Goal: Communication & Community: Answer question/provide support

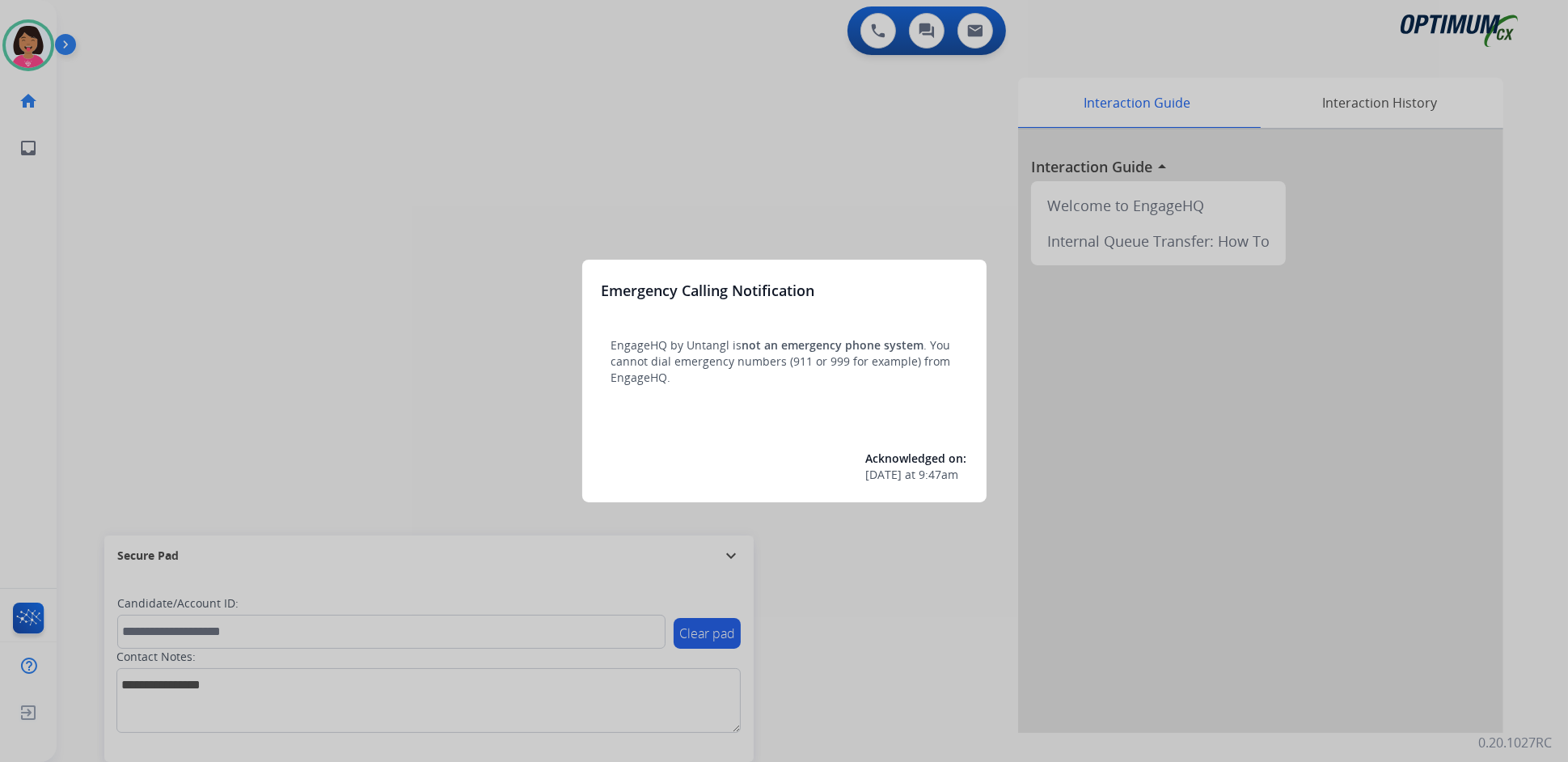
click at [468, 121] on div at bounding box center [784, 381] width 1568 height 762
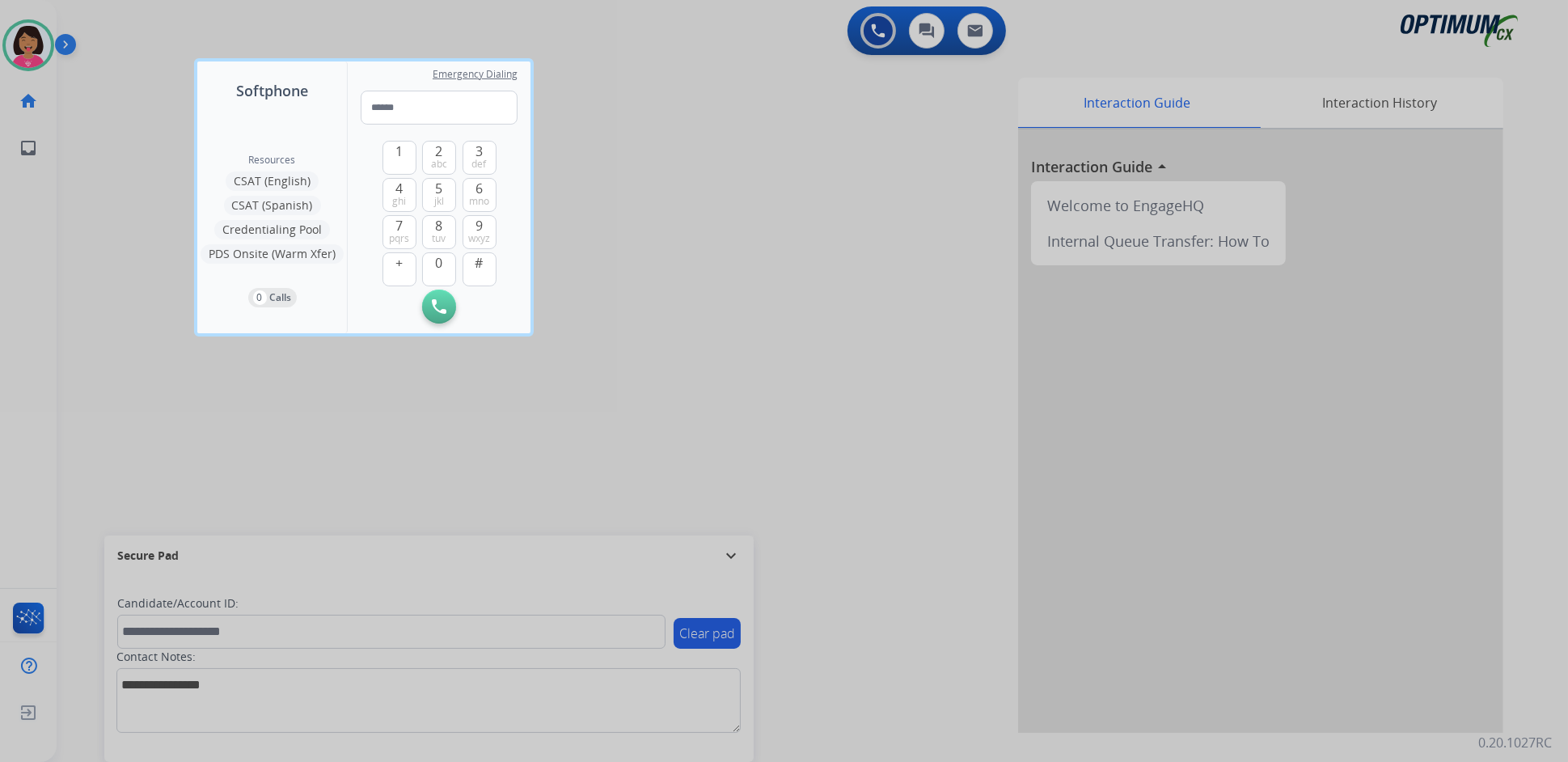
click at [117, 122] on div at bounding box center [784, 381] width 1568 height 762
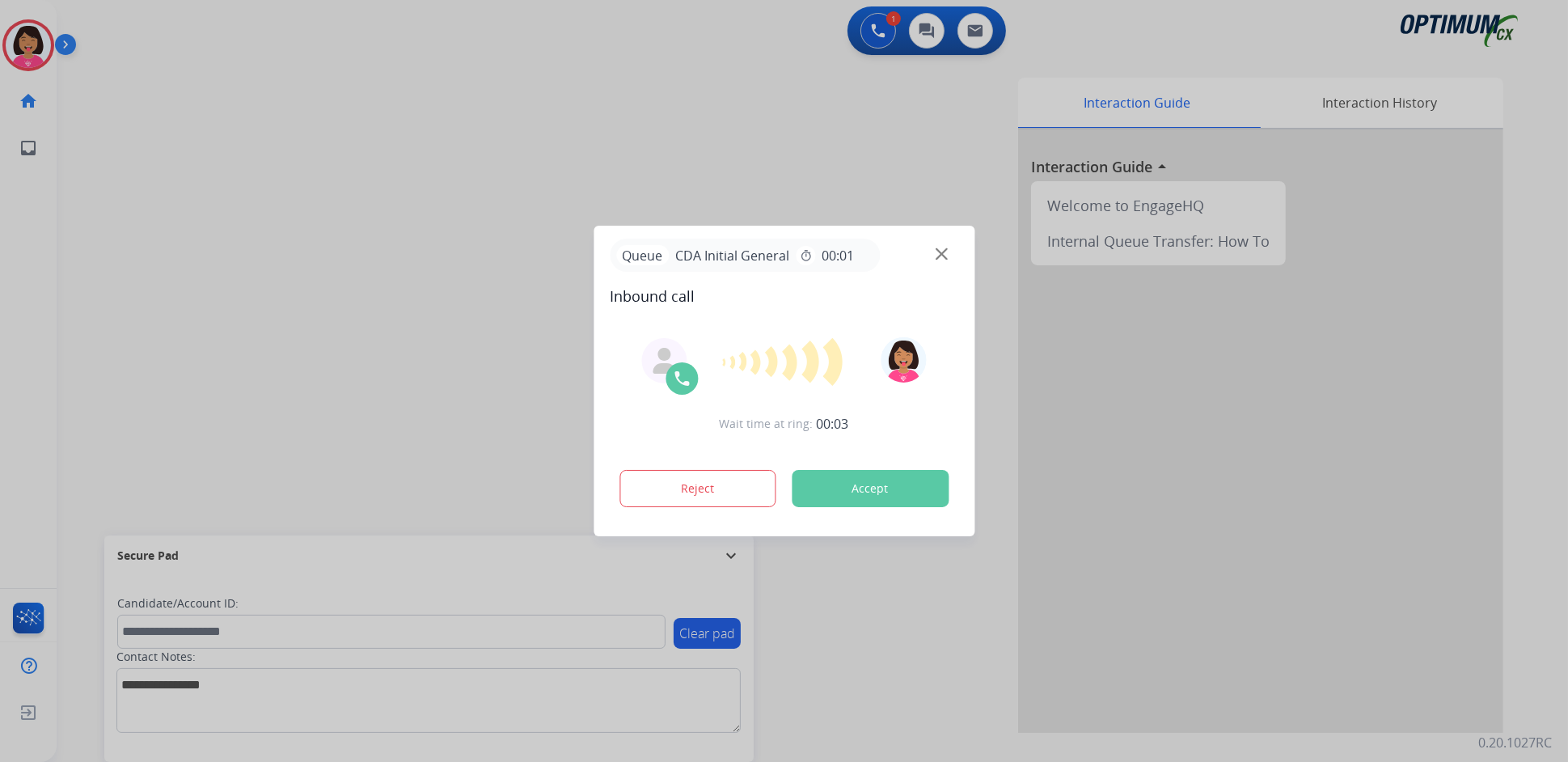
click at [82, 458] on div at bounding box center [784, 381] width 1568 height 762
click at [937, 253] on img at bounding box center [941, 254] width 12 height 12
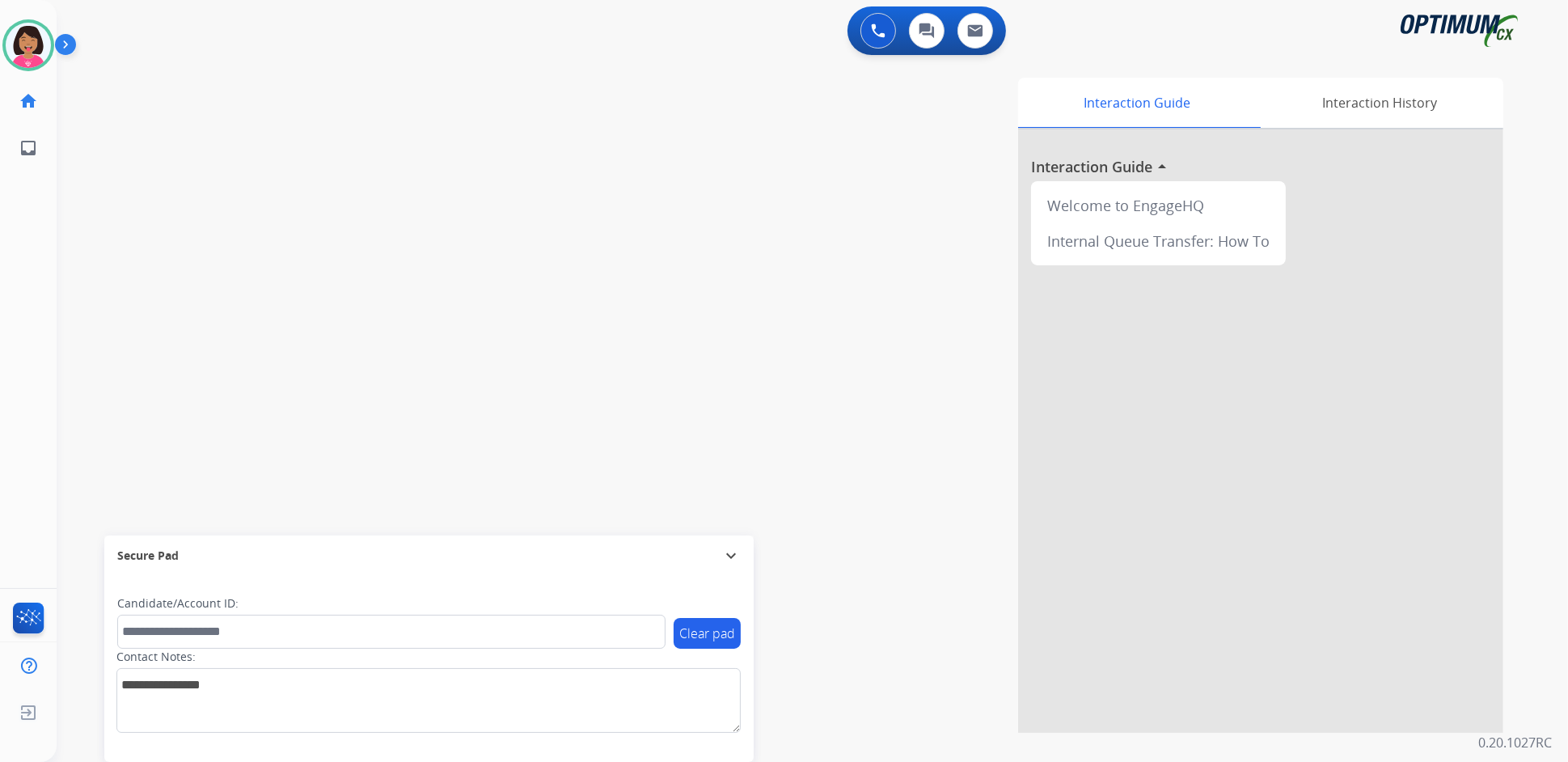
click at [91, 419] on div "swap_horiz Break voice bridge close_fullscreen Connect 3-Way Call merge_type Se…" at bounding box center [792, 395] width 1472 height 675
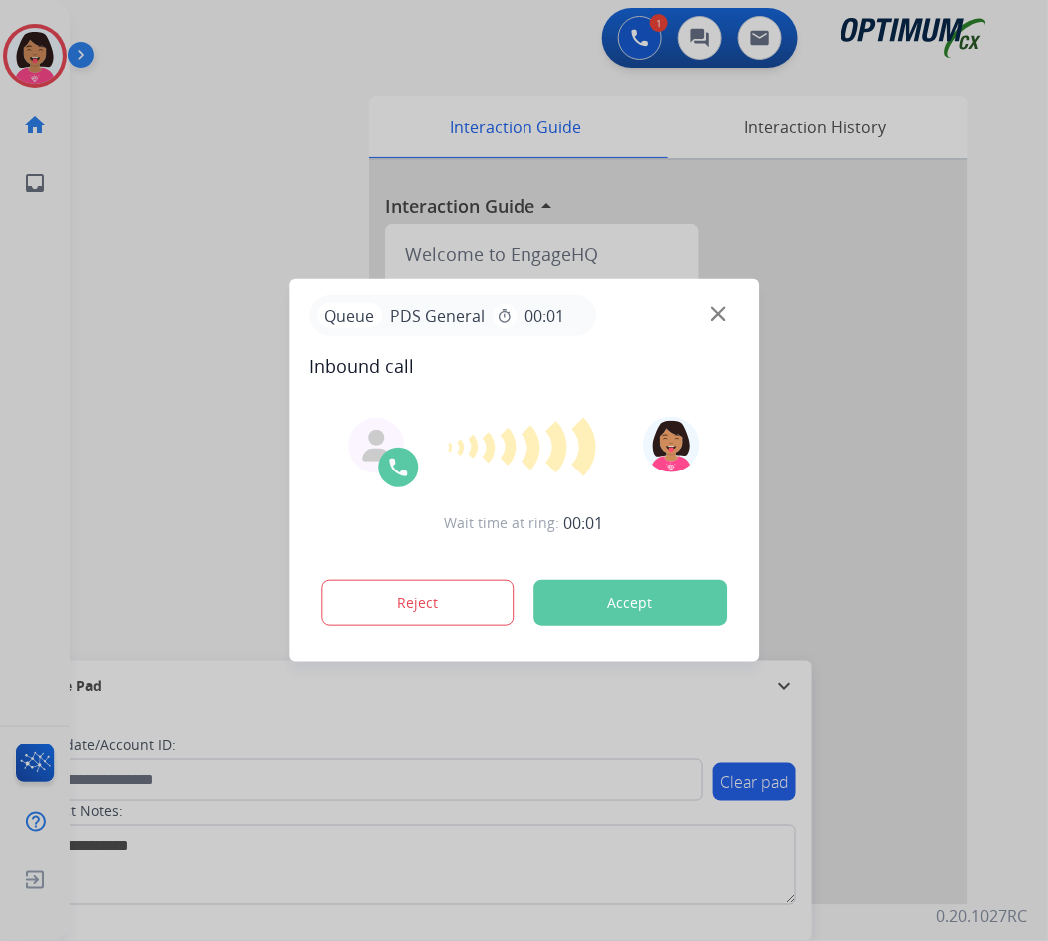
click at [107, 294] on div at bounding box center [524, 470] width 1048 height 941
click at [714, 317] on img at bounding box center [718, 314] width 15 height 15
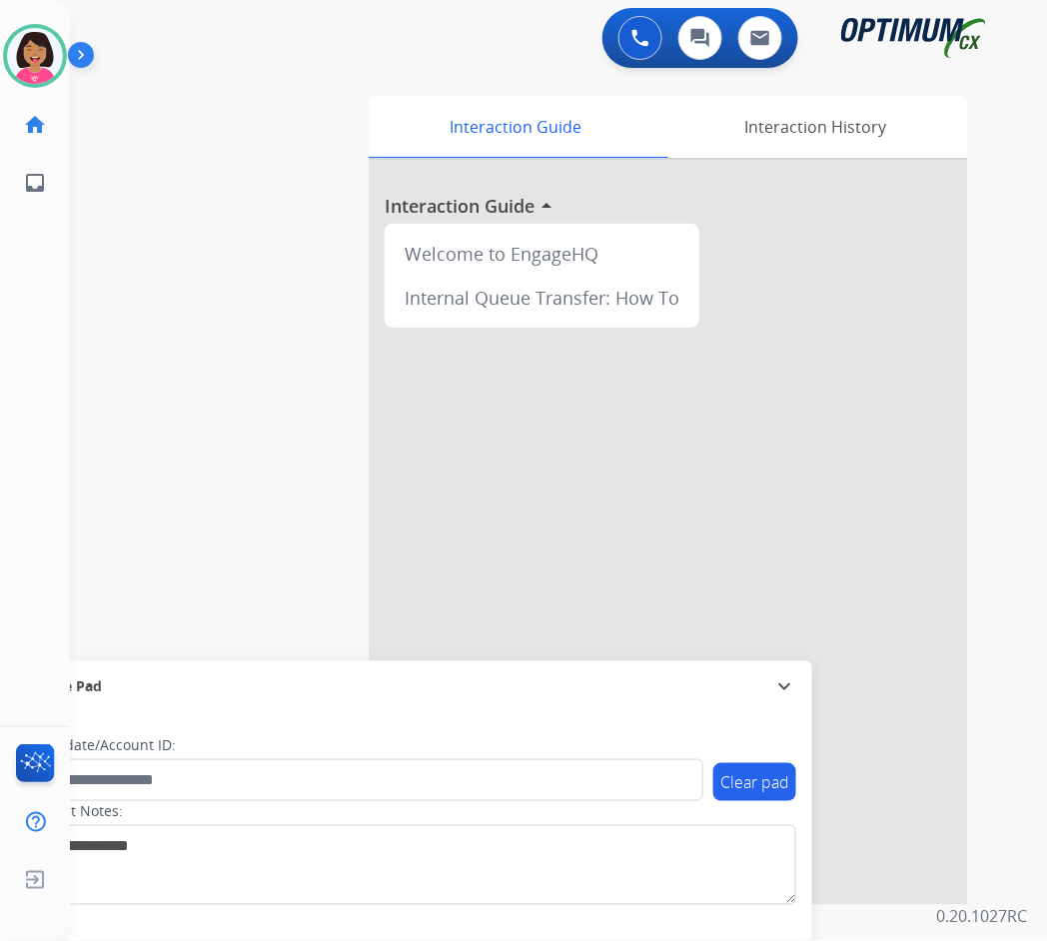
click at [162, 201] on div "swap_horiz Break voice bridge close_fullscreen Connect 3-Way Call merge_type Se…" at bounding box center [535, 488] width 930 height 833
click at [896, 138] on div "Interaction History" at bounding box center [815, 127] width 305 height 62
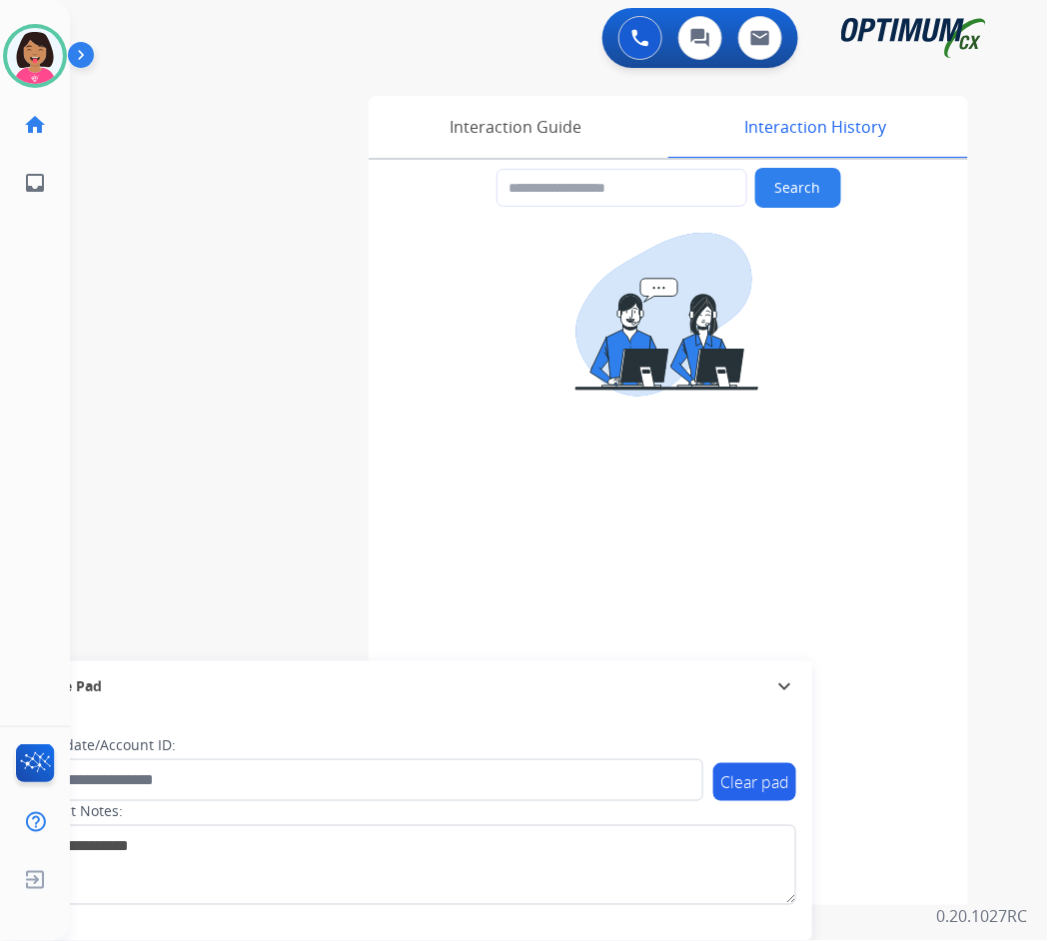
click at [88, 290] on div "swap_horiz Break voice bridge close_fullscreen Connect 3-Way Call merge_type Se…" at bounding box center [535, 488] width 930 height 833
click at [84, 299] on div "swap_horiz Break voice bridge close_fullscreen Connect 3-Way Call merge_type Se…" at bounding box center [535, 488] width 930 height 833
click at [82, 299] on div "swap_horiz Break voice bridge close_fullscreen Connect 3-Way Call merge_type Se…" at bounding box center [535, 488] width 930 height 833
click at [264, 132] on div "swap_horiz Break voice bridge close_fullscreen Connect 3-Way Call merge_type Se…" at bounding box center [535, 488] width 930 height 833
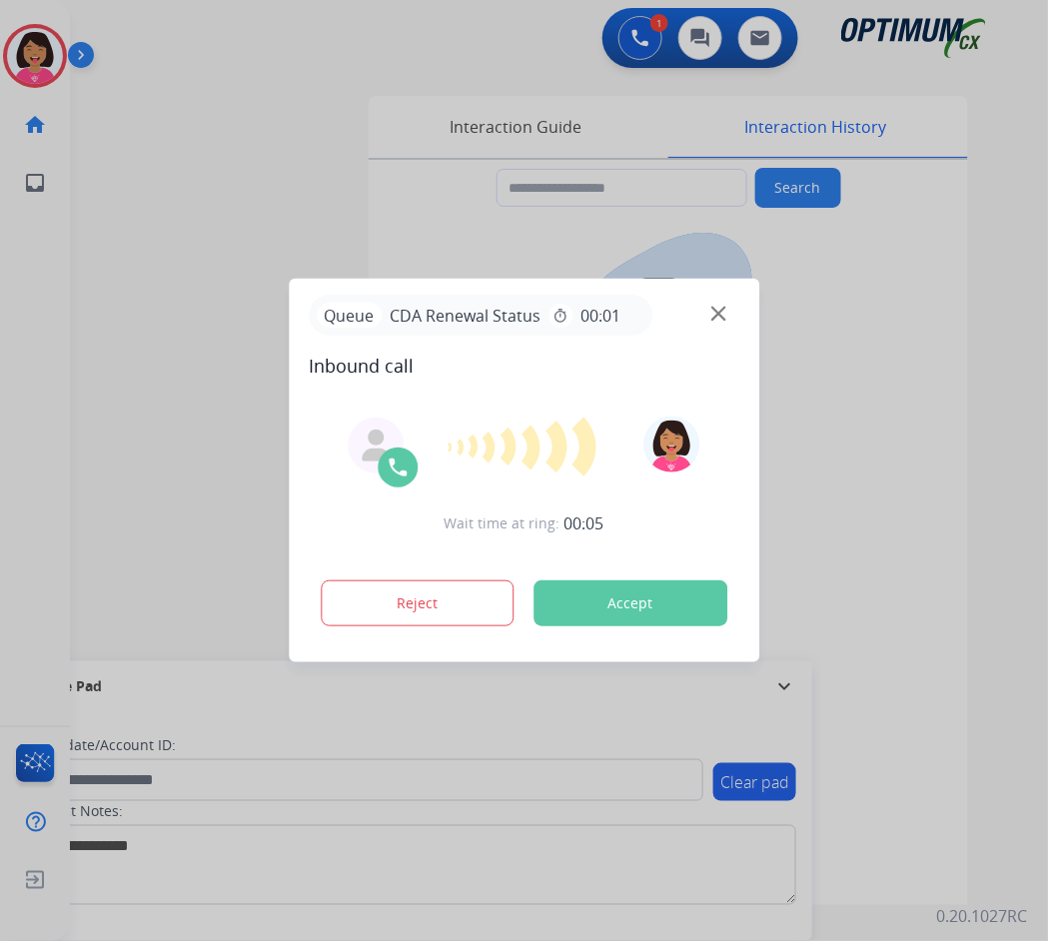
click at [315, 486] on div "Wait time at ring: 00:05 Reject Accept" at bounding box center [524, 523] width 431 height 247
type input "**********"
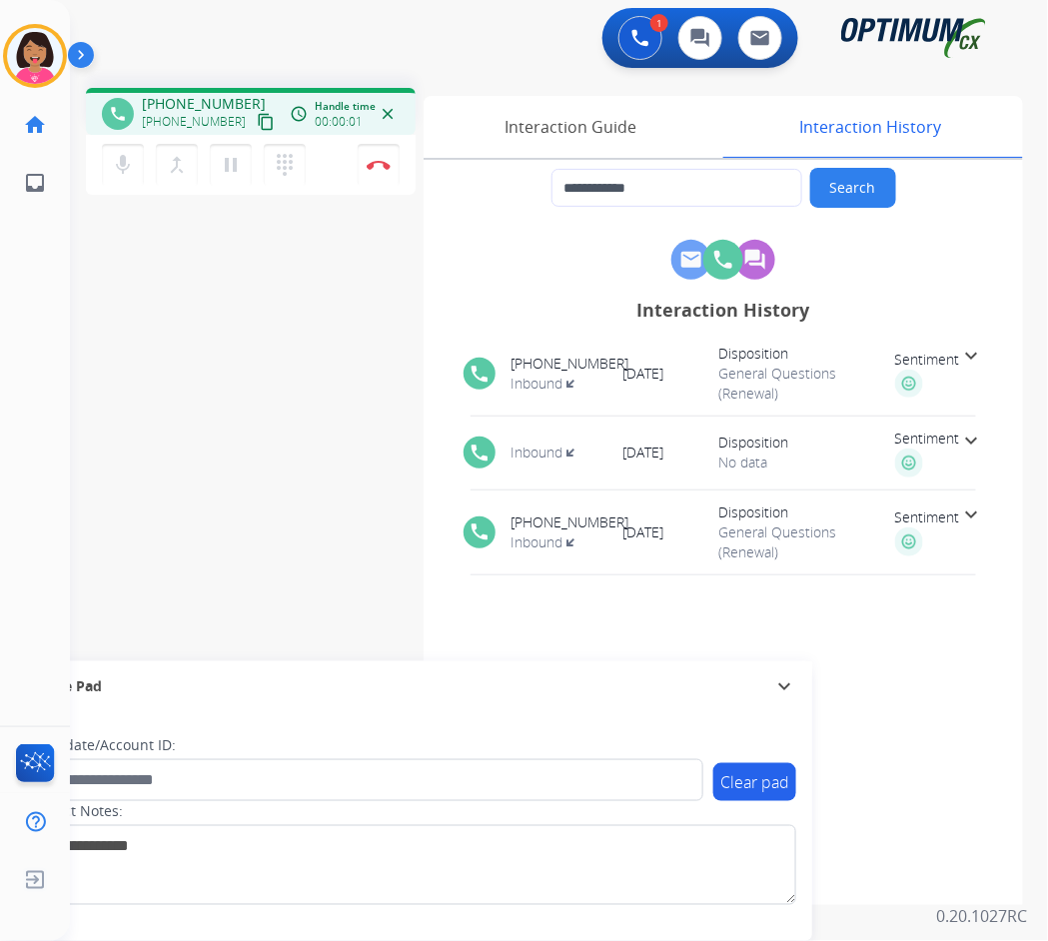
click at [257, 121] on mat-icon "content_copy" at bounding box center [266, 122] width 18 height 18
click at [113, 164] on mat-icon "mic" at bounding box center [123, 165] width 24 height 24
click at [116, 160] on mat-icon "mic_off" at bounding box center [123, 165] width 24 height 24
click at [51, 548] on div "Del Busy Edit Avatar Agent: [PERSON_NAME] Profile: OCX Training home Home Home …" at bounding box center [35, 470] width 70 height 941
click at [48, 513] on div "Del Busy Edit Avatar Agent: [PERSON_NAME] Profile: OCX Training home Home Home …" at bounding box center [35, 470] width 70 height 941
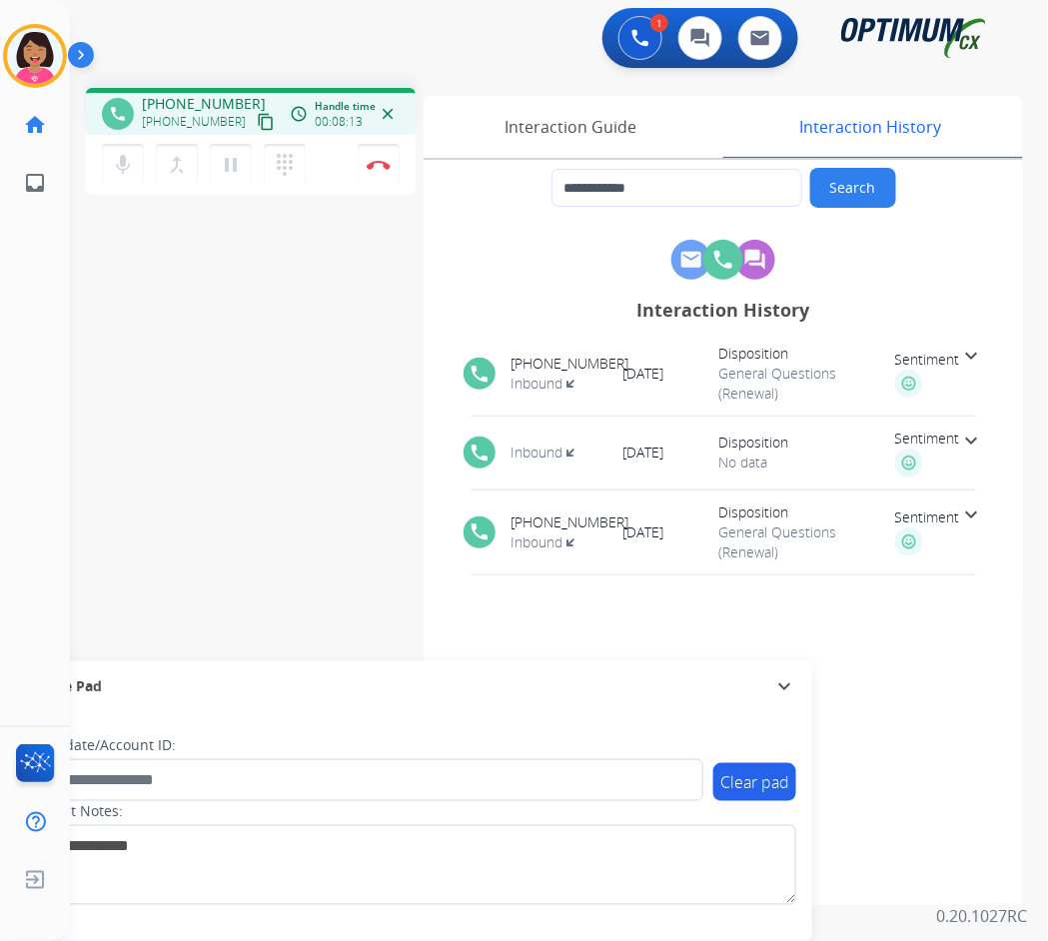
click at [33, 481] on div "Del Busy Edit Avatar Agent: [PERSON_NAME] Profile: OCX Training home Home Home …" at bounding box center [35, 470] width 70 height 941
click at [597, 120] on div "Interaction Guide" at bounding box center [571, 127] width 295 height 62
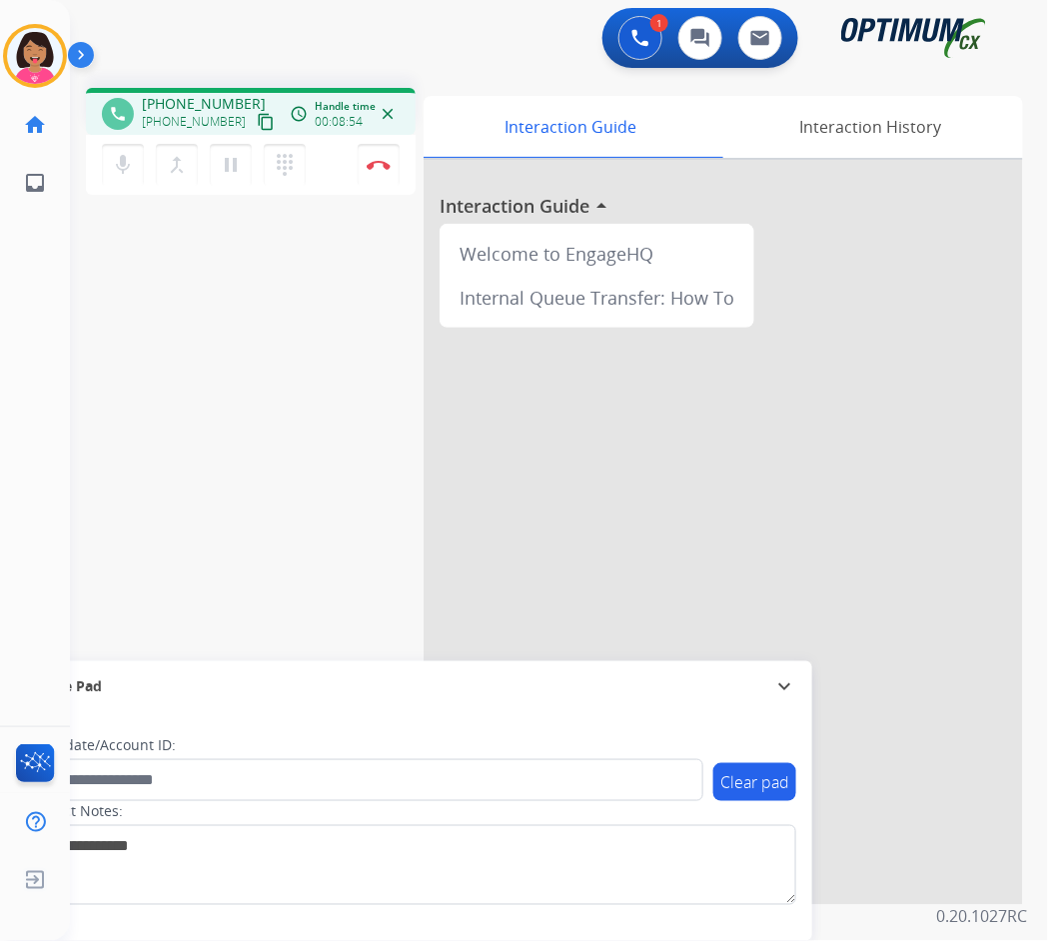
click at [91, 358] on div "phone [PHONE_NUMBER] [PHONE_NUMBER] content_copy access_time Call metrics Queue…" at bounding box center [535, 488] width 930 height 833
click at [92, 391] on div "phone [PHONE_NUMBER] [PHONE_NUMBER] content_copy access_time Call metrics Queue…" at bounding box center [535, 488] width 930 height 833
click at [146, 547] on div "phone [PHONE_NUMBER] [PHONE_NUMBER] content_copy access_time Call metrics Queue…" at bounding box center [535, 488] width 930 height 833
click at [348, 290] on div "phone [PHONE_NUMBER] [PHONE_NUMBER] content_copy access_time Call metrics Queue…" at bounding box center [535, 488] width 930 height 833
click at [372, 173] on button "Disconnect" at bounding box center [379, 165] width 42 height 42
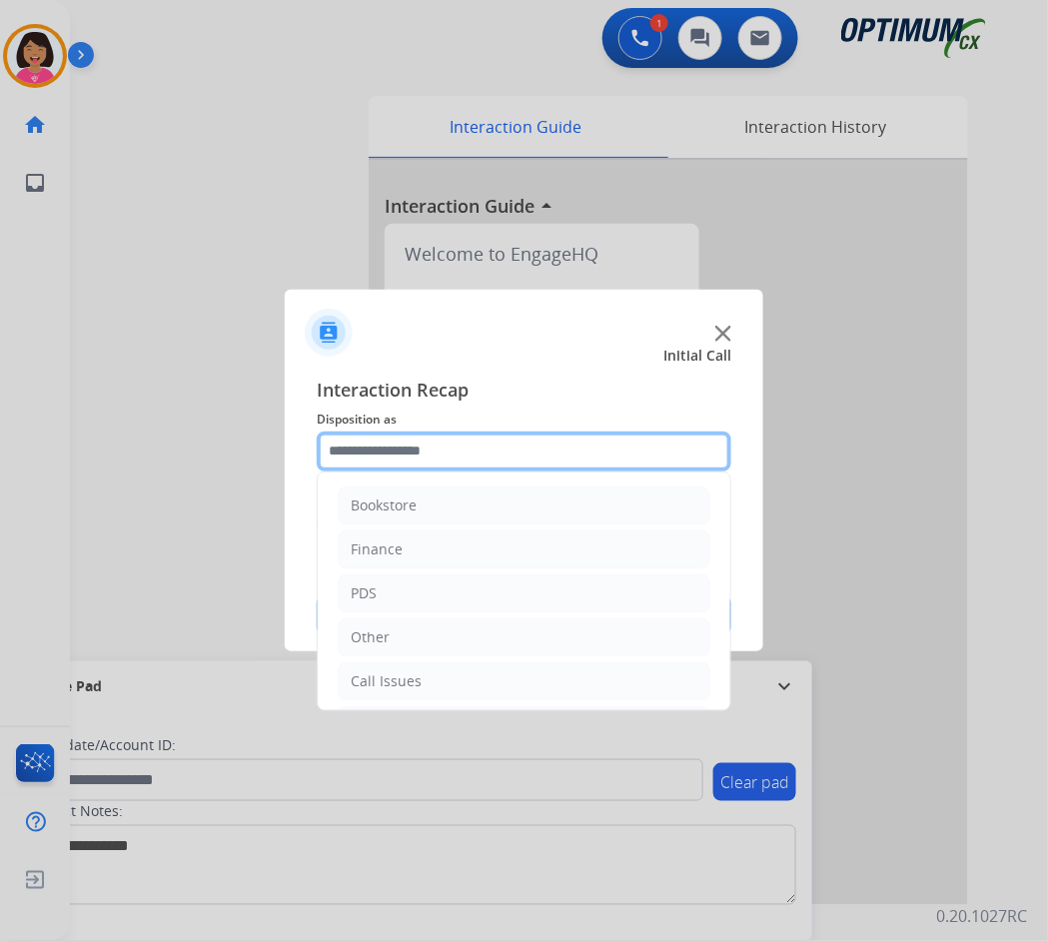
click at [479, 450] on input "text" at bounding box center [524, 452] width 415 height 40
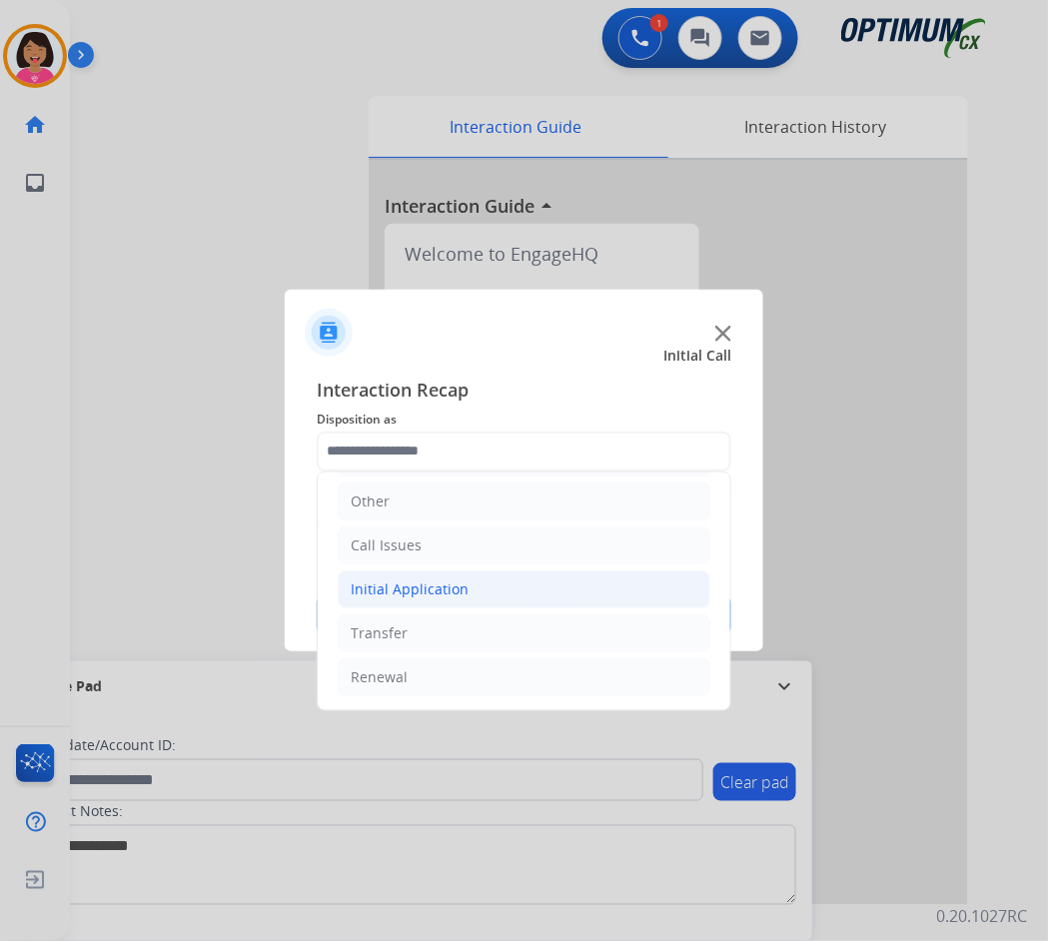
click at [481, 596] on li "Initial Application" at bounding box center [524, 589] width 373 height 38
click at [486, 624] on div "Credential Resend (Initial application)" at bounding box center [517, 632] width 253 height 20
type input "**********"
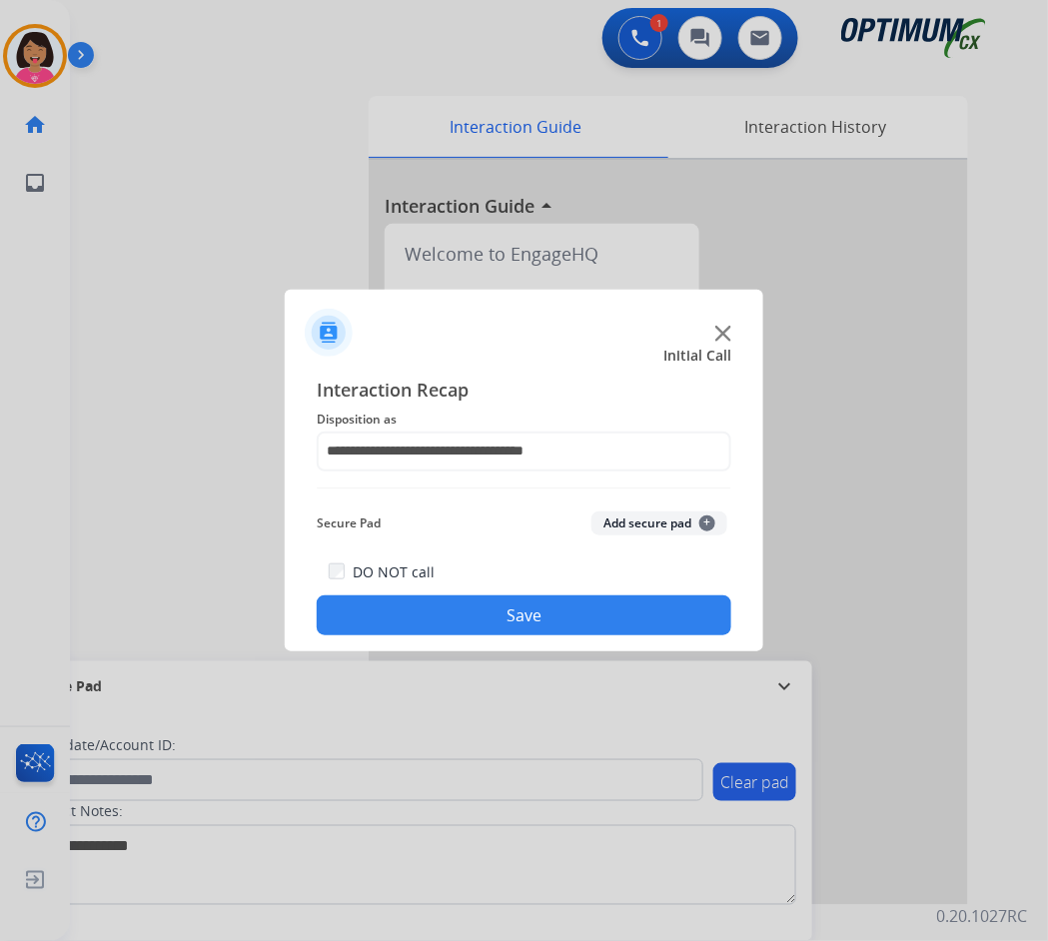
click at [485, 628] on button "Save" at bounding box center [524, 615] width 415 height 40
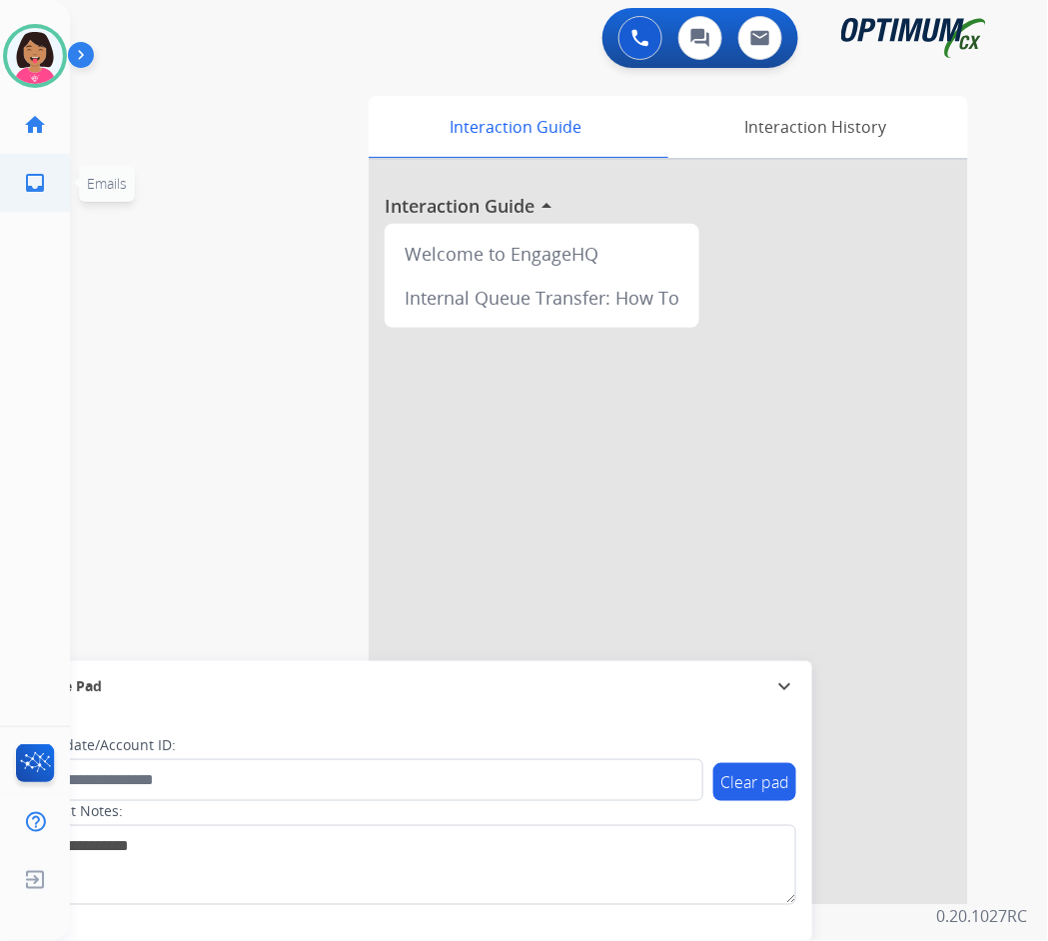
click at [43, 205] on link "inbox Emails" at bounding box center [35, 183] width 56 height 56
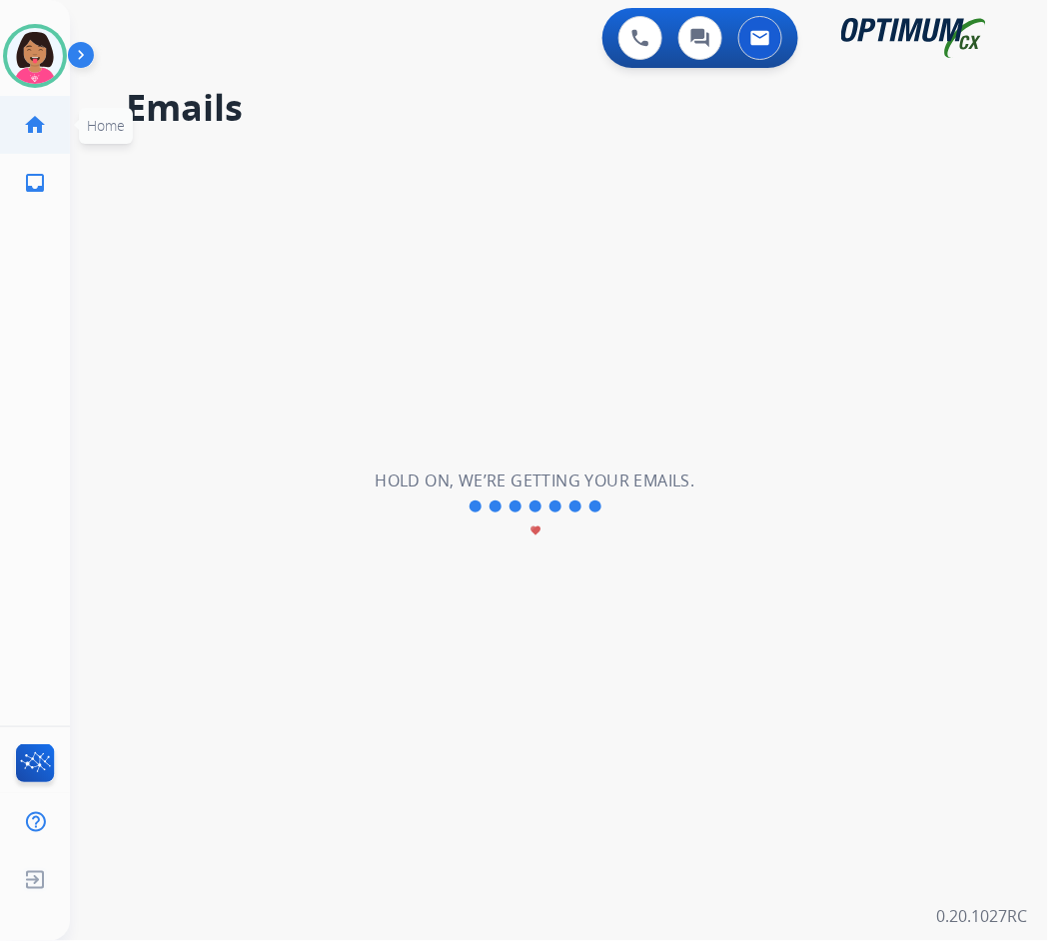
click at [57, 104] on link "home Home" at bounding box center [35, 125] width 56 height 56
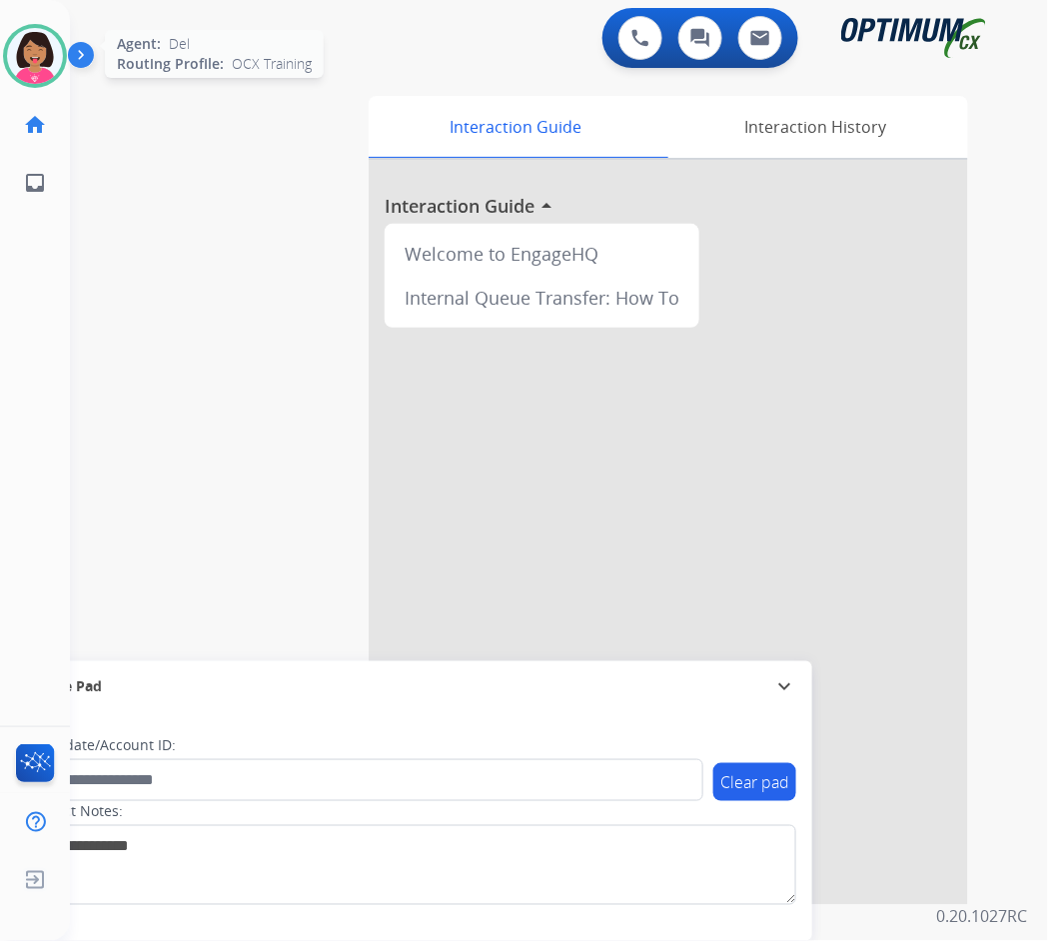
click at [41, 56] on img at bounding box center [35, 56] width 56 height 56
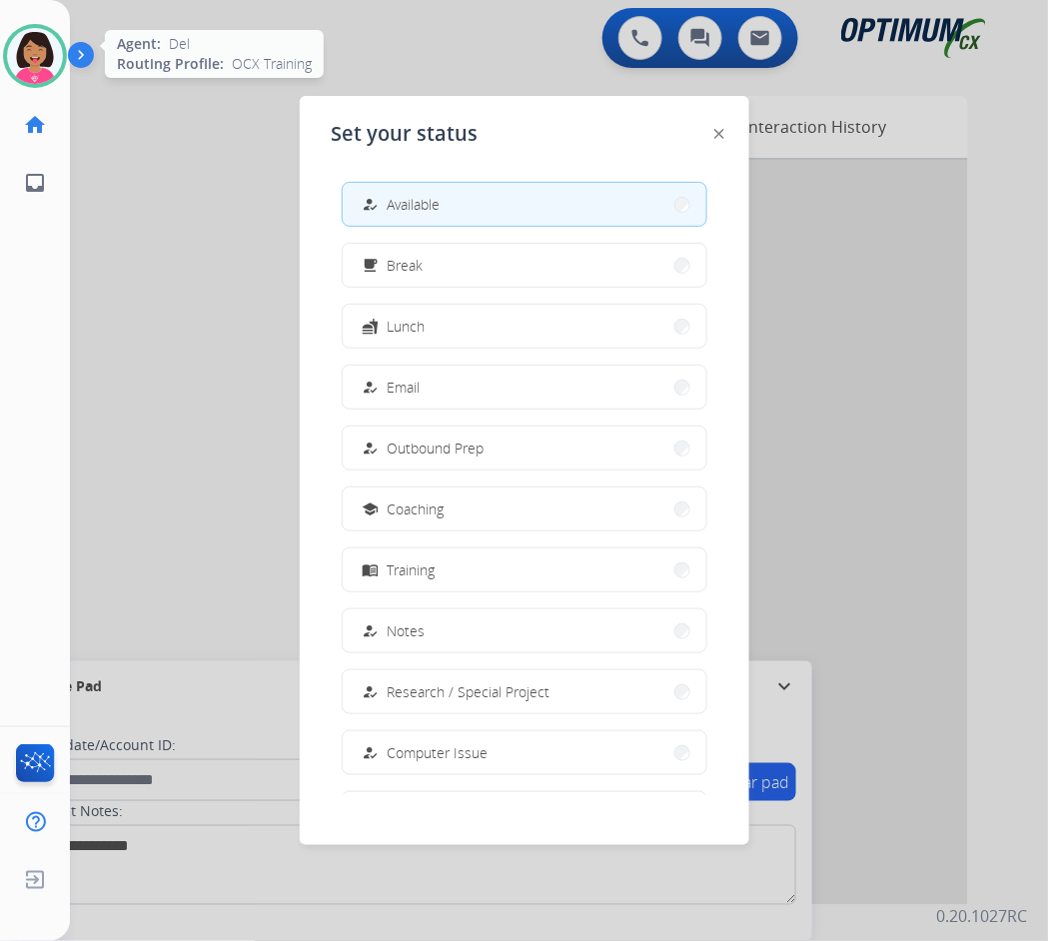
click at [41, 54] on img at bounding box center [35, 56] width 56 height 56
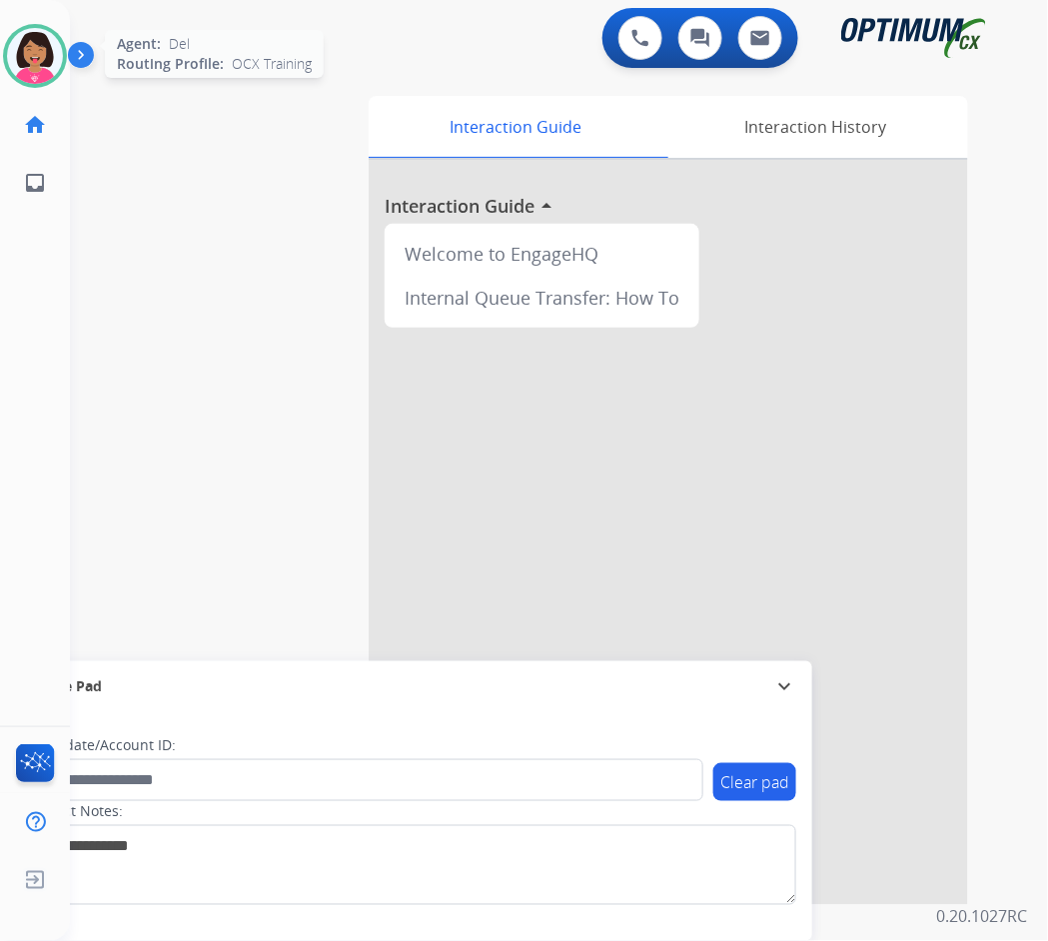
click at [23, 59] on img at bounding box center [35, 56] width 56 height 56
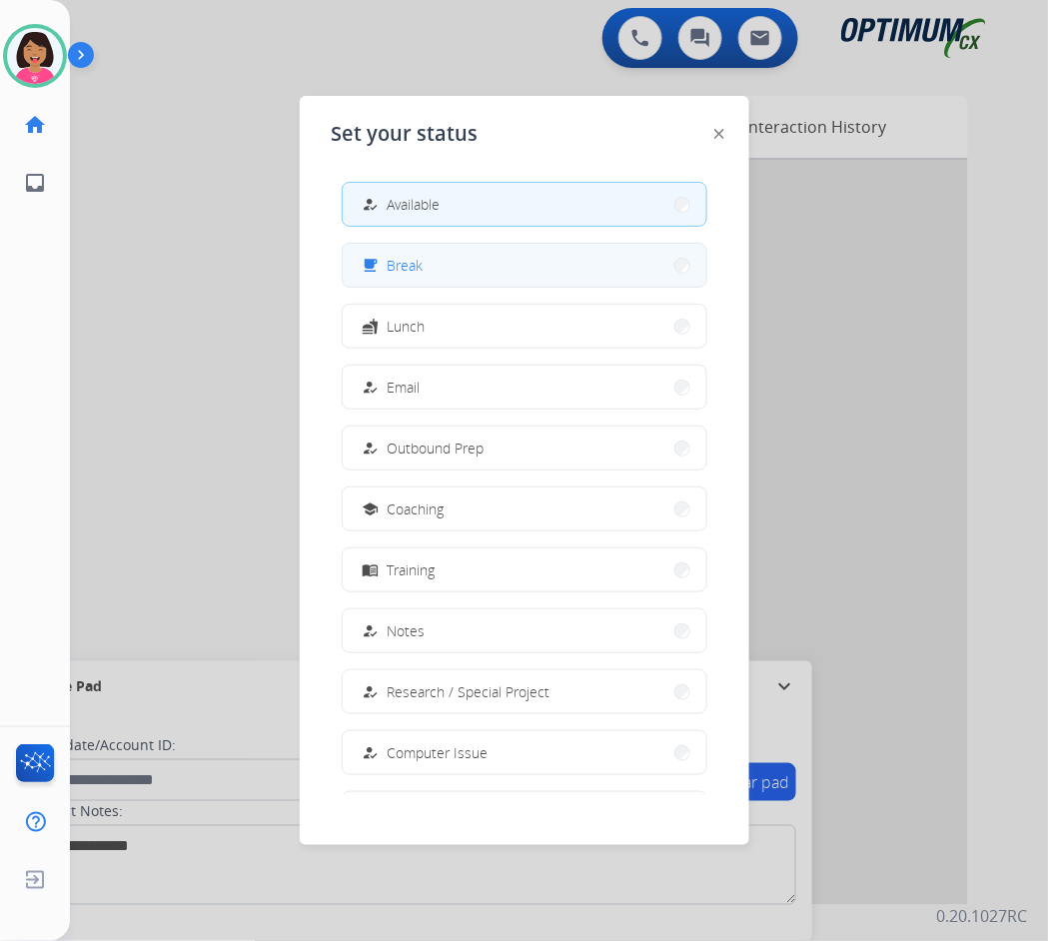
click at [487, 268] on button "free_breakfast Break" at bounding box center [525, 265] width 364 height 43
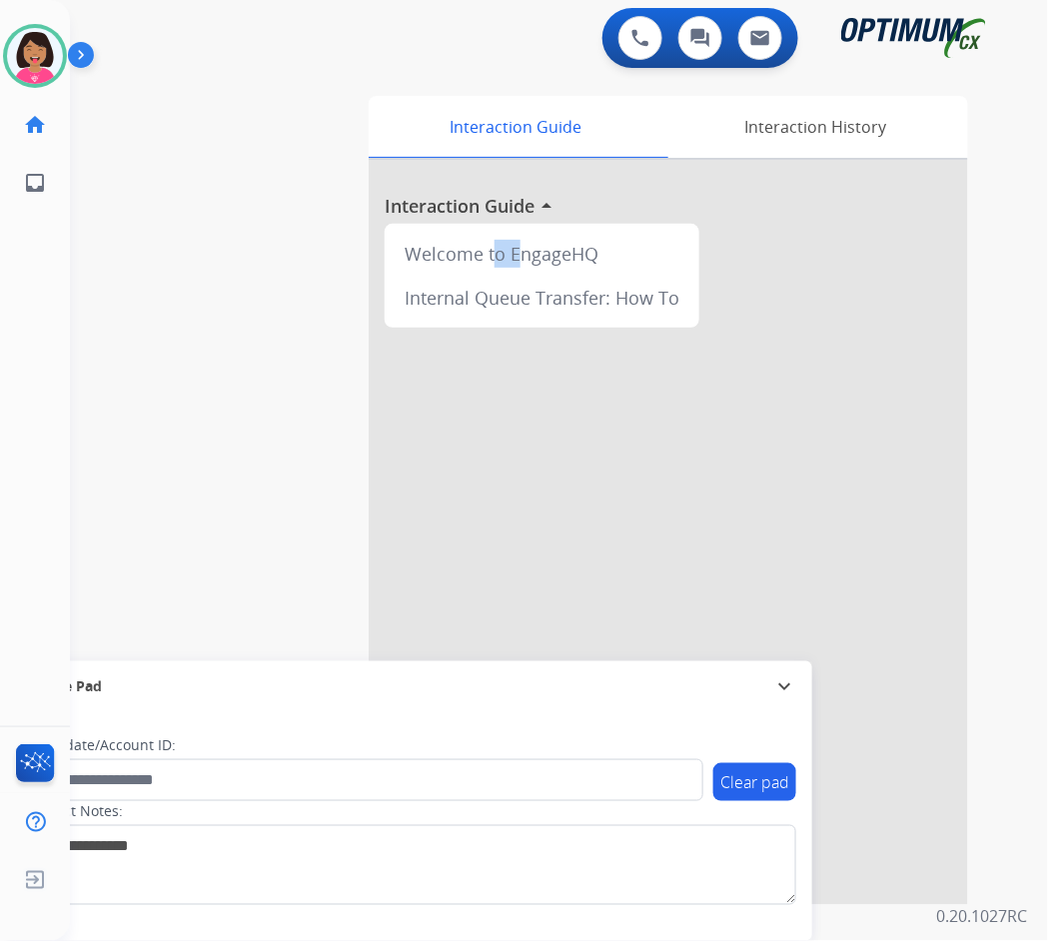
click at [487, 268] on div "swap_horiz Break voice bridge close_fullscreen Connect 3-Way Call merge_type Se…" at bounding box center [535, 488] width 930 height 833
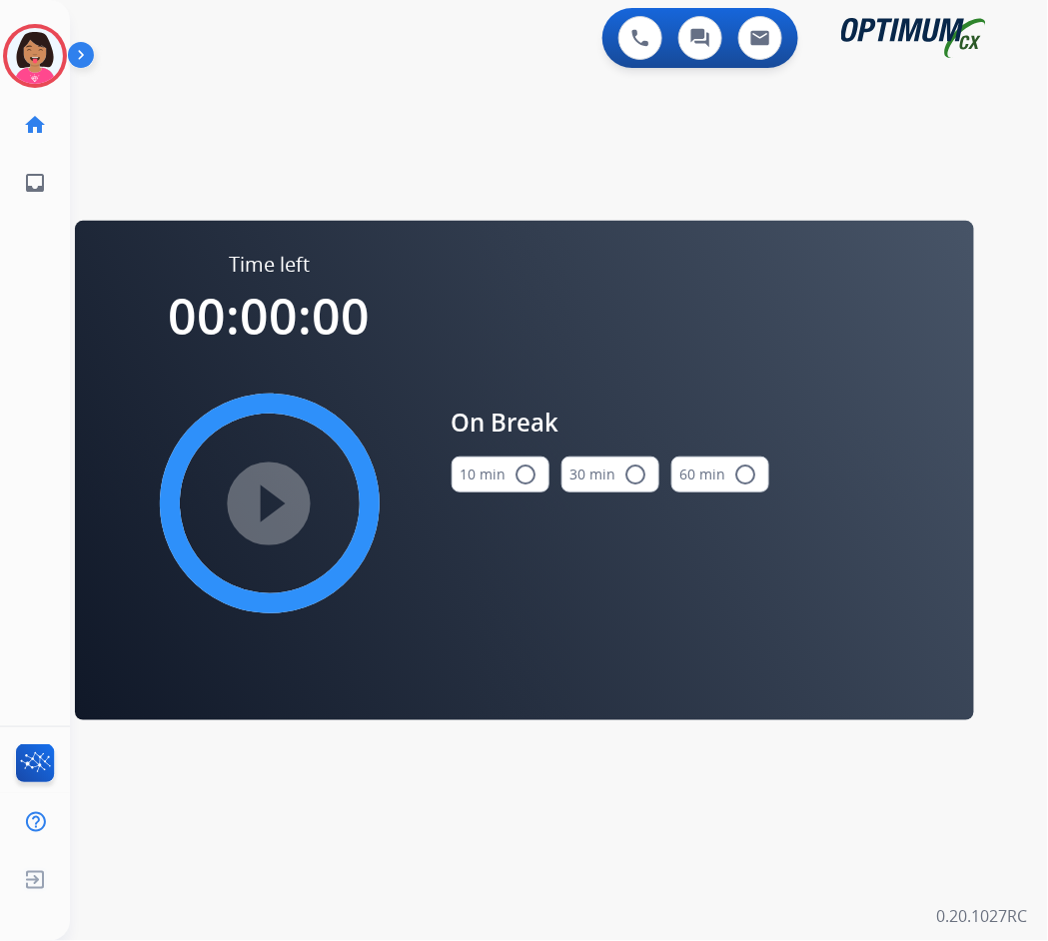
click at [489, 469] on button "10 min radio_button_unchecked" at bounding box center [501, 474] width 98 height 36
click at [398, 480] on div "play_circle_filled" at bounding box center [270, 504] width 300 height 300
click at [370, 505] on div "play_circle_filled" at bounding box center [270, 504] width 300 height 300
click at [190, 512] on div "play_circle_filled" at bounding box center [270, 504] width 300 height 300
click at [270, 496] on mat-icon "play_circle_filled" at bounding box center [270, 503] width 24 height 24
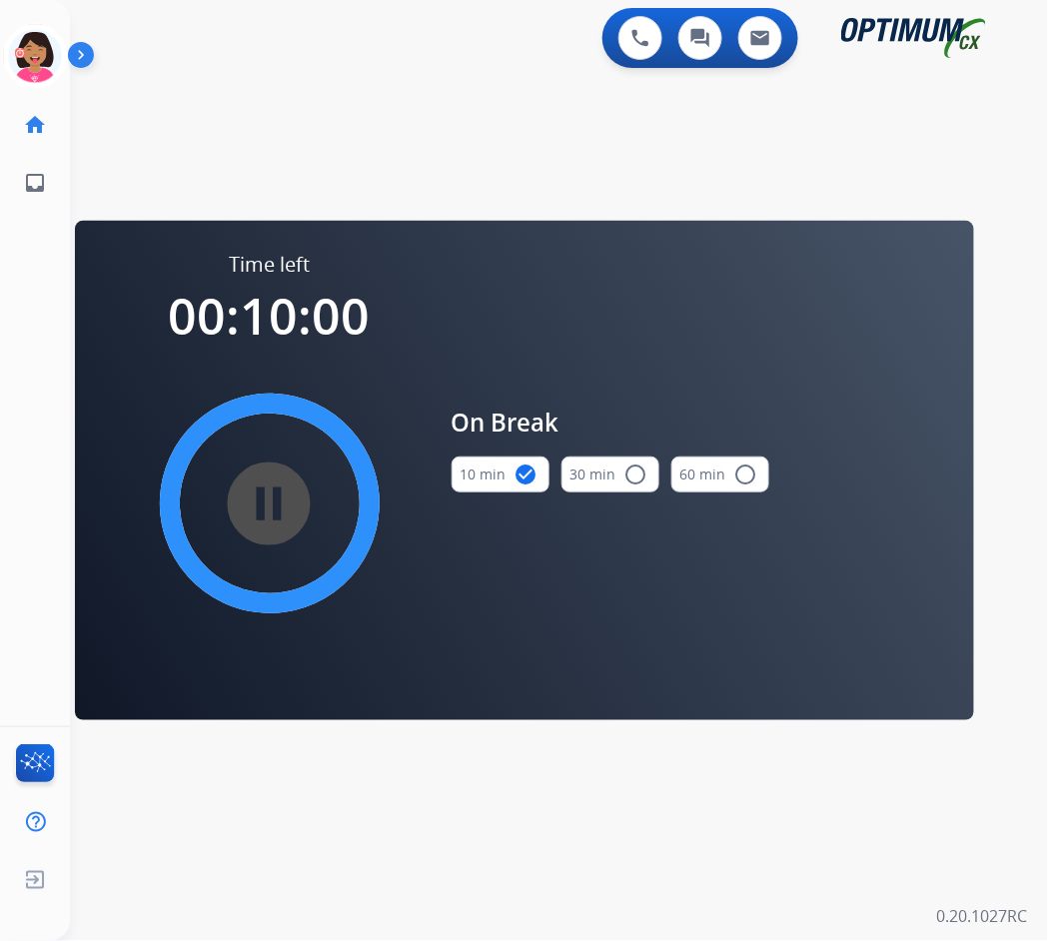
click at [270, 496] on mat-icon "pause_circle_filled" at bounding box center [270, 503] width 24 height 24
click at [270, 496] on mat-icon "play_circle_filled" at bounding box center [270, 503] width 24 height 24
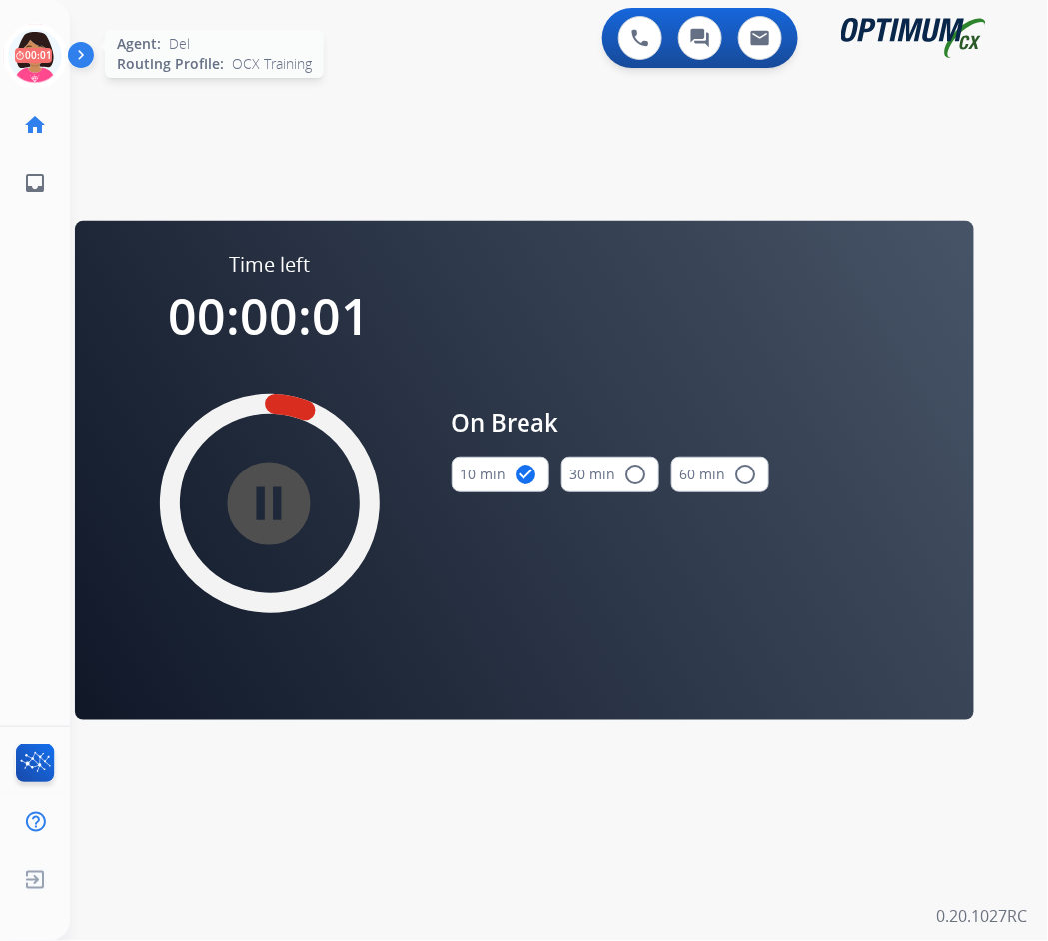
click at [28, 24] on icon at bounding box center [35, 56] width 65 height 65
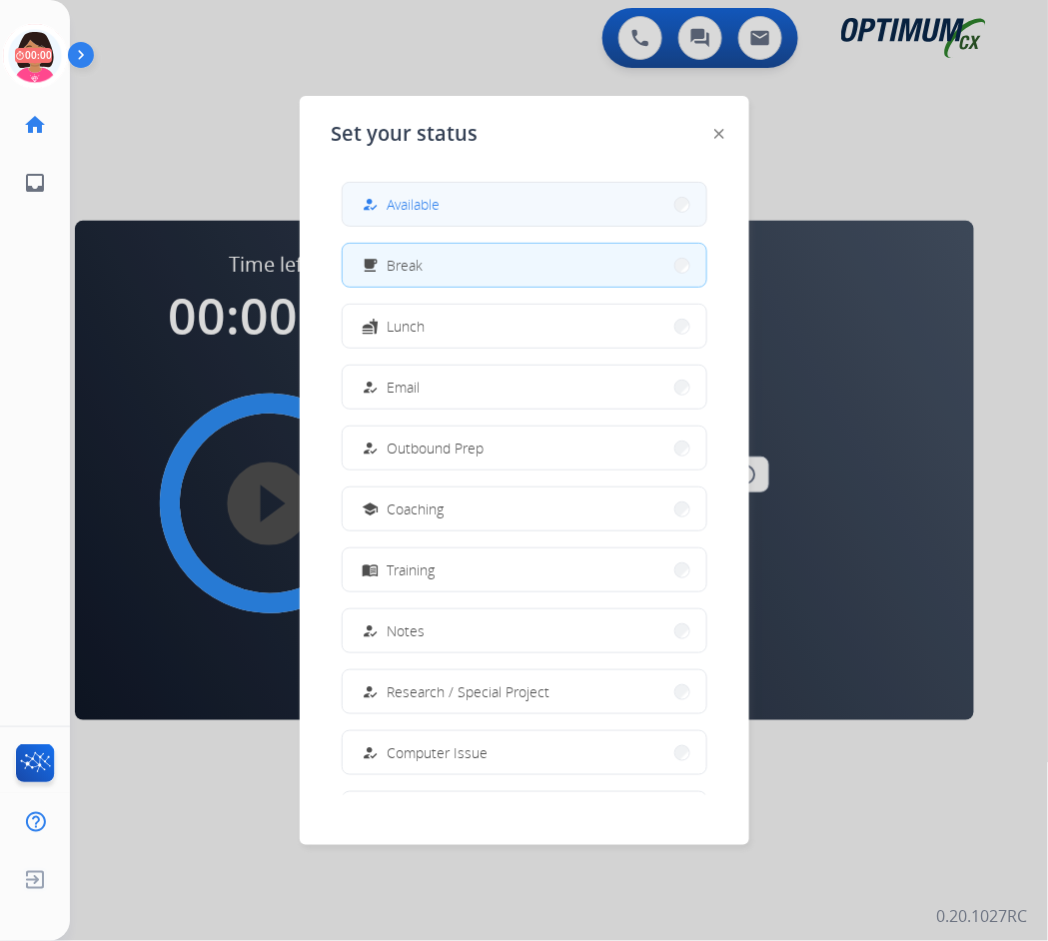
click at [420, 193] on div "how_to_reg Available" at bounding box center [400, 205] width 82 height 24
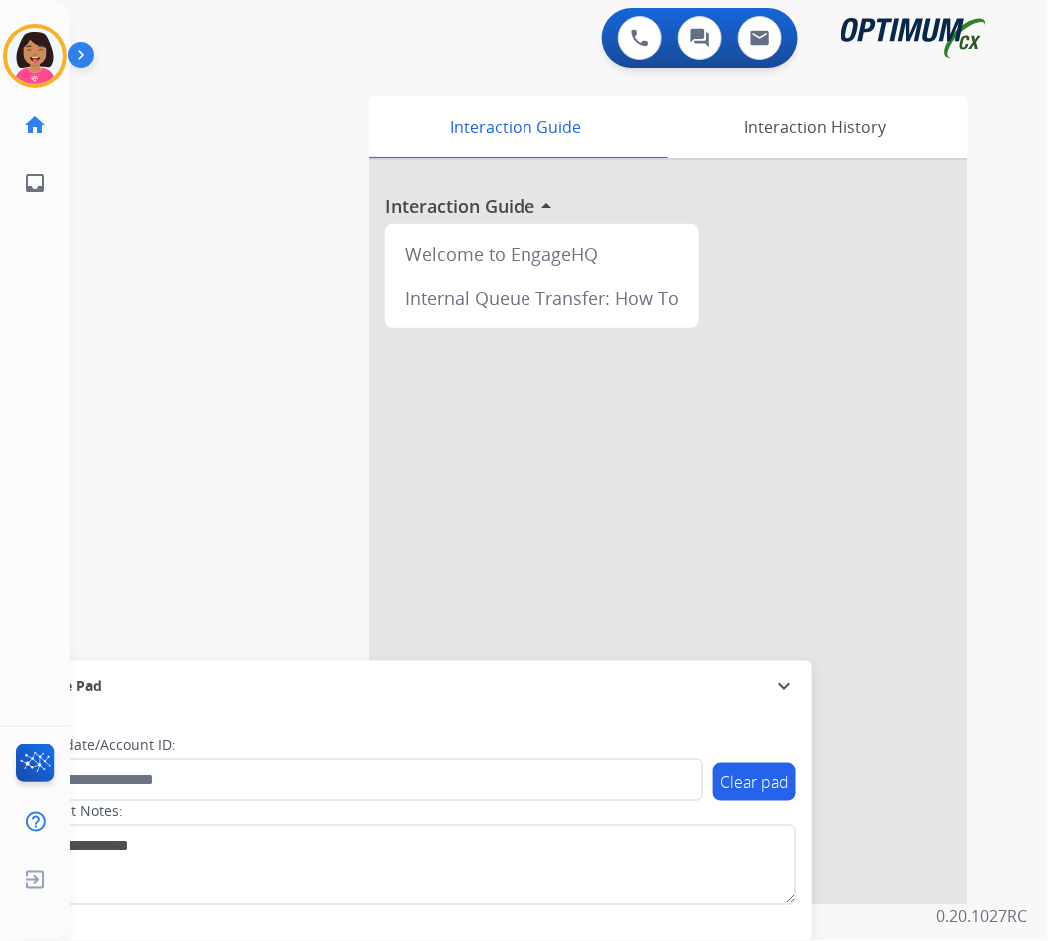
click at [420, 193] on div at bounding box center [668, 532] width 599 height 745
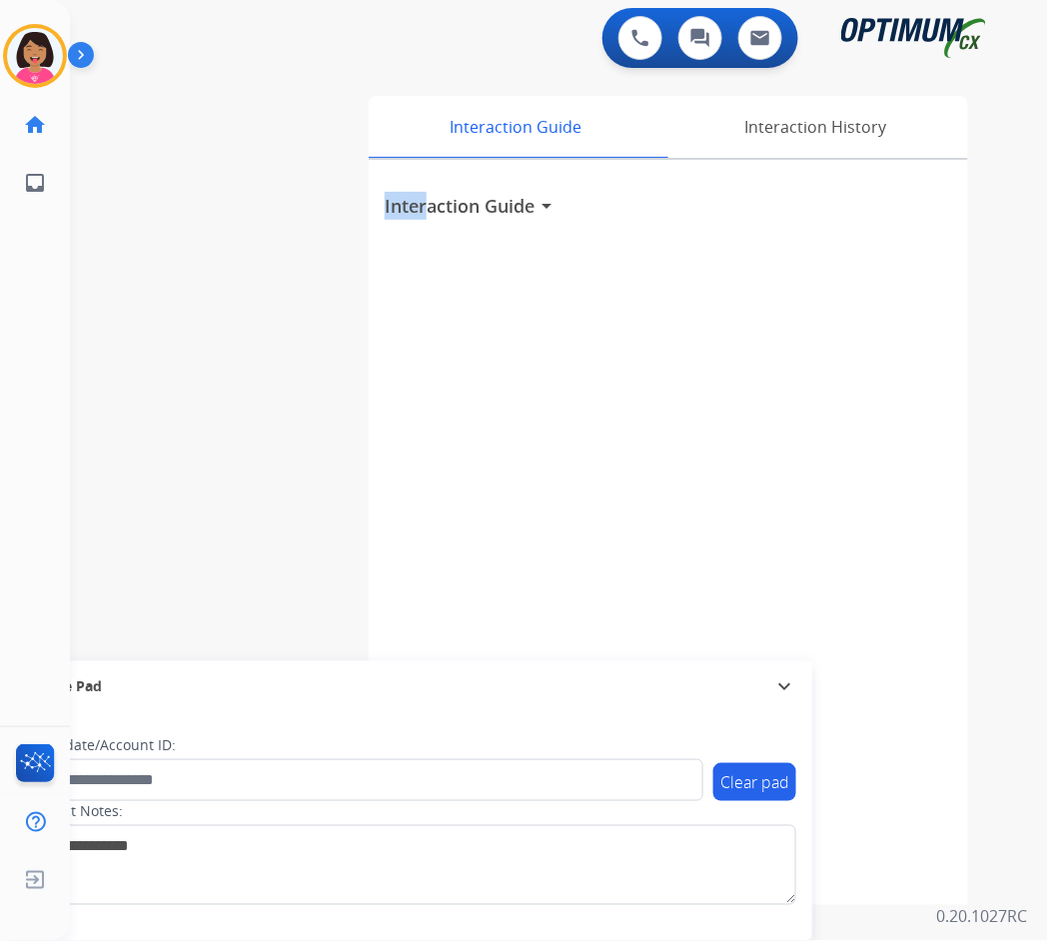
drag, startPoint x: 429, startPoint y: 221, endPoint x: 370, endPoint y: 340, distance: 132.7
click at [370, 340] on div "Interaction Guide arrow_drop_down" at bounding box center [668, 532] width 599 height 745
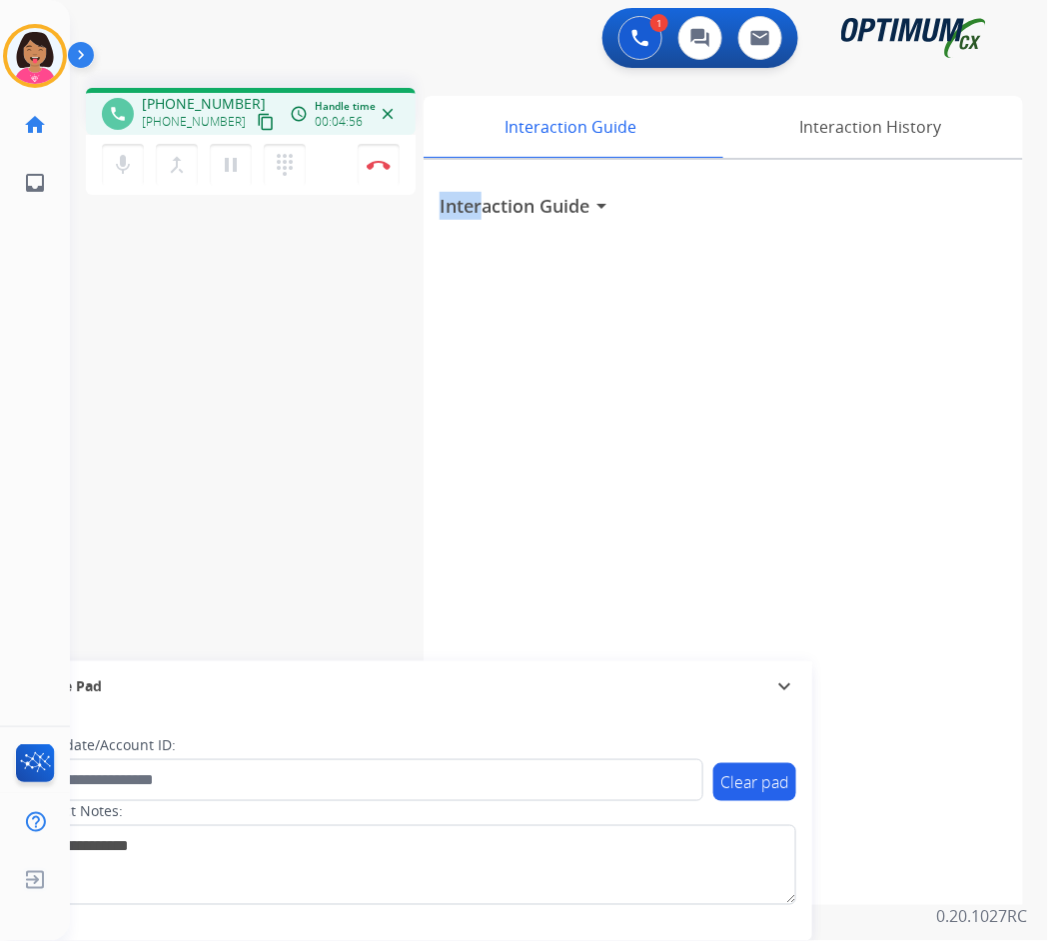
click at [397, 116] on button "close" at bounding box center [388, 114] width 24 height 24
click at [393, 116] on mat-icon "close" at bounding box center [388, 114] width 18 height 18
click at [391, 113] on mat-icon "close" at bounding box center [388, 114] width 18 height 18
click at [382, 138] on div "mic Mute merge_type Bridge pause Hold dialpad Dialpad Disconnect" at bounding box center [251, 165] width 330 height 60
click at [389, 154] on button "Disconnect" at bounding box center [379, 165] width 42 height 42
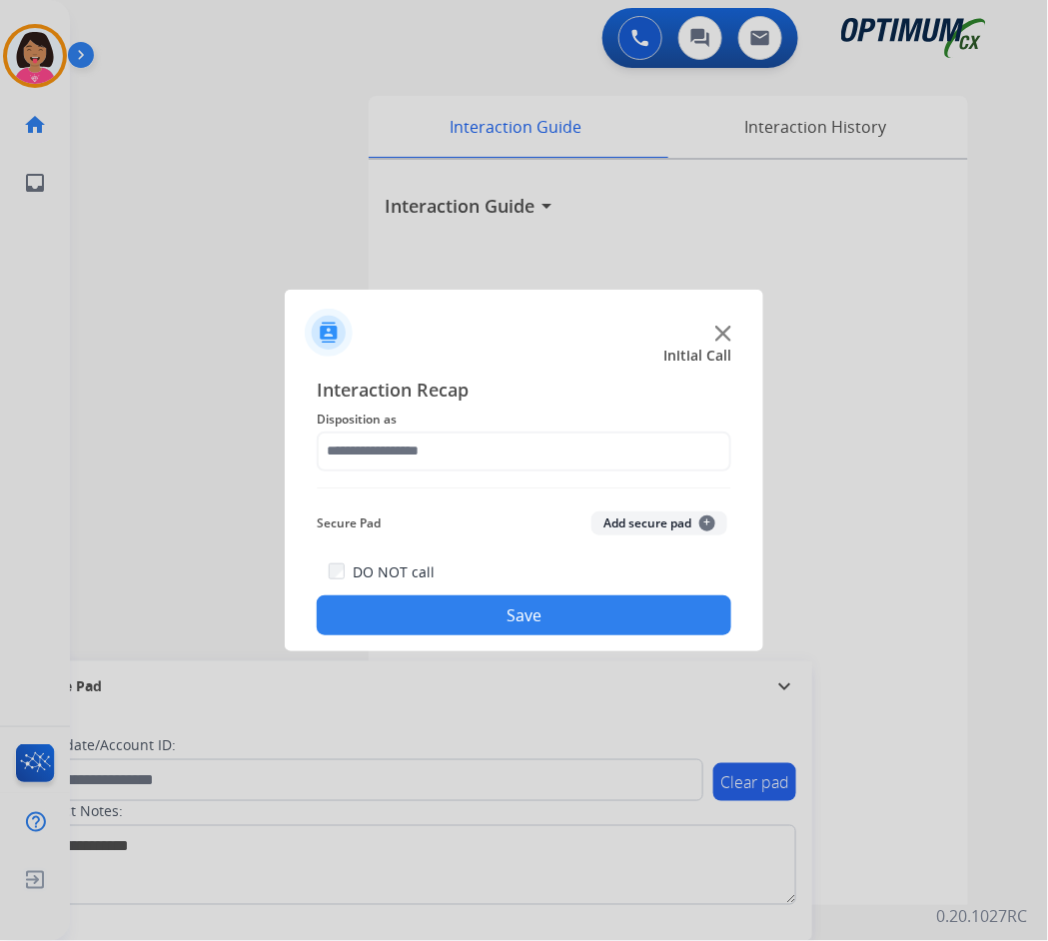
click at [414, 415] on span "Disposition as" at bounding box center [524, 420] width 415 height 24
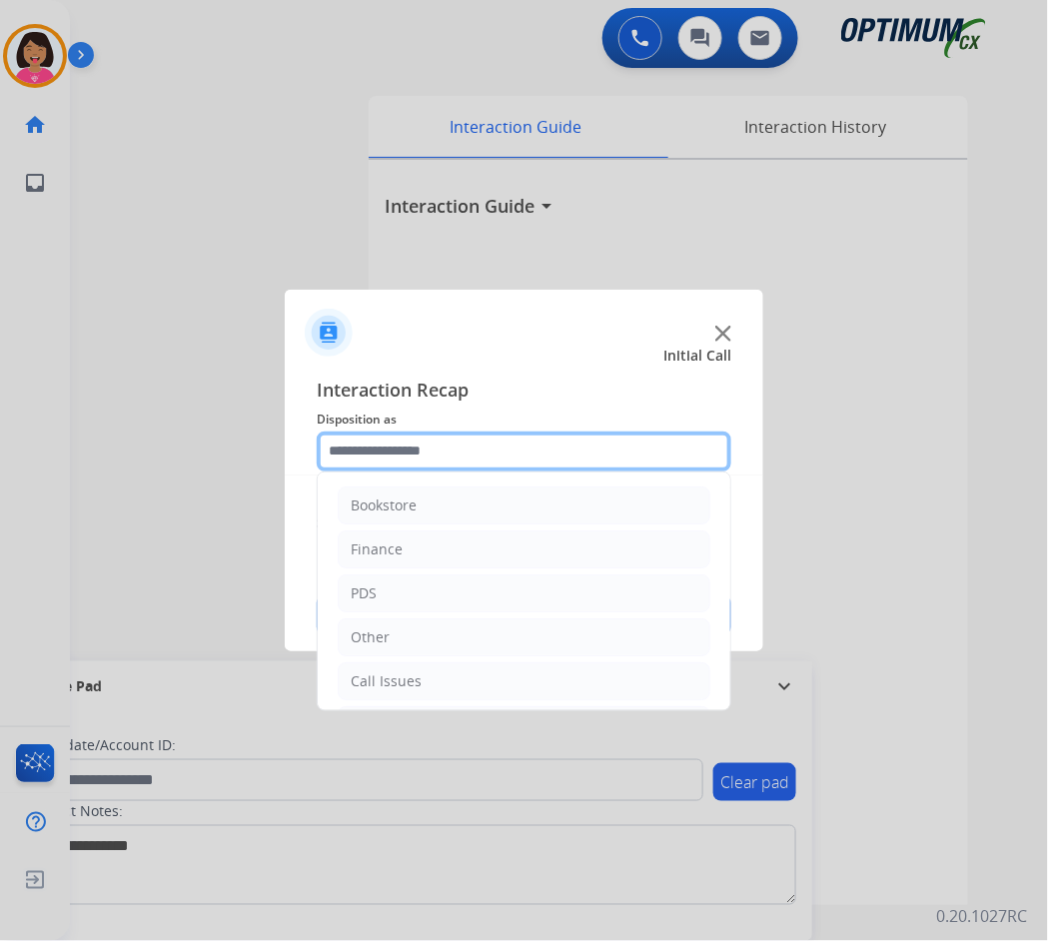
click at [533, 452] on input "text" at bounding box center [524, 452] width 415 height 40
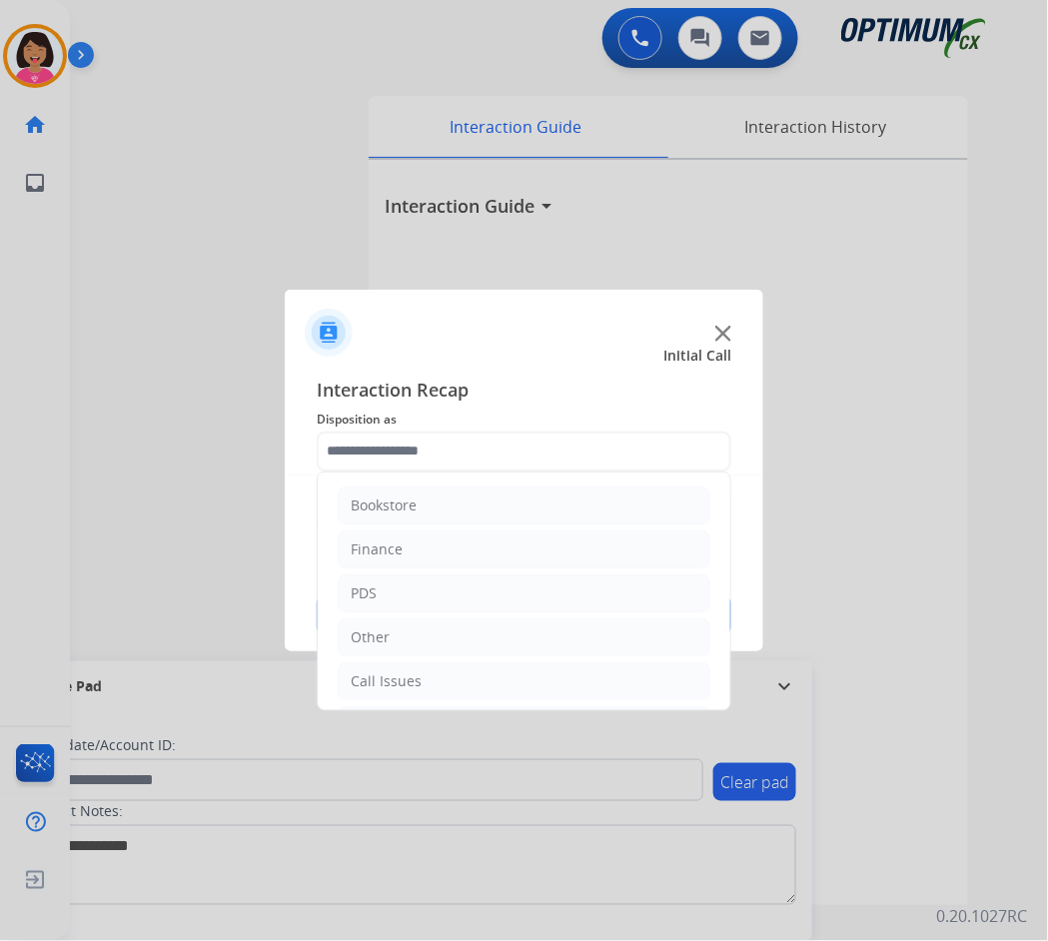
click at [722, 322] on div at bounding box center [524, 325] width 478 height 70
click at [731, 333] on div at bounding box center [524, 325] width 478 height 70
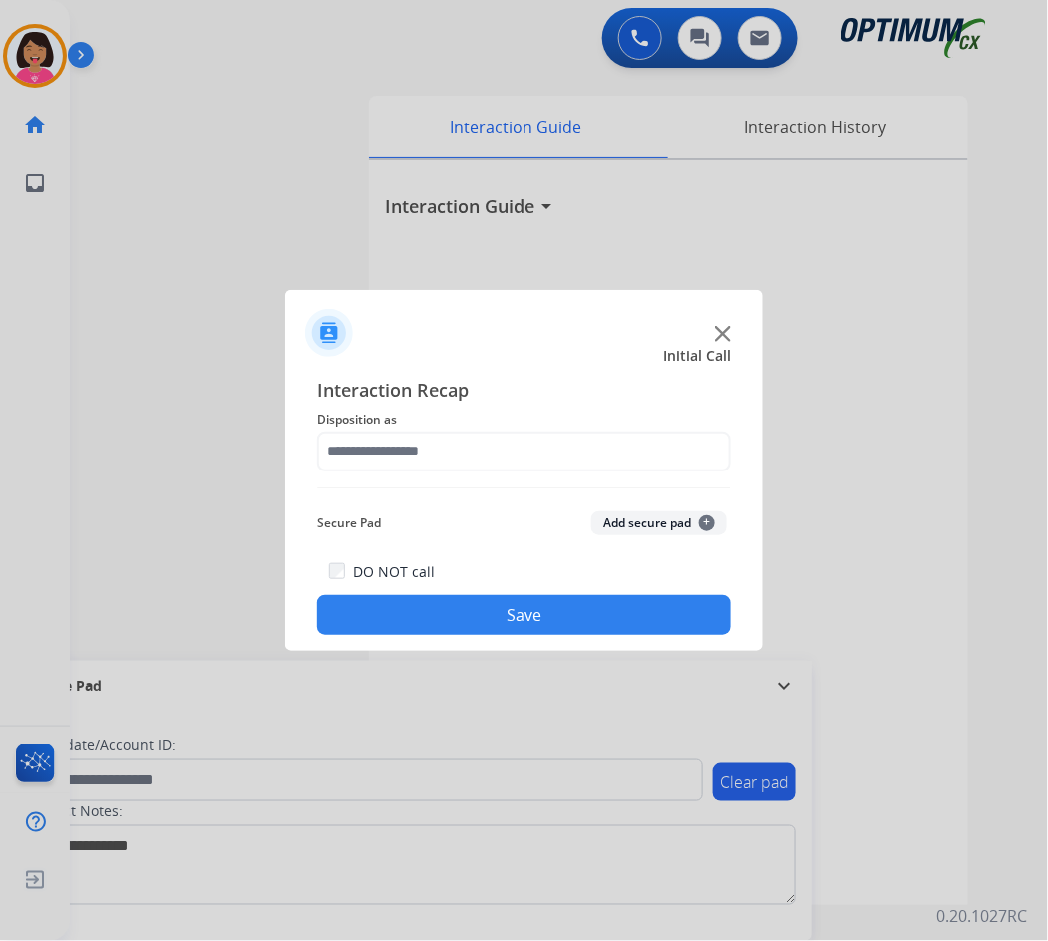
click at [721, 333] on img at bounding box center [723, 334] width 16 height 16
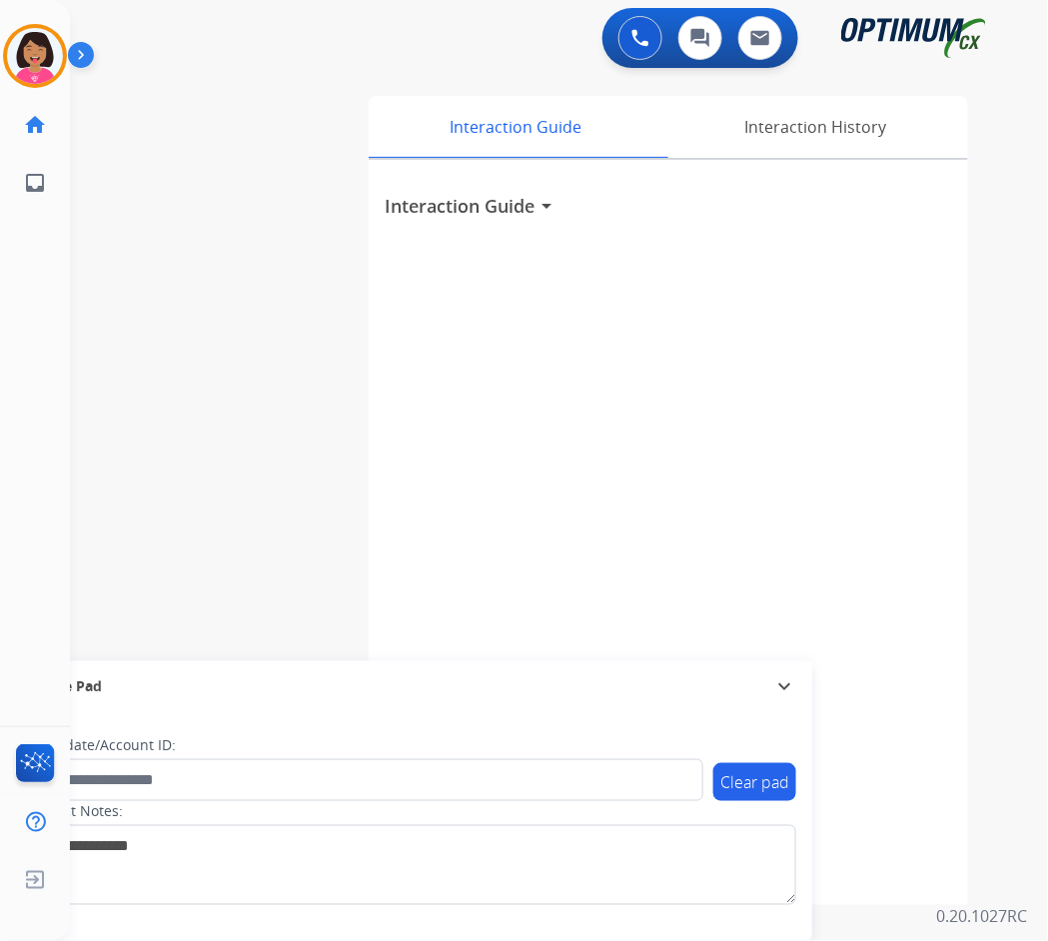
click at [228, 188] on div "swap_horiz Break voice bridge close_fullscreen Connect 3-Way Call merge_type Se…" at bounding box center [535, 488] width 930 height 833
click at [160, 344] on div "swap_horiz Break voice bridge close_fullscreen Connect 3-Way Call merge_type Se…" at bounding box center [535, 488] width 930 height 833
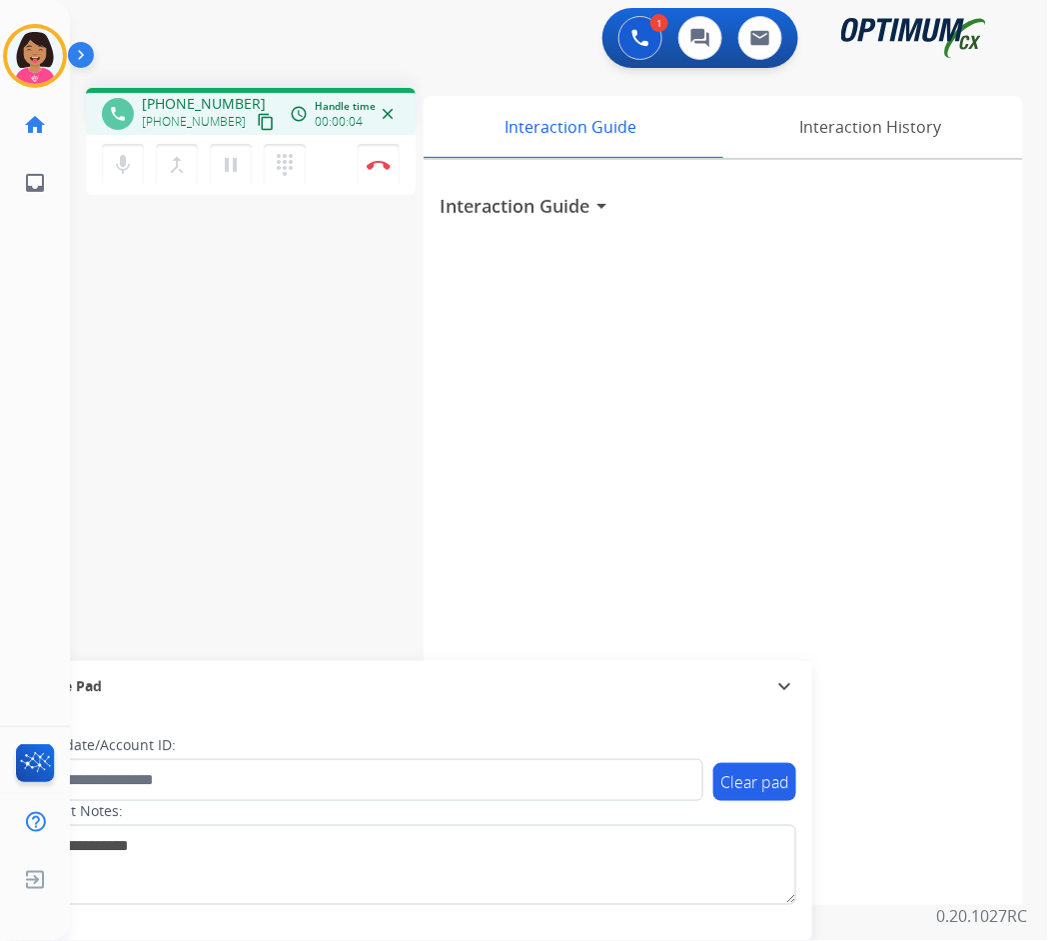
click at [257, 126] on mat-icon "content_copy" at bounding box center [266, 122] width 18 height 18
click at [124, 162] on mat-icon "mic" at bounding box center [123, 165] width 24 height 24
click at [121, 169] on mat-icon "mic_off" at bounding box center [123, 165] width 24 height 24
click at [1044, 518] on div "Interaction Guide Interaction History Interaction Guide arrow_drop_down" at bounding box center [739, 496] width 631 height 817
click at [132, 156] on mat-icon "mic" at bounding box center [123, 165] width 24 height 24
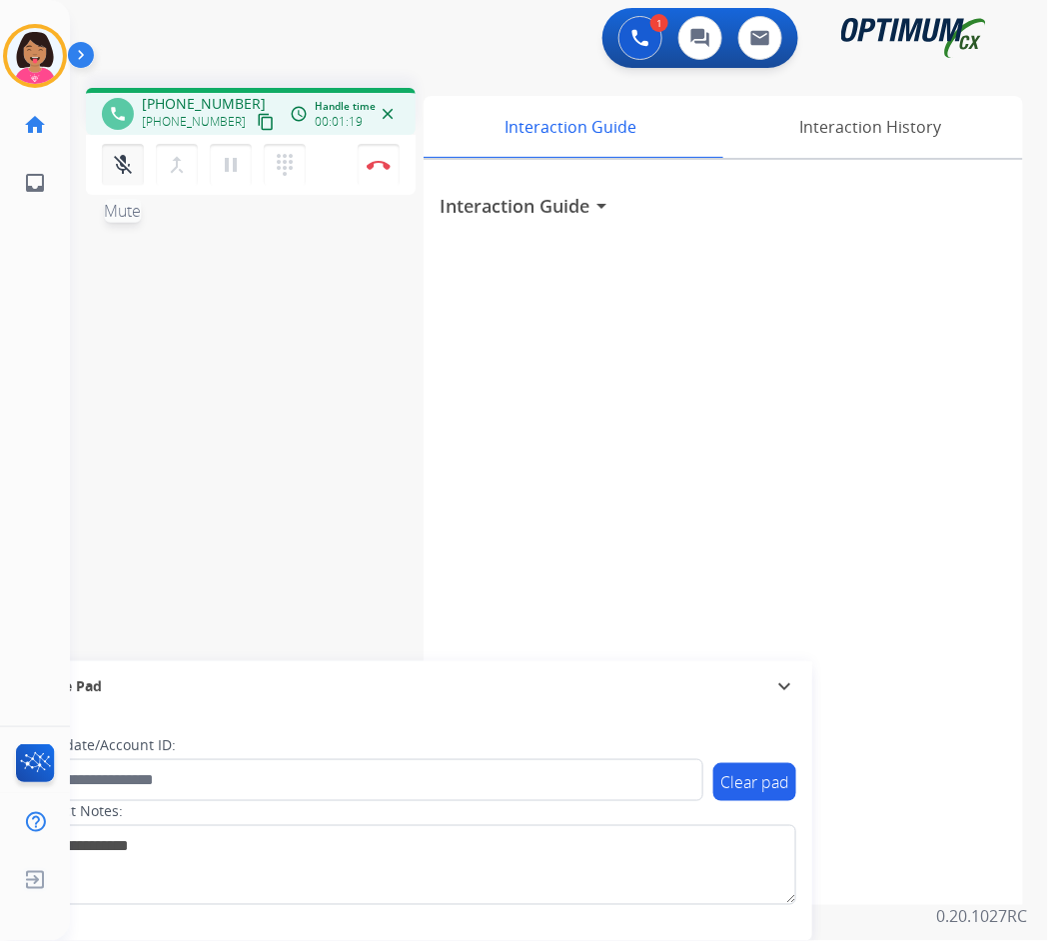
click at [135, 180] on button "mic_off Mute" at bounding box center [123, 165] width 42 height 42
click at [132, 174] on mat-icon "mic" at bounding box center [123, 165] width 24 height 24
click at [117, 168] on mat-icon "mic_off" at bounding box center [123, 165] width 24 height 24
click at [101, 449] on div "phone [PHONE_NUMBER] [PHONE_NUMBER] content_copy access_time Call metrics Queue…" at bounding box center [535, 488] width 930 height 833
click at [372, 160] on img at bounding box center [379, 165] width 24 height 10
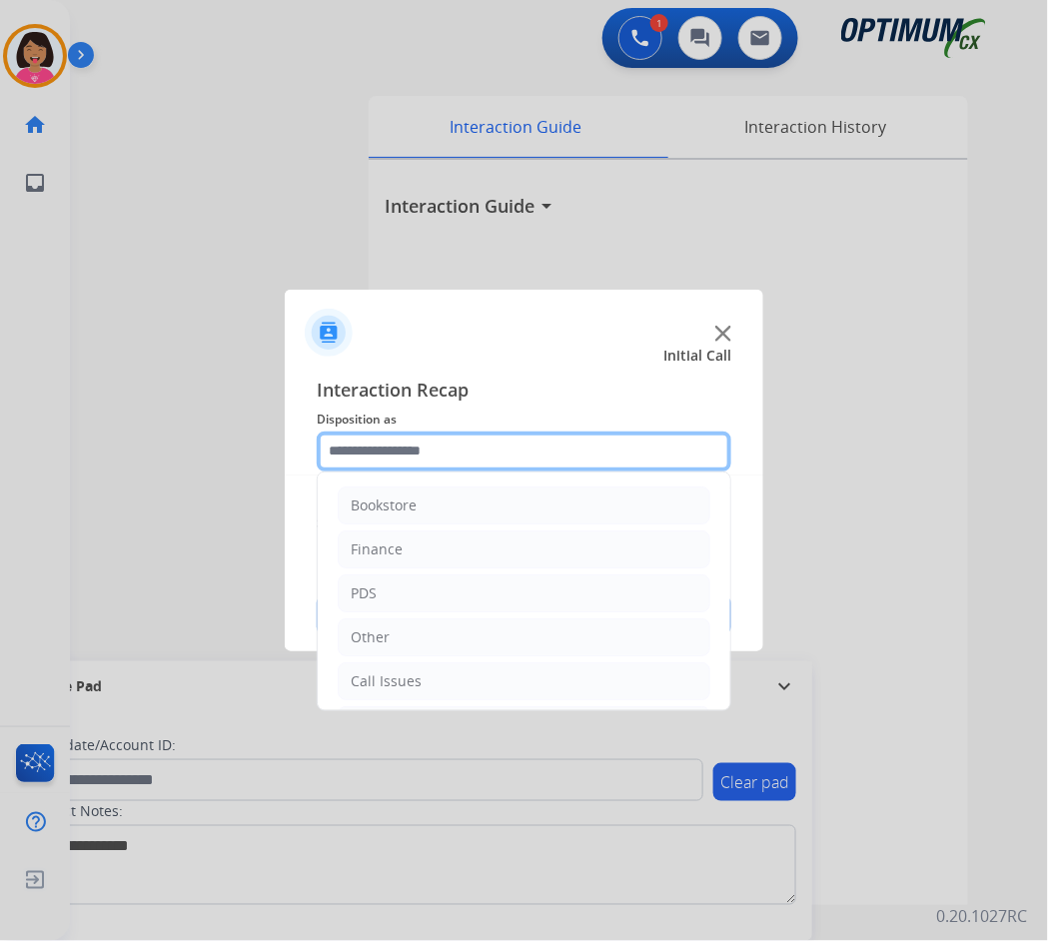
click at [487, 465] on input "text" at bounding box center [524, 452] width 415 height 40
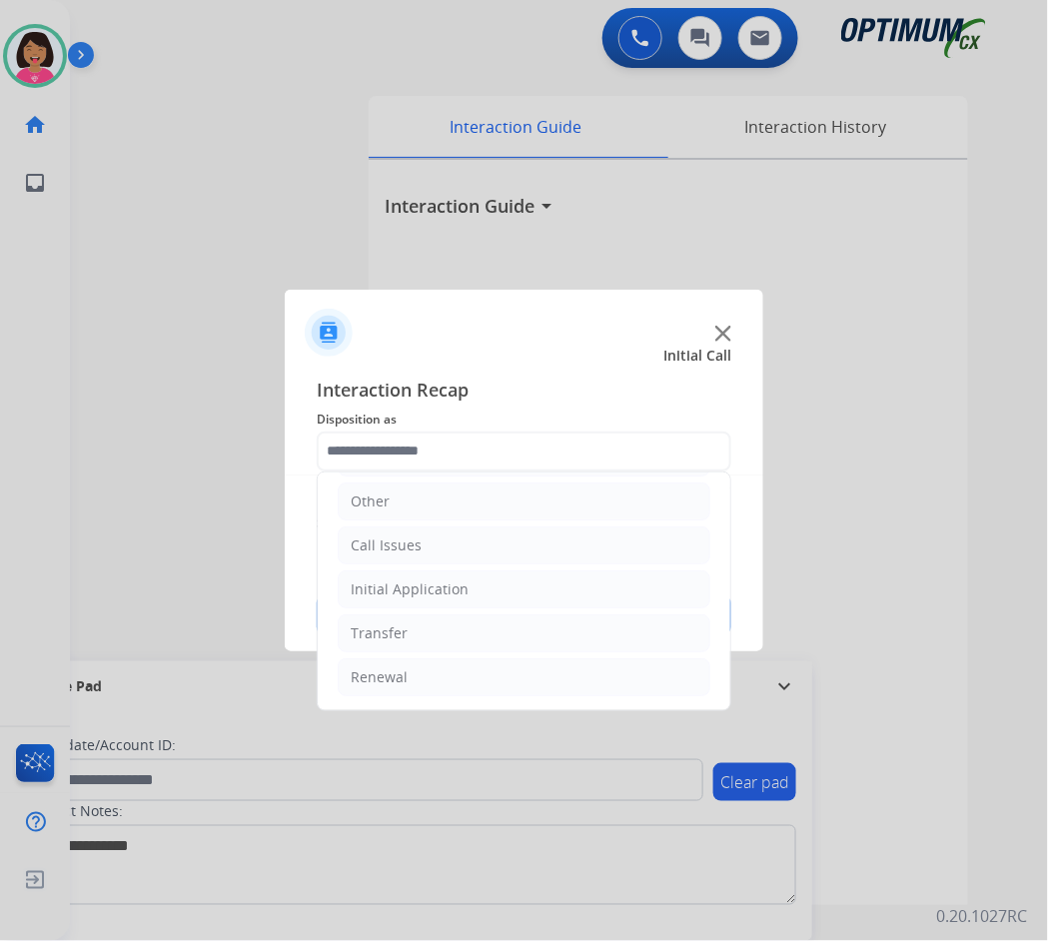
click at [485, 609] on ul "Bookstore Finance PDS Other Call Issues Initial Application Transfer Renewal" at bounding box center [524, 524] width 413 height 374
click at [483, 607] on ul "Bookstore Finance PDS Other Call Issues Initial Application Transfer Renewal" at bounding box center [524, 524] width 413 height 374
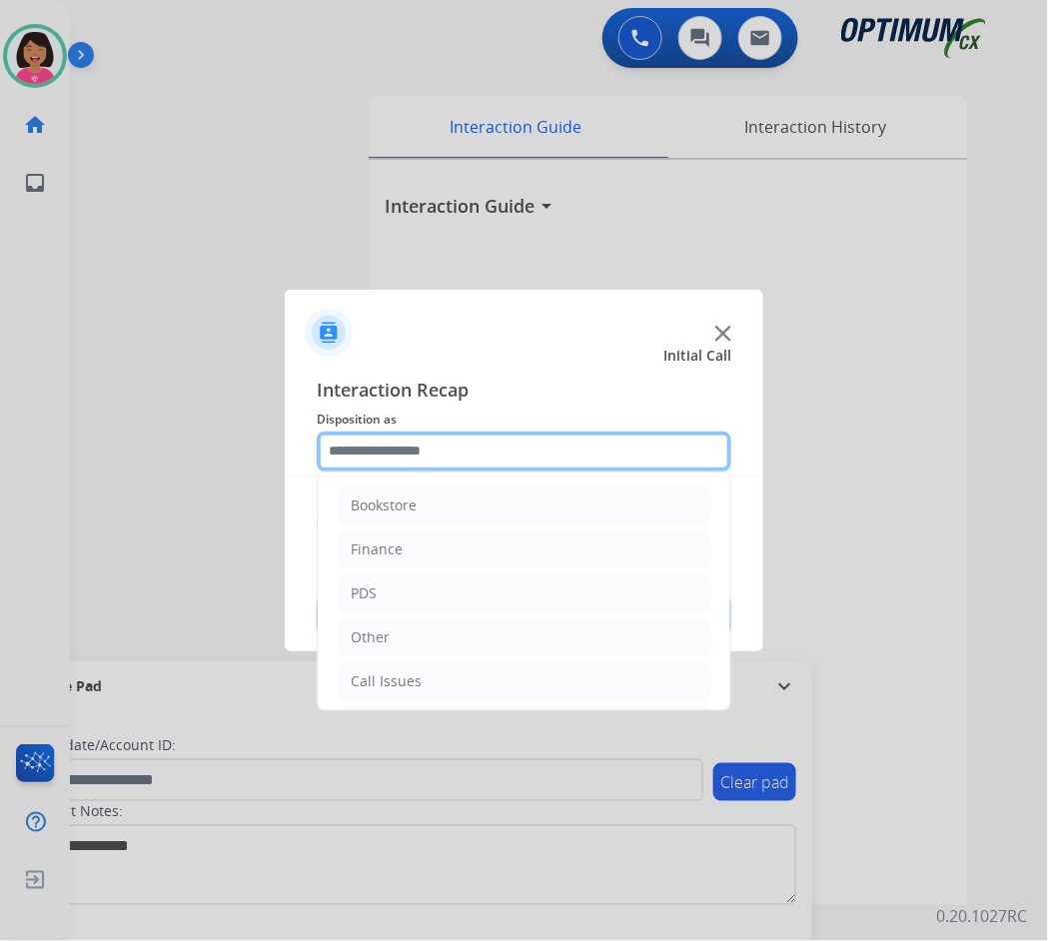
click at [429, 446] on input "text" at bounding box center [524, 452] width 415 height 40
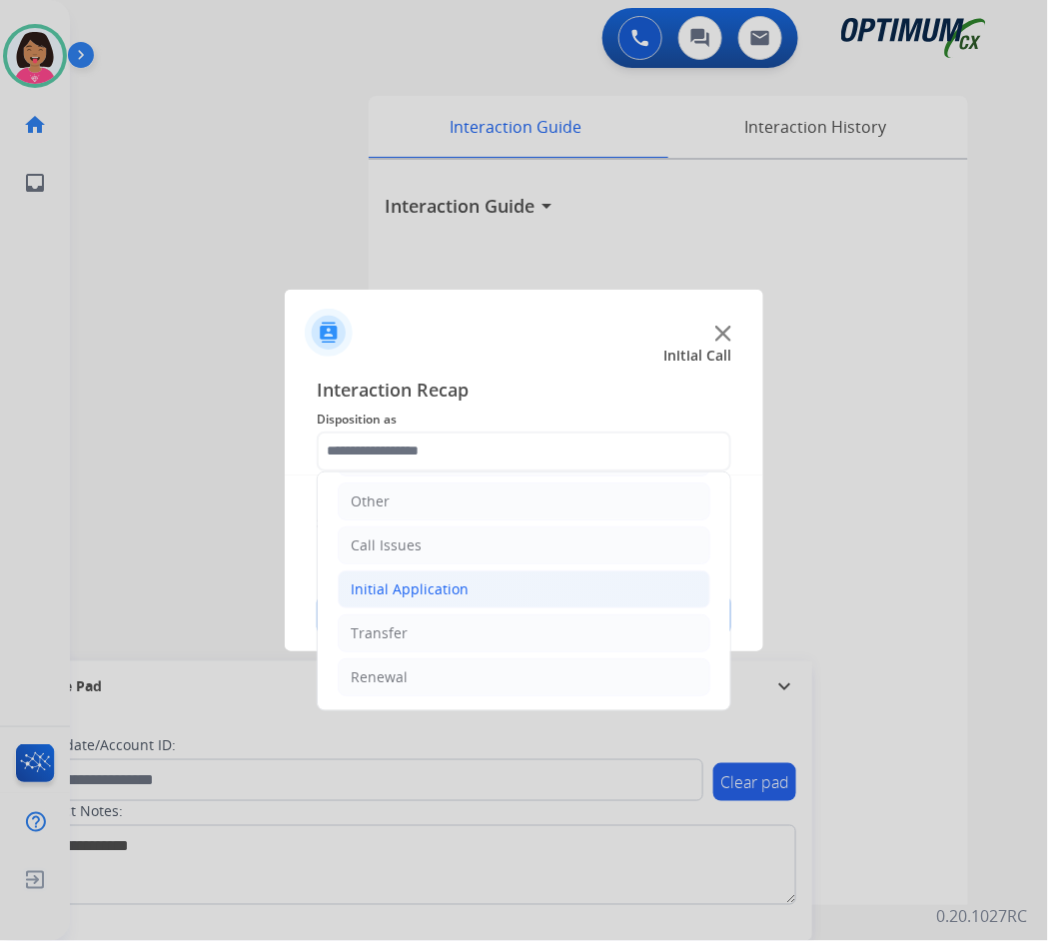
click at [480, 585] on li "Initial Application" at bounding box center [524, 589] width 373 height 38
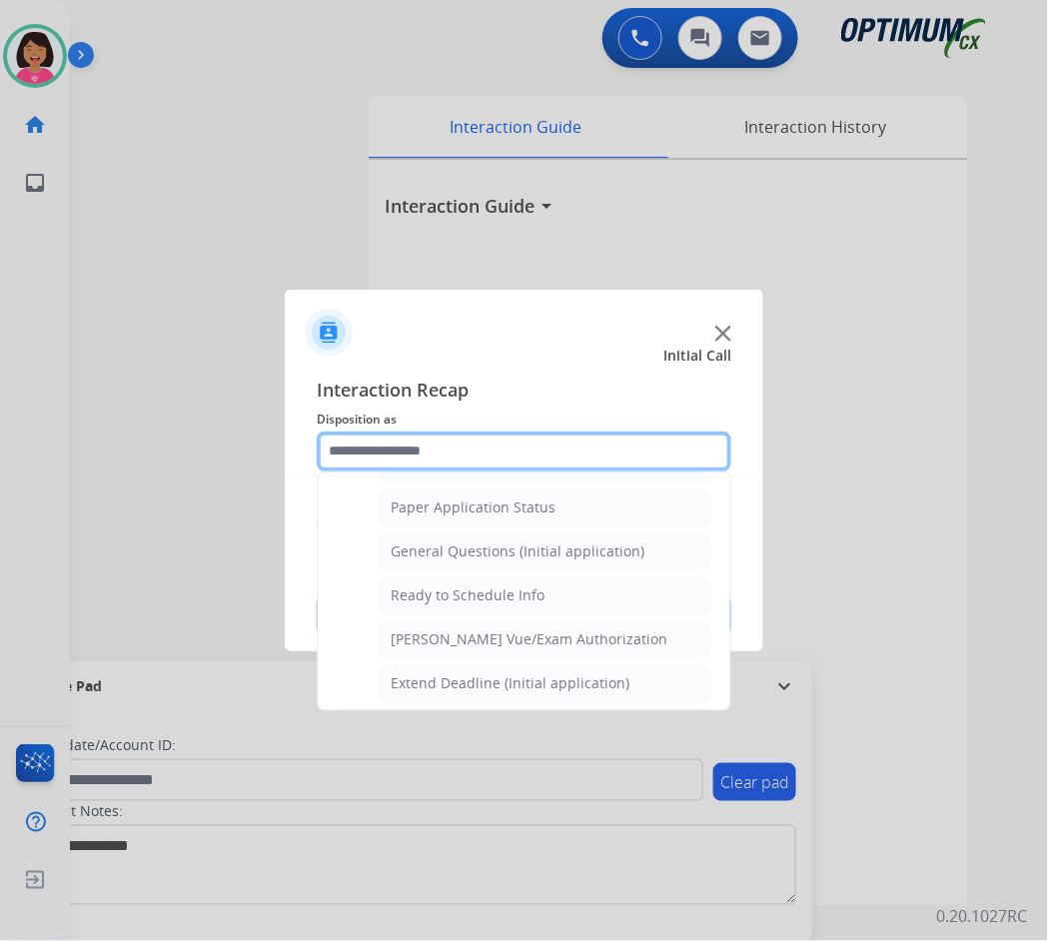
scroll to position [1117, 0]
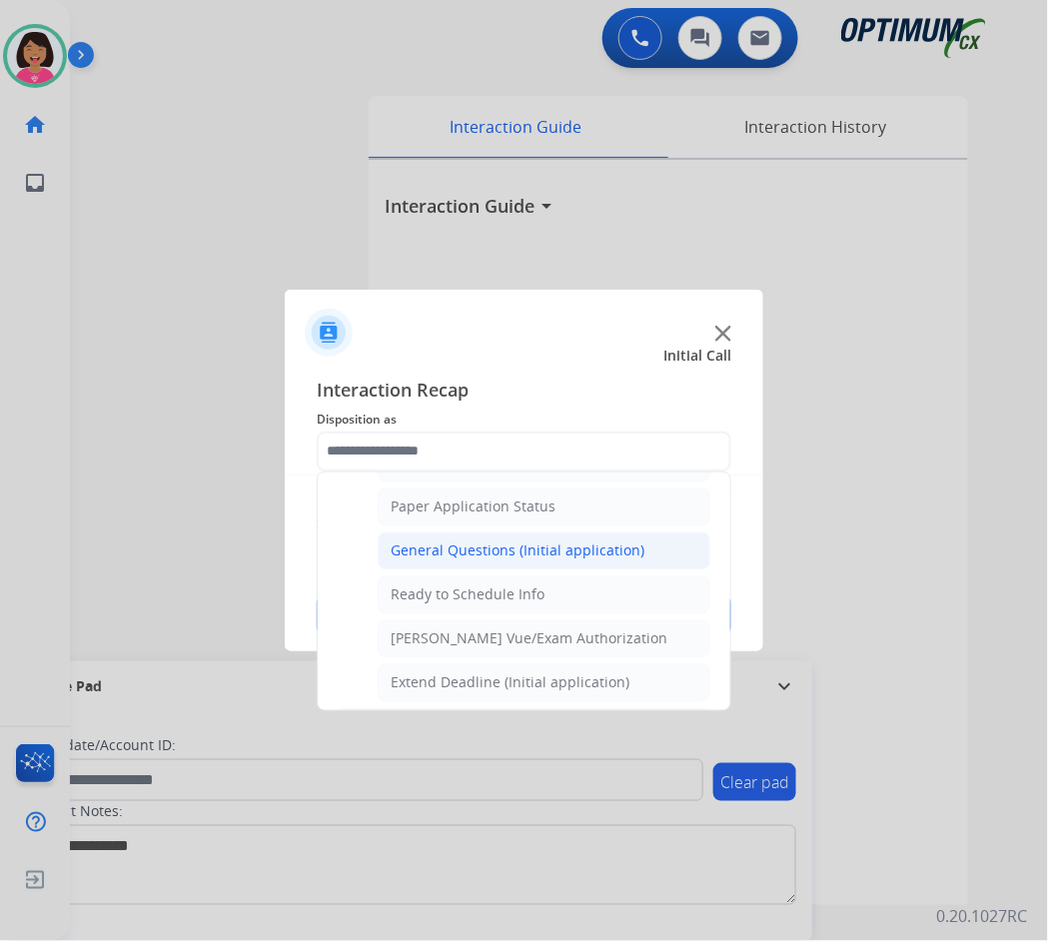
click at [470, 554] on div "General Questions (Initial application)" at bounding box center [518, 551] width 254 height 20
type input "**********"
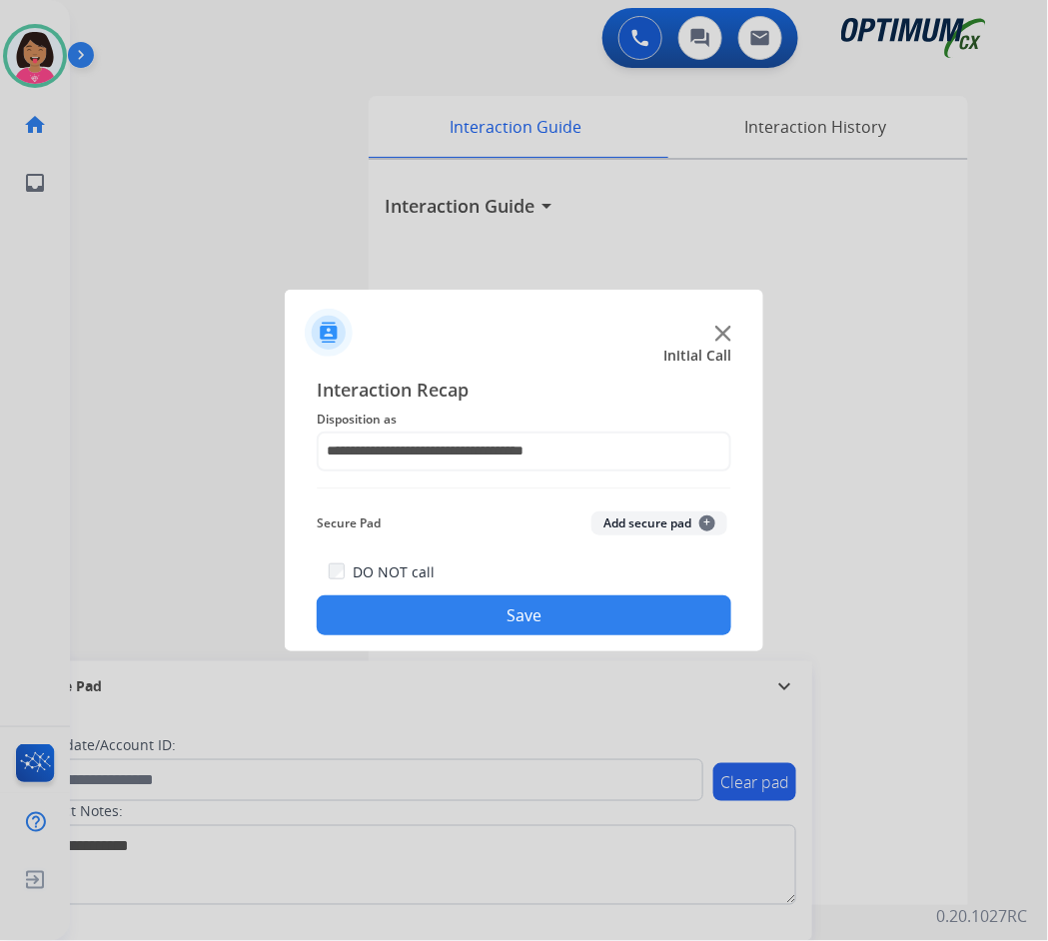
click at [491, 599] on button "Save" at bounding box center [524, 615] width 415 height 40
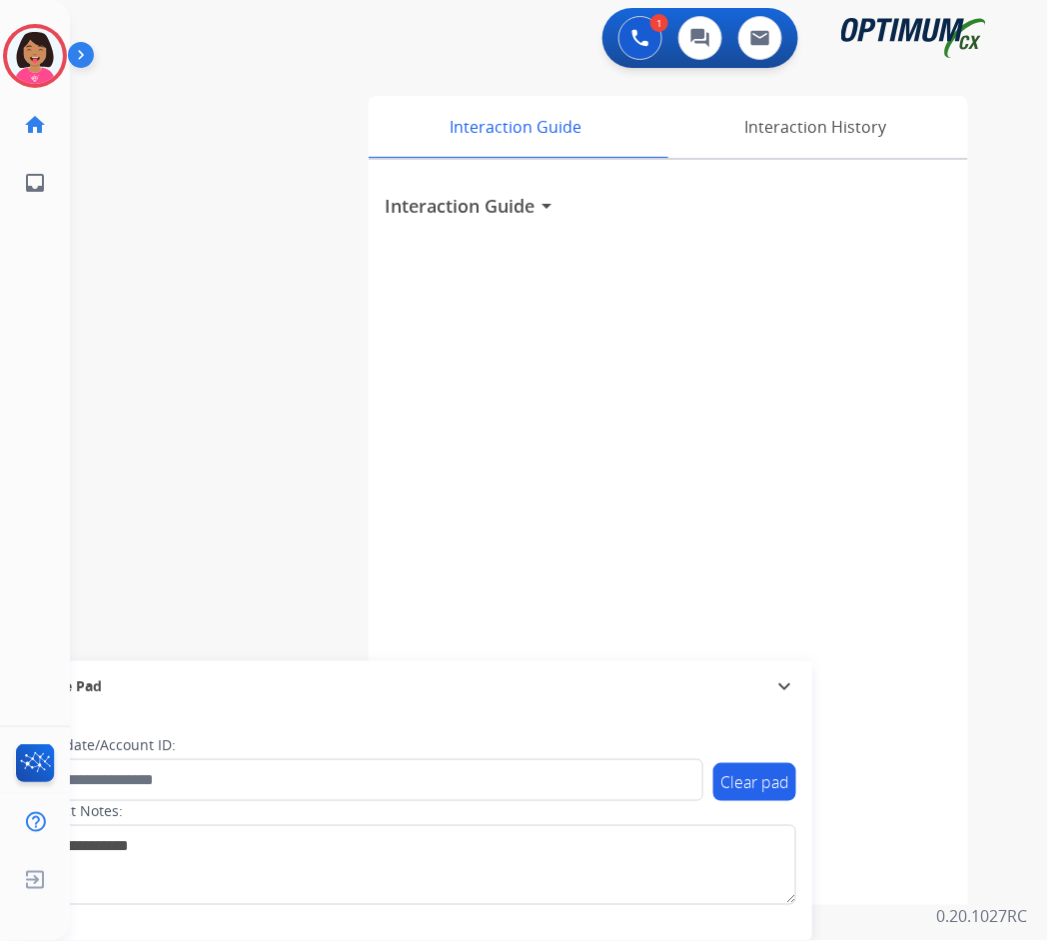
click at [156, 231] on div at bounding box center [524, 470] width 1048 height 941
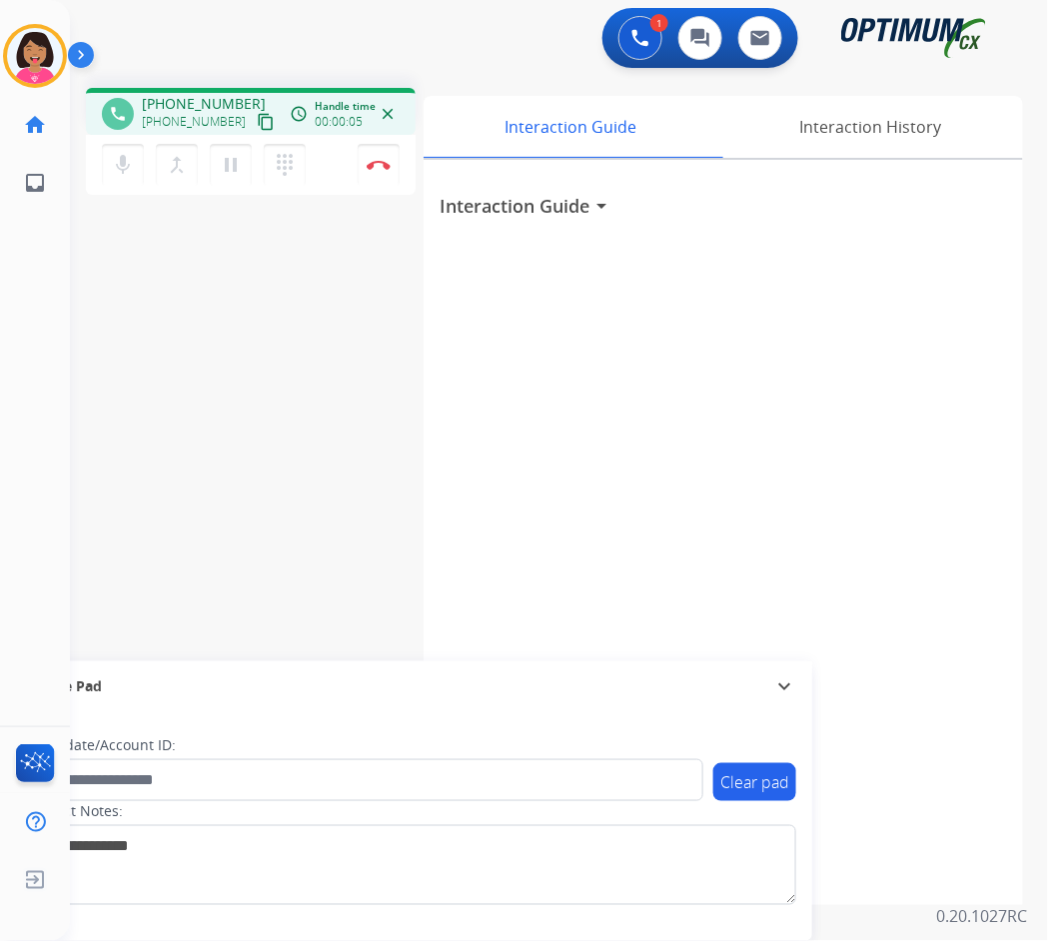
click at [254, 129] on button "content_copy" at bounding box center [266, 122] width 24 height 24
click at [110, 177] on button "mic Mute" at bounding box center [123, 165] width 42 height 42
click at [115, 171] on mat-icon "mic_off" at bounding box center [123, 165] width 24 height 24
click at [123, 169] on mat-icon "mic" at bounding box center [123, 165] width 24 height 24
click at [120, 160] on mat-icon "mic_off" at bounding box center [123, 165] width 24 height 24
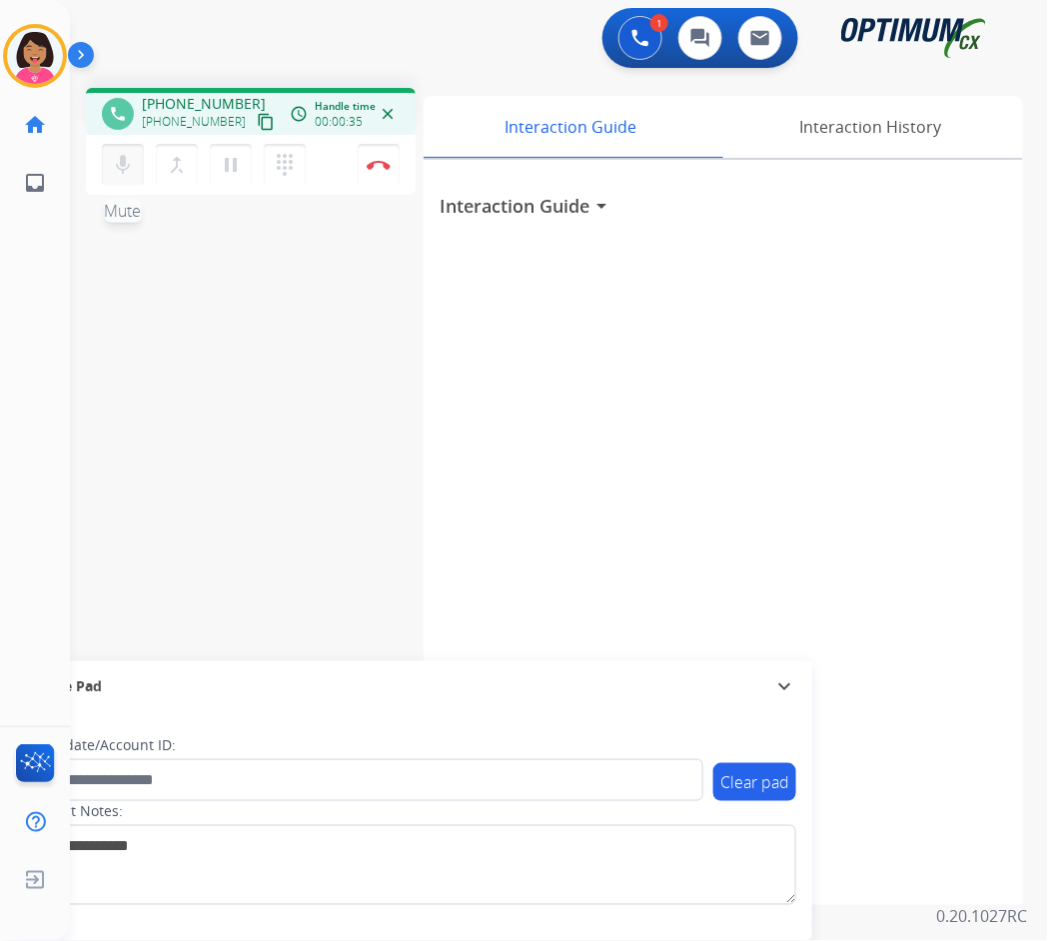
click at [120, 160] on mat-icon "mic" at bounding box center [123, 165] width 24 height 24
drag, startPoint x: 1032, startPoint y: 242, endPoint x: 72, endPoint y: 249, distance: 960.0
click at [72, 249] on div "phone [PHONE_NUMBER] [PHONE_NUMBER] content_copy access_time Call metrics Queue…" at bounding box center [535, 488] width 930 height 833
click at [114, 153] on mat-icon "mic_off" at bounding box center [123, 165] width 24 height 24
click at [119, 158] on mat-icon "mic" at bounding box center [123, 165] width 24 height 24
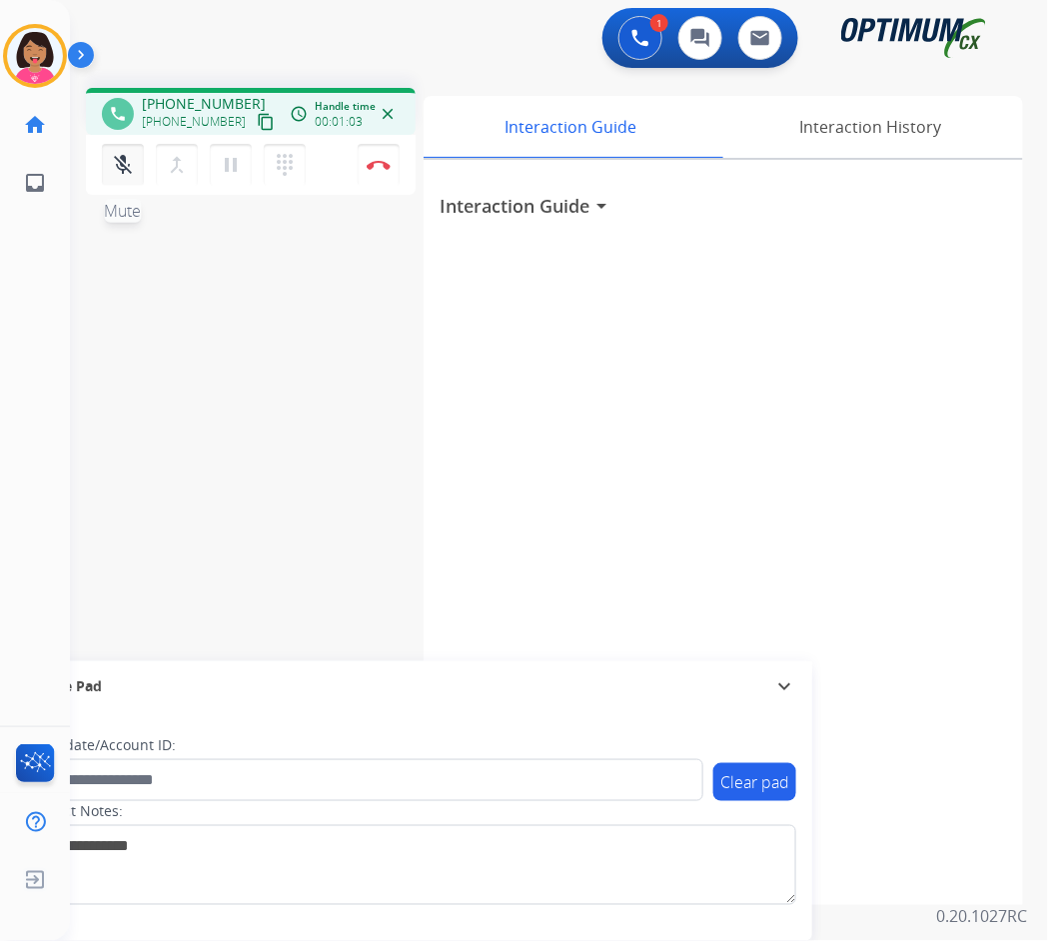
click at [116, 170] on mat-icon "mic_off" at bounding box center [123, 165] width 24 height 24
click at [103, 174] on button "mic Mute" at bounding box center [123, 165] width 42 height 42
click at [118, 171] on mat-icon "mic_off" at bounding box center [123, 165] width 24 height 24
click at [120, 164] on mat-icon "mic" at bounding box center [123, 165] width 24 height 24
click at [112, 167] on mat-icon "mic_off" at bounding box center [123, 165] width 24 height 24
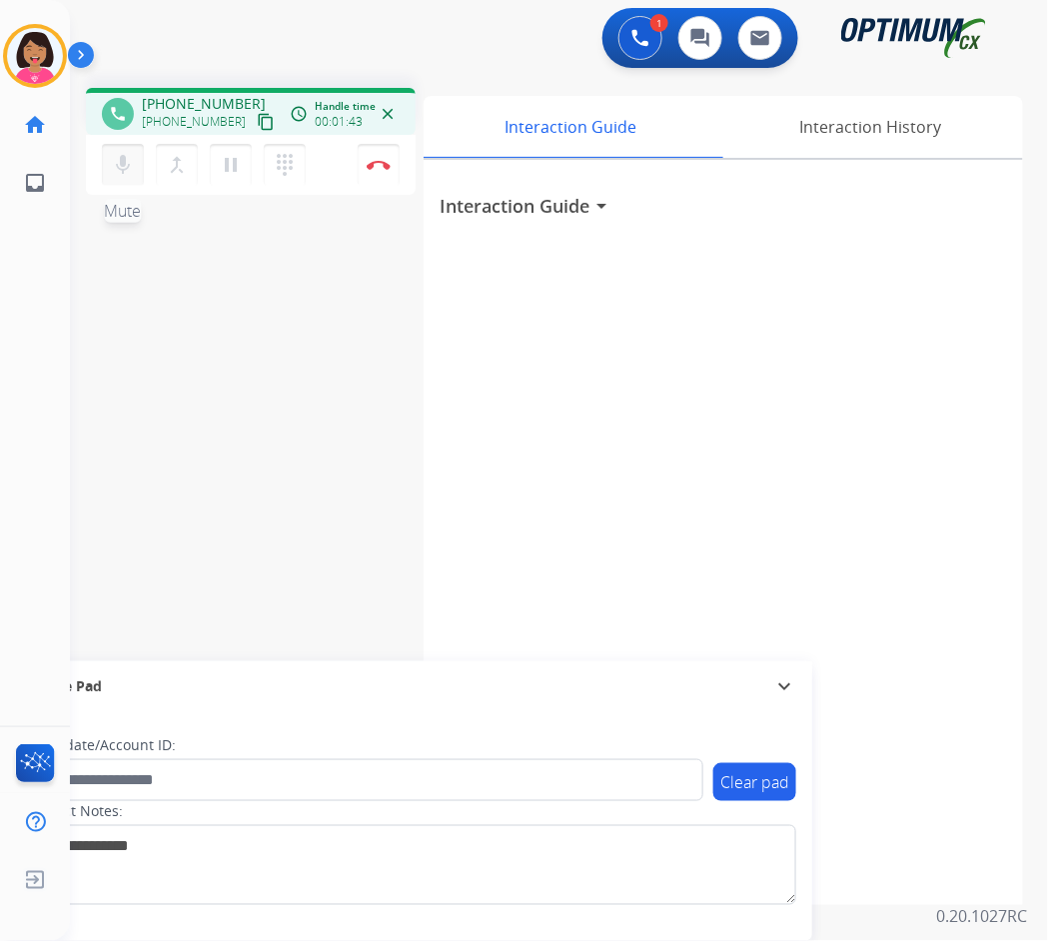
click at [120, 165] on mat-icon "mic" at bounding box center [123, 165] width 24 height 24
drag, startPoint x: 1047, startPoint y: 503, endPoint x: 123, endPoint y: 172, distance: 981.7
click at [123, 172] on mat-icon "mic_off" at bounding box center [123, 165] width 24 height 24
click at [129, 159] on mat-icon "mic" at bounding box center [123, 165] width 24 height 24
click at [138, 151] on button "mic_off Mute" at bounding box center [123, 165] width 42 height 42
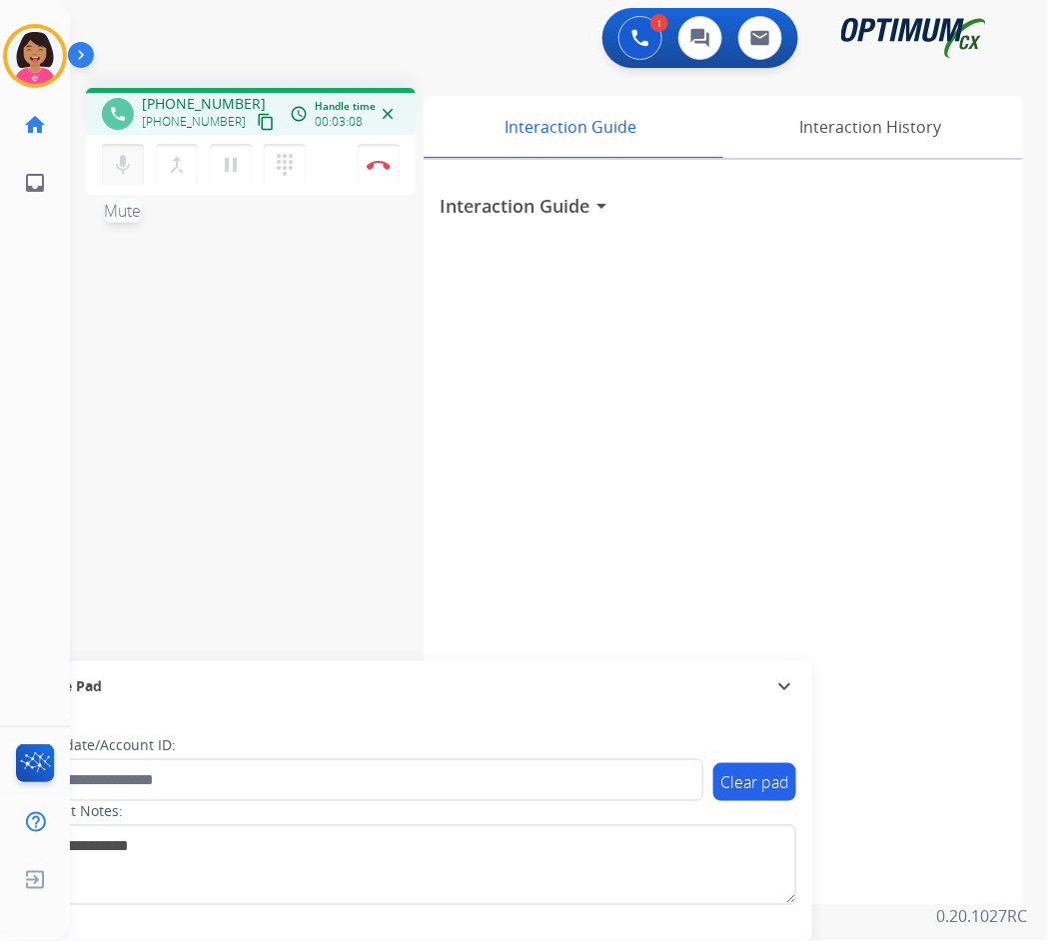
click at [116, 168] on mat-icon "mic" at bounding box center [123, 165] width 24 height 24
click at [91, 295] on div "phone [PHONE_NUMBER] [PHONE_NUMBER] content_copy access_time Call metrics Queue…" at bounding box center [535, 488] width 930 height 833
click at [118, 165] on mat-icon "mic_off" at bounding box center [123, 165] width 24 height 24
click at [123, 172] on mat-icon "mic" at bounding box center [123, 165] width 24 height 24
click at [110, 176] on button "mic_off Mute" at bounding box center [123, 165] width 42 height 42
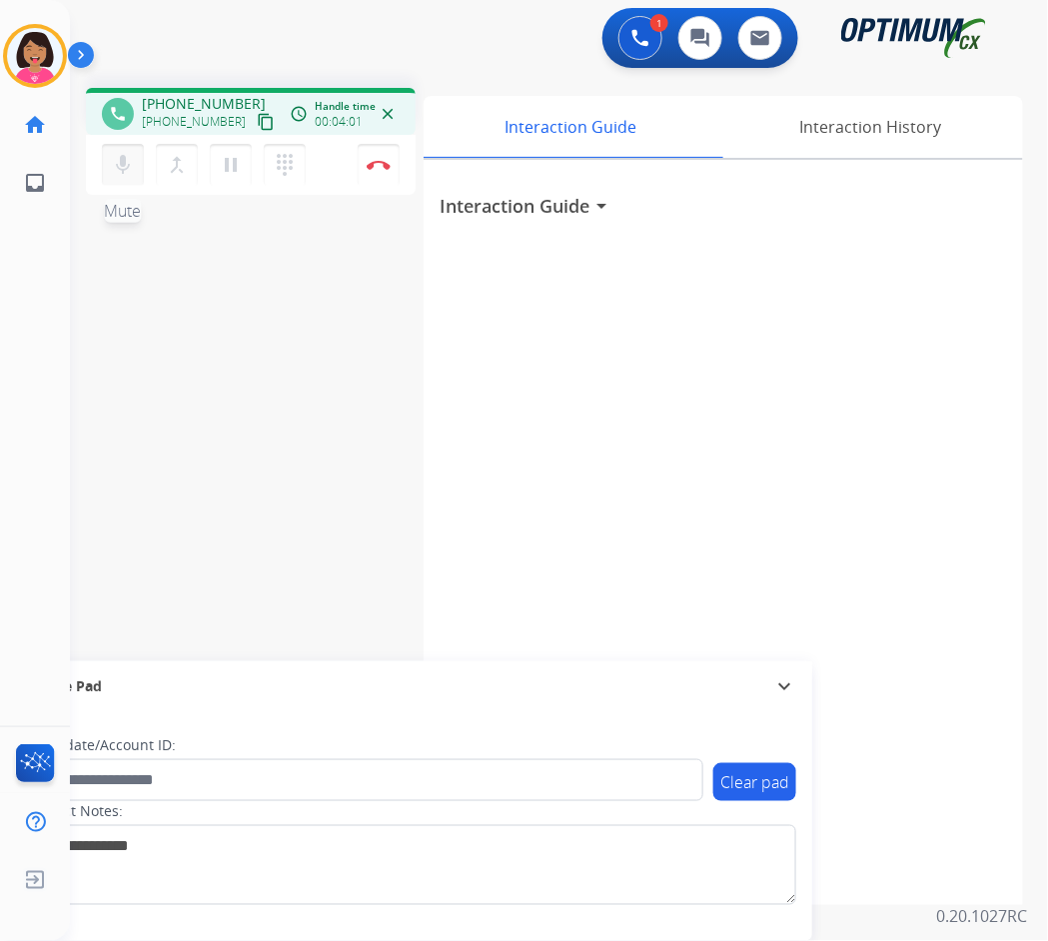
click at [110, 156] on button "mic Mute" at bounding box center [123, 165] width 42 height 42
click at [112, 157] on mat-icon "mic_off" at bounding box center [123, 165] width 24 height 24
click at [114, 168] on span "Emails" at bounding box center [107, 184] width 56 height 36
click at [125, 156] on mat-icon "mic" at bounding box center [123, 165] width 24 height 24
click at [115, 171] on mat-icon "mic_off" at bounding box center [123, 165] width 24 height 24
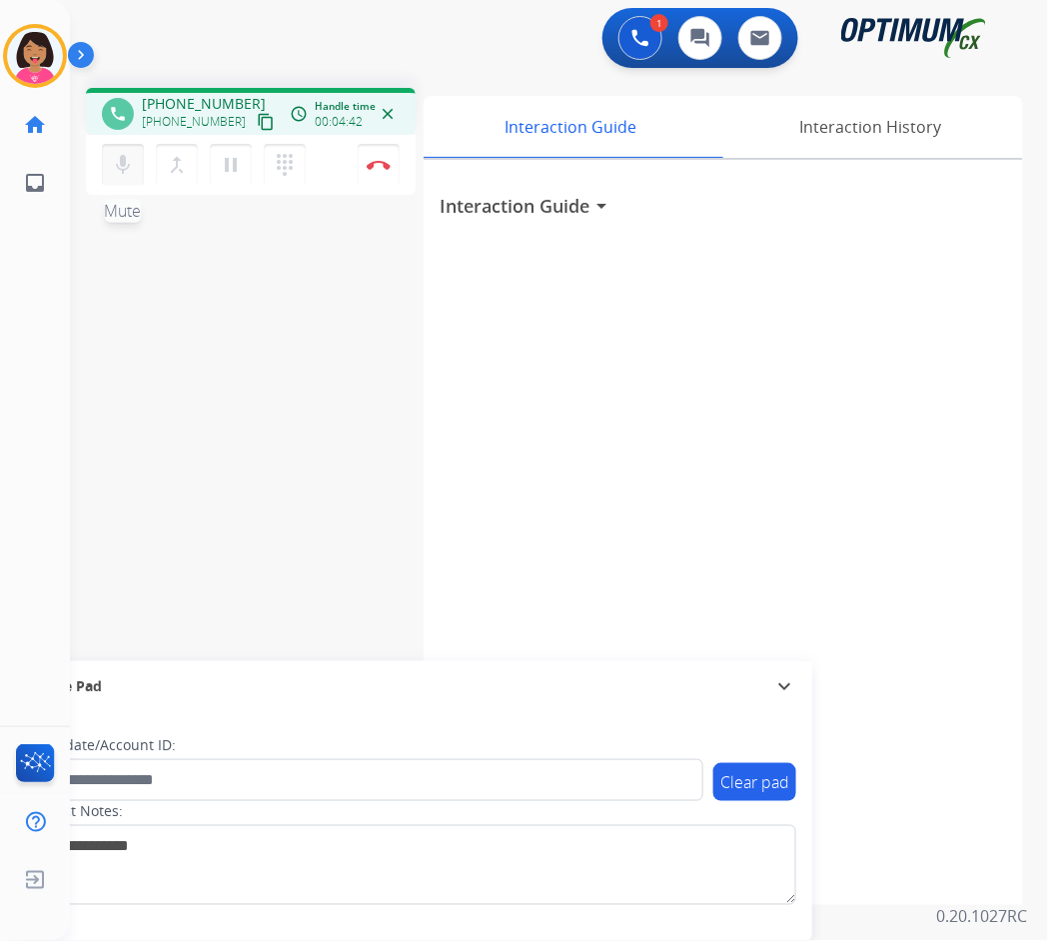
click at [115, 171] on mat-icon "mic" at bounding box center [123, 165] width 24 height 24
click at [115, 171] on mat-icon "mic_off" at bounding box center [123, 165] width 24 height 24
click at [107, 165] on button "mic Mute" at bounding box center [123, 165] width 42 height 42
click at [113, 168] on mat-icon "mic_off" at bounding box center [123, 165] width 24 height 24
click at [104, 317] on div "phone [PHONE_NUMBER] [PHONE_NUMBER] content_copy access_time Call metrics Queue…" at bounding box center [535, 488] width 930 height 833
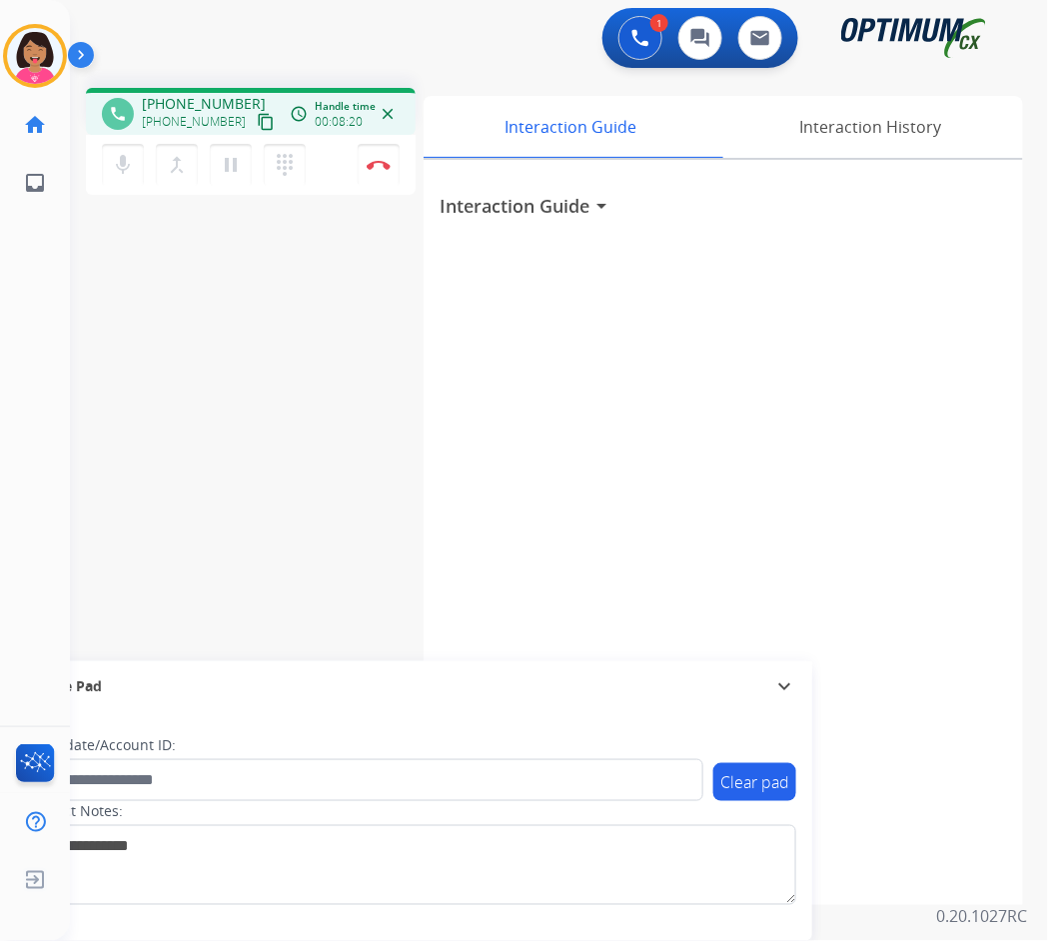
click at [149, 349] on div "phone [PHONE_NUMBER] [PHONE_NUMBER] content_copy access_time Call metrics Queue…" at bounding box center [535, 488] width 930 height 833
click at [121, 167] on mat-icon "mic" at bounding box center [123, 165] width 24 height 24
click at [236, 156] on mat-icon "pause" at bounding box center [231, 165] width 24 height 24
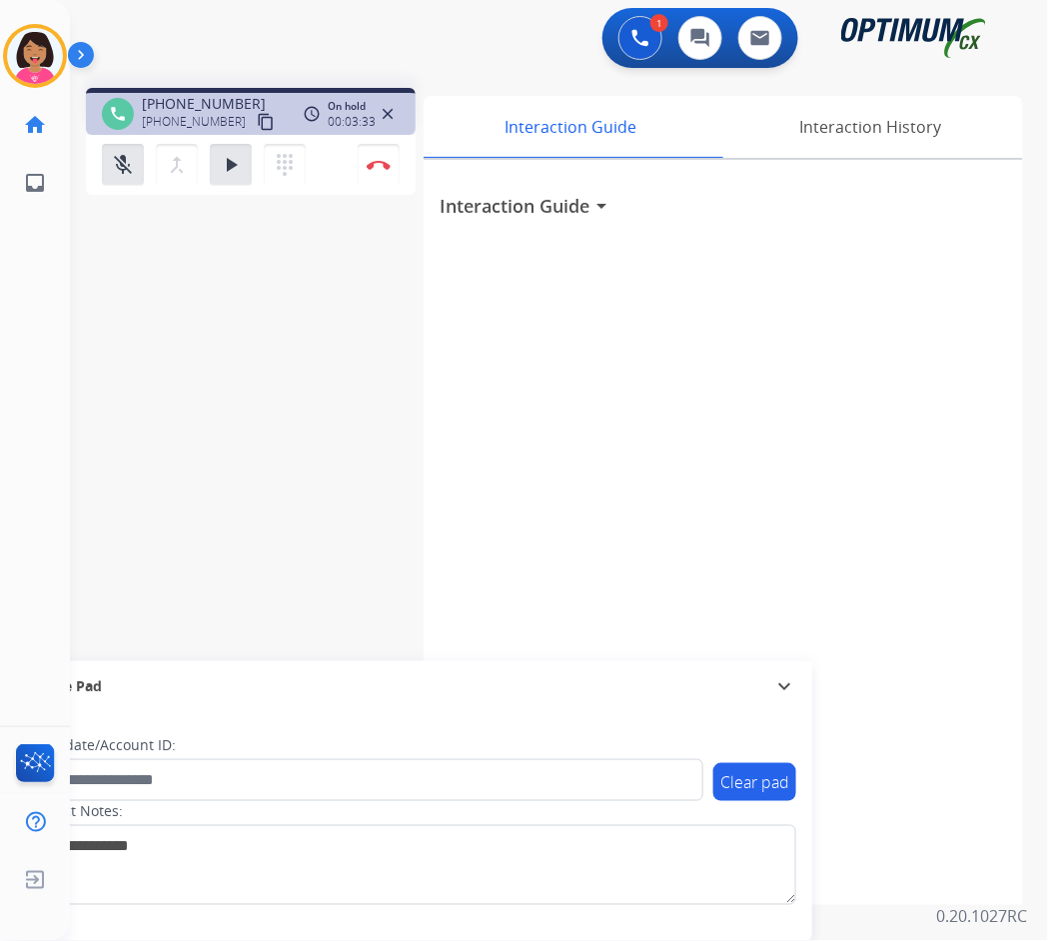
click at [51, 354] on div "Del Busy Edit Avatar Agent: [PERSON_NAME] Profile: OCX Training home Home Home …" at bounding box center [35, 470] width 70 height 941
drag, startPoint x: 405, startPoint y: 221, endPoint x: 134, endPoint y: 201, distance: 271.4
click at [134, 201] on div "phone [PHONE_NUMBER] [PHONE_NUMBER] content_copy access_time Call metrics Queue…" at bounding box center [535, 488] width 930 height 833
click at [288, 401] on div "phone [PHONE_NUMBER] [PHONE_NUMBER] content_copy access_time Call metrics Queue…" at bounding box center [535, 488] width 930 height 833
click at [247, 157] on button "play_arrow Hold" at bounding box center [231, 165] width 42 height 42
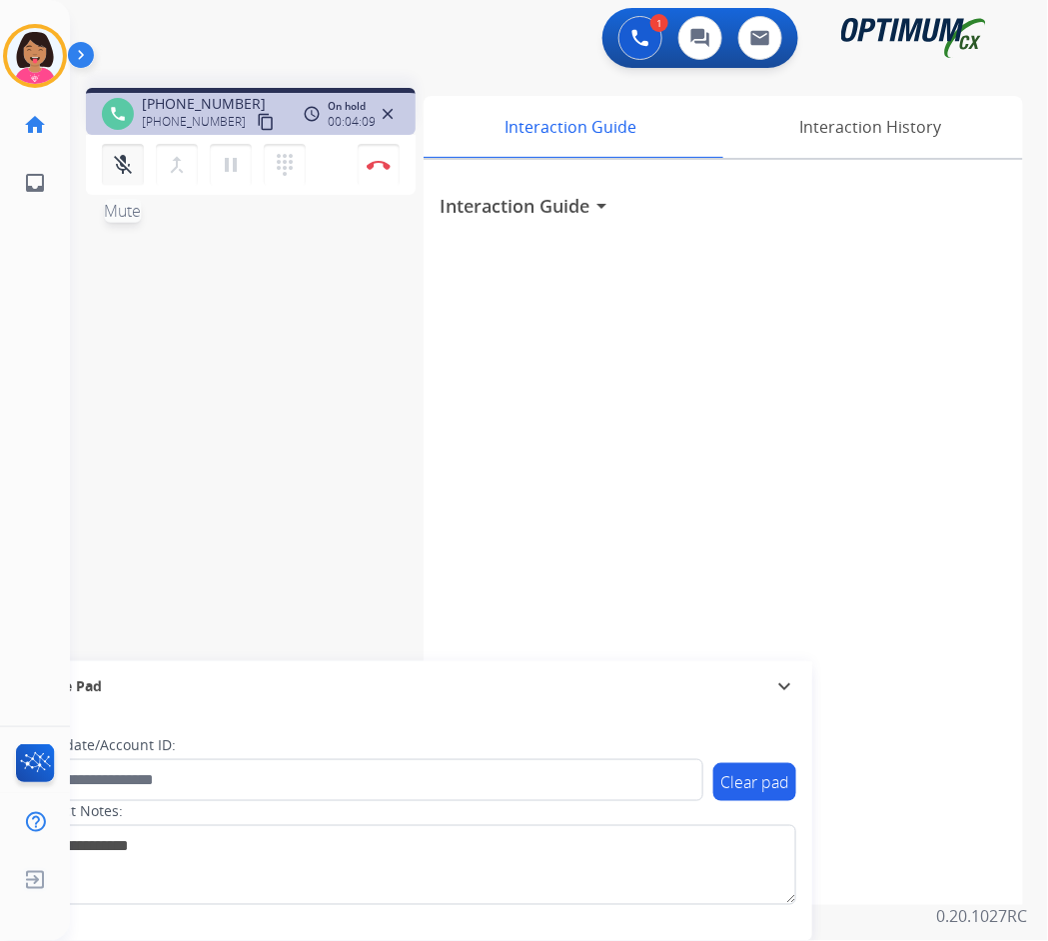
click at [117, 153] on mat-icon "mic_off" at bounding box center [123, 165] width 24 height 24
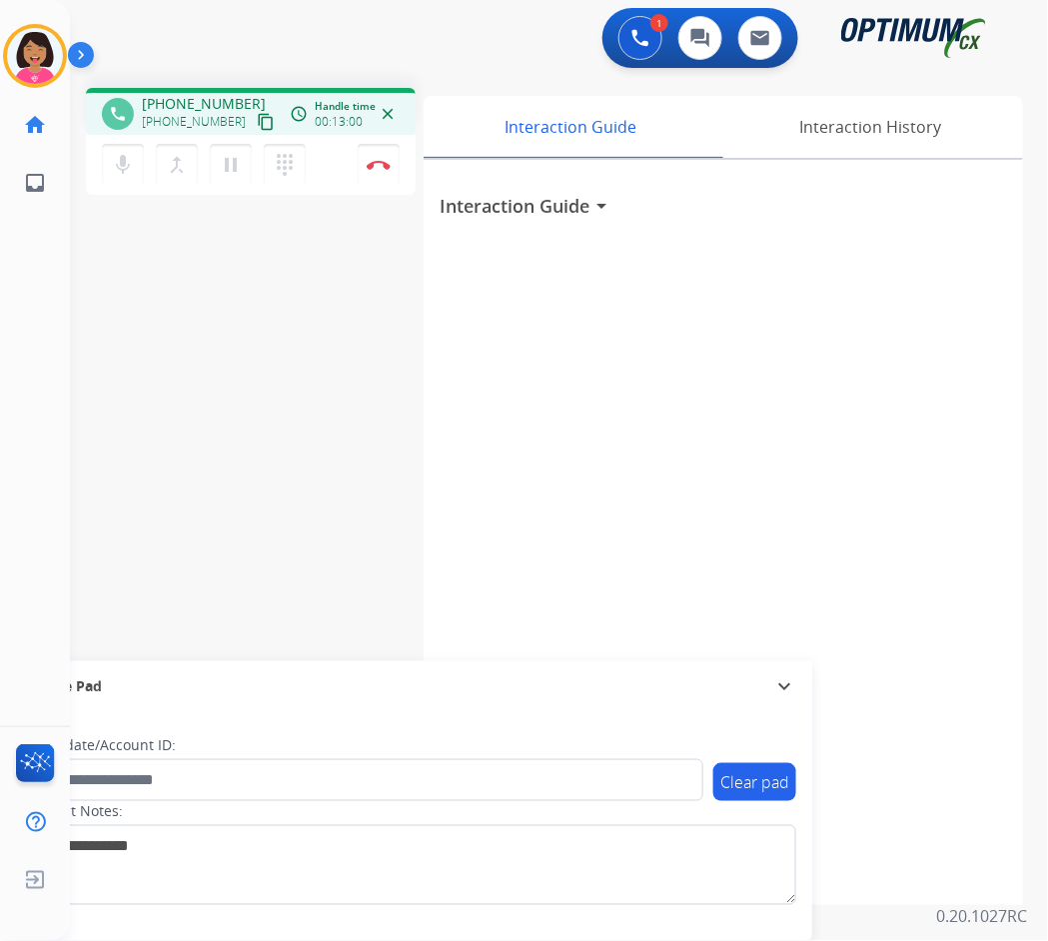
click at [160, 284] on div "phone [PHONE_NUMBER] [PHONE_NUMBER] content_copy access_time Call metrics Queue…" at bounding box center [535, 488] width 930 height 833
click at [236, 168] on mat-icon "pause" at bounding box center [231, 165] width 24 height 24
click at [114, 160] on mat-icon "mic" at bounding box center [123, 165] width 24 height 24
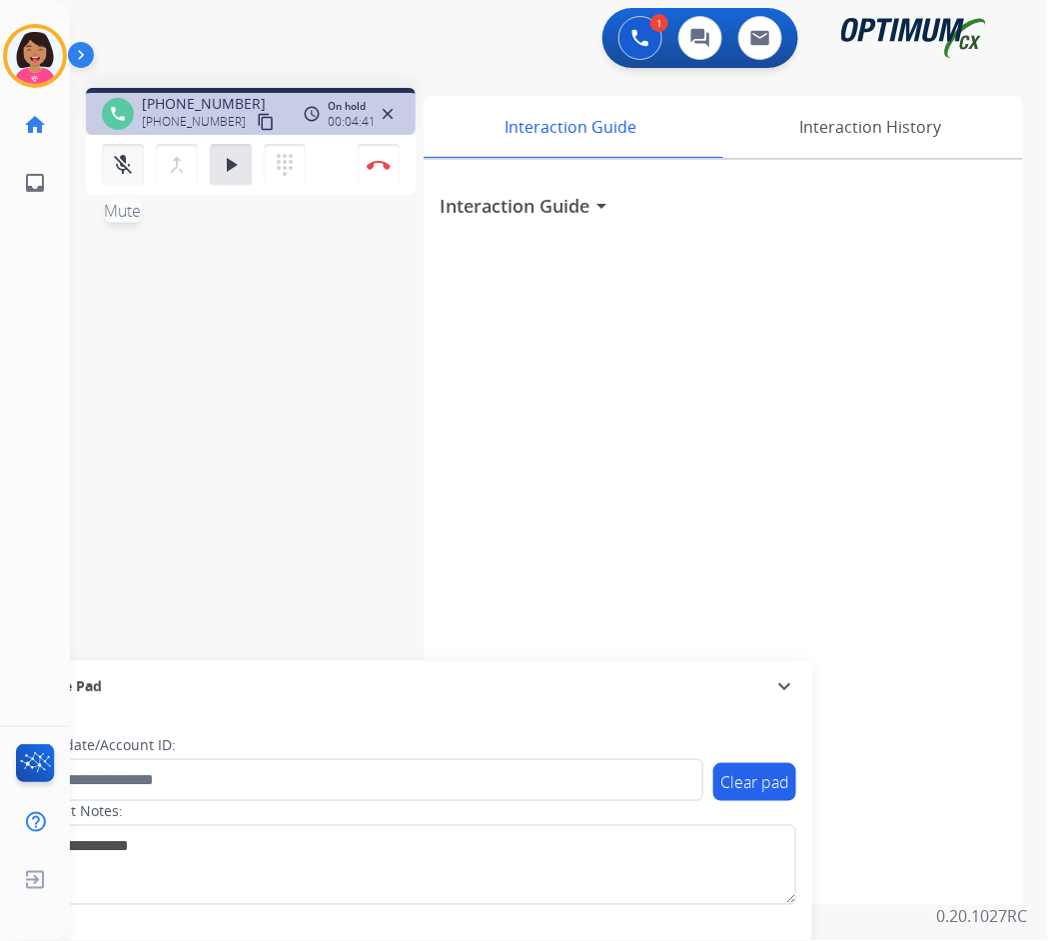
click at [130, 170] on mat-icon "mic_off" at bounding box center [123, 165] width 24 height 24
click at [102, 162] on button "mic Mute" at bounding box center [123, 165] width 42 height 42
click at [122, 345] on div "phone [PHONE_NUMBER] [PHONE_NUMBER] content_copy access_time Call metrics Queue…" at bounding box center [535, 488] width 930 height 833
click at [102, 169] on div "mic_off Mute merge_type Bridge play_arrow Hold dialpad Dialpad" at bounding box center [210, 165] width 216 height 42
click at [231, 172] on mat-icon "play_arrow" at bounding box center [231, 165] width 24 height 24
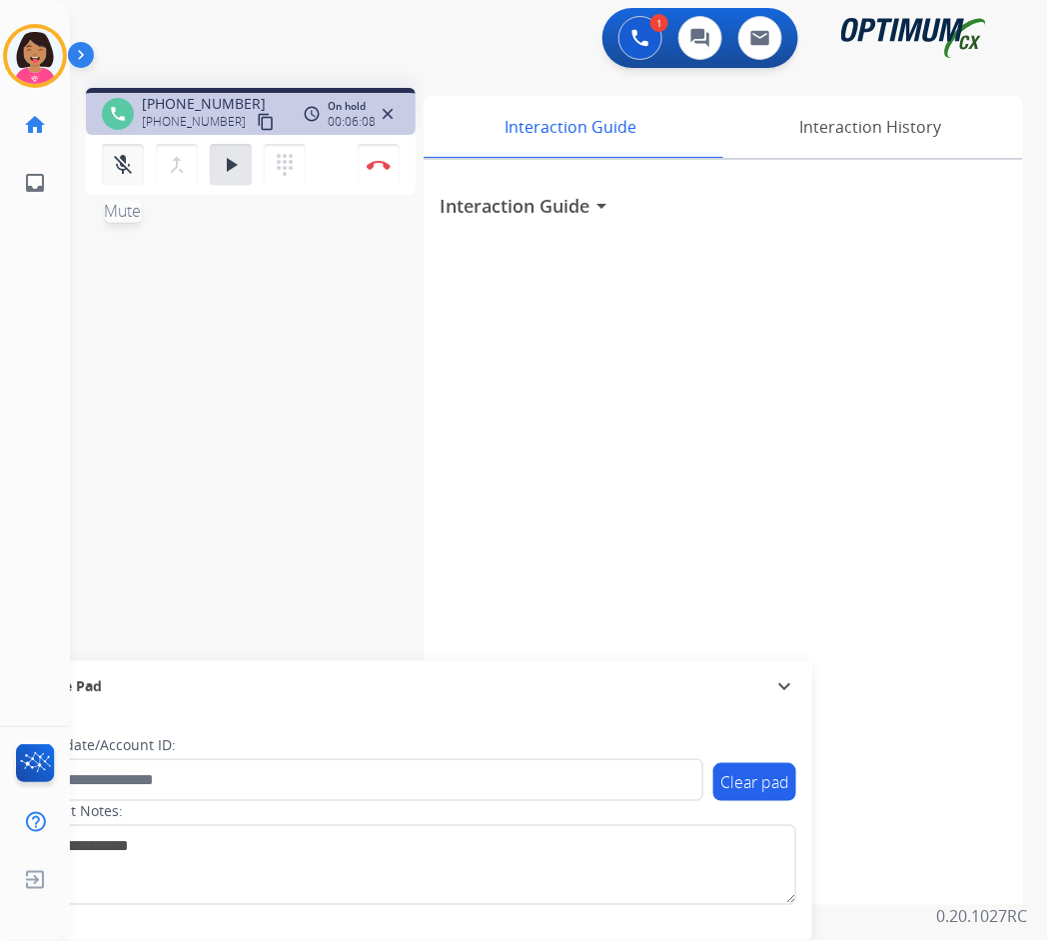
click at [118, 178] on button "mic_off Mute" at bounding box center [123, 165] width 42 height 42
click at [228, 167] on mat-icon "play_arrow" at bounding box center [231, 165] width 24 height 24
click at [118, 172] on mat-icon "mic_off" at bounding box center [123, 165] width 24 height 24
click at [244, 167] on button "play_arrow Hold" at bounding box center [231, 165] width 42 height 42
click at [229, 166] on mat-icon "play_arrow" at bounding box center [231, 165] width 24 height 24
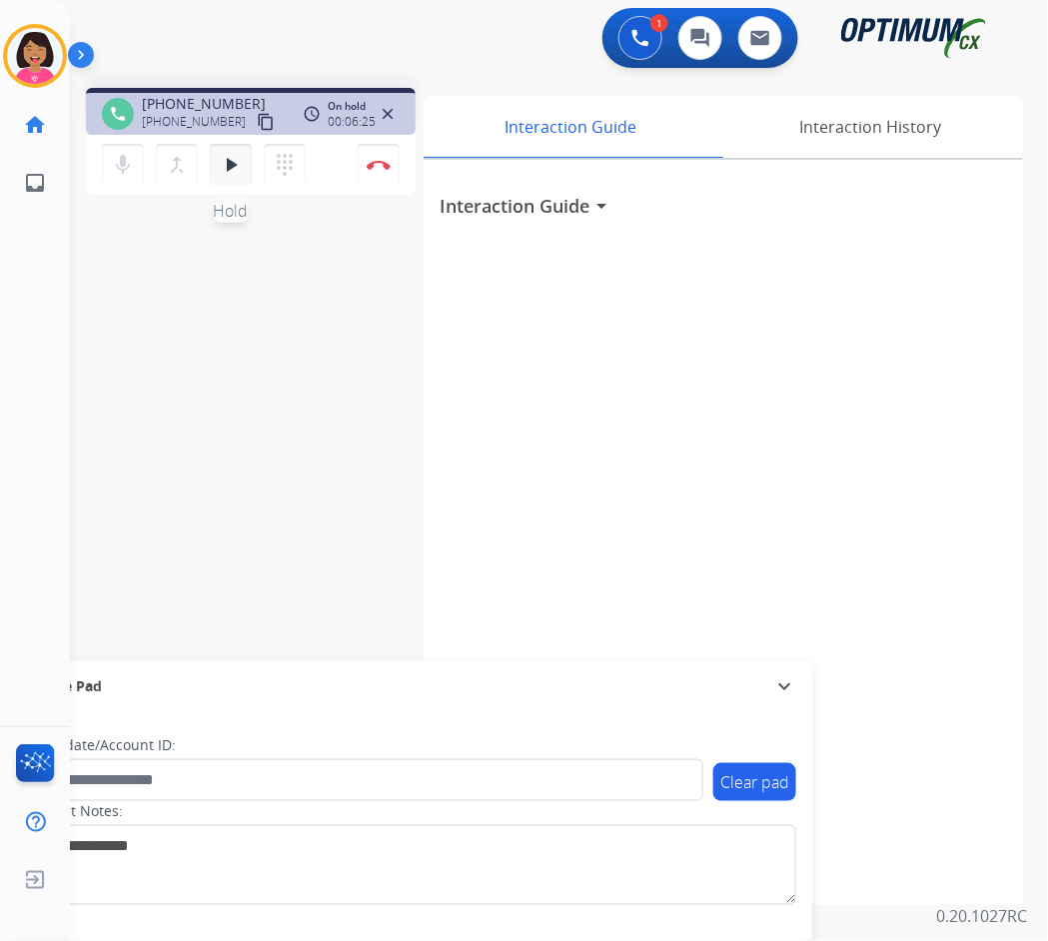
click at [229, 166] on mat-icon "play_arrow" at bounding box center [231, 165] width 24 height 24
click at [124, 160] on mat-icon "mic" at bounding box center [123, 165] width 24 height 24
click at [228, 171] on mat-icon "play_arrow" at bounding box center [231, 165] width 24 height 24
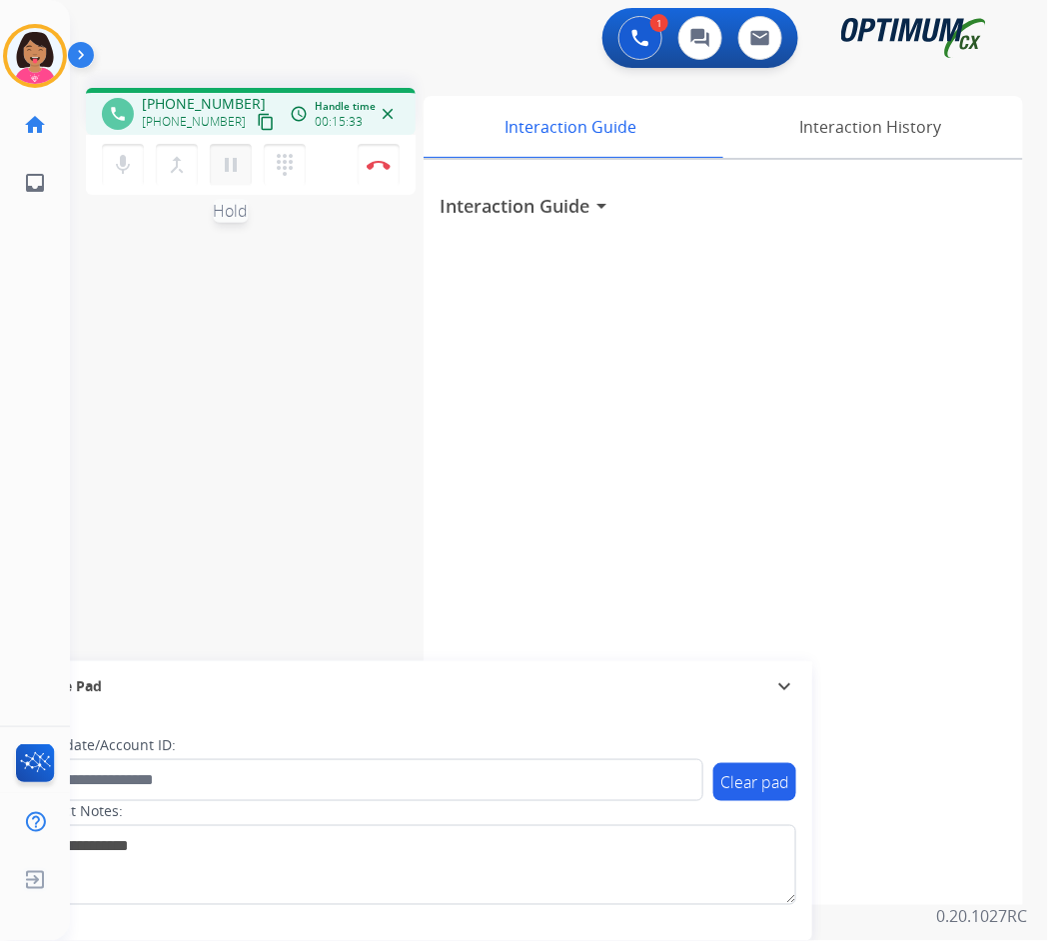
click at [228, 170] on mat-icon "pause" at bounding box center [231, 165] width 24 height 24
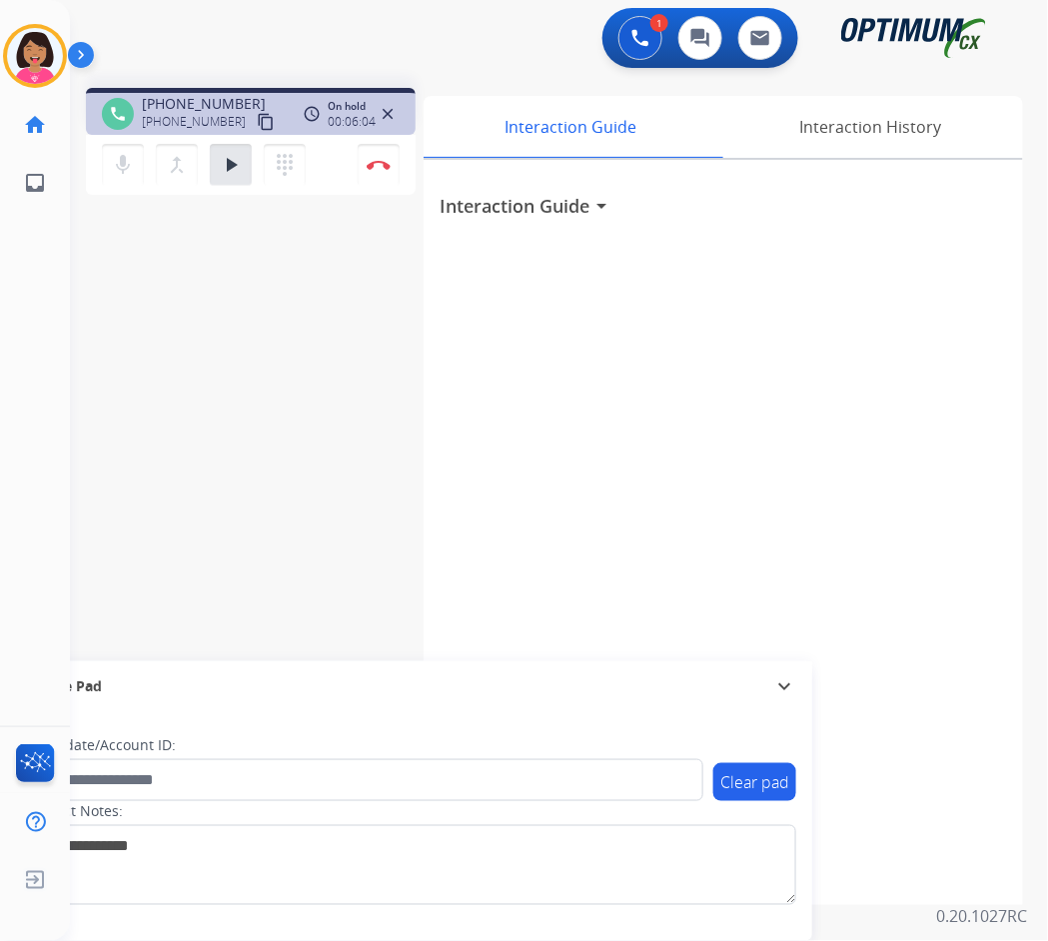
click at [252, 171] on div "mic Mute merge_type Bridge play_arrow Hold dialpad Dialpad" at bounding box center [210, 165] width 216 height 42
click at [238, 168] on mat-icon "play_arrow" at bounding box center [231, 165] width 24 height 24
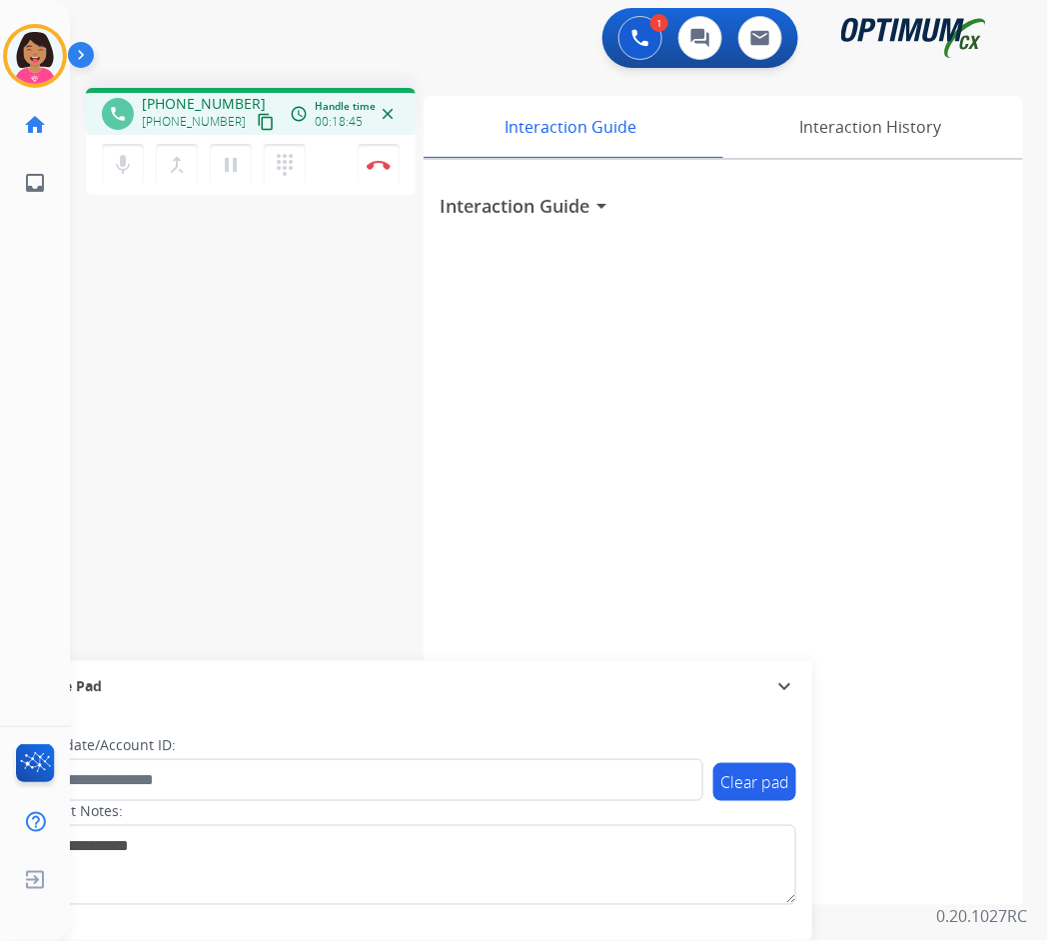
click at [129, 341] on div "phone [PHONE_NUMBER] [PHONE_NUMBER] content_copy access_time Call metrics Queue…" at bounding box center [535, 488] width 930 height 833
click at [382, 161] on img at bounding box center [379, 165] width 24 height 10
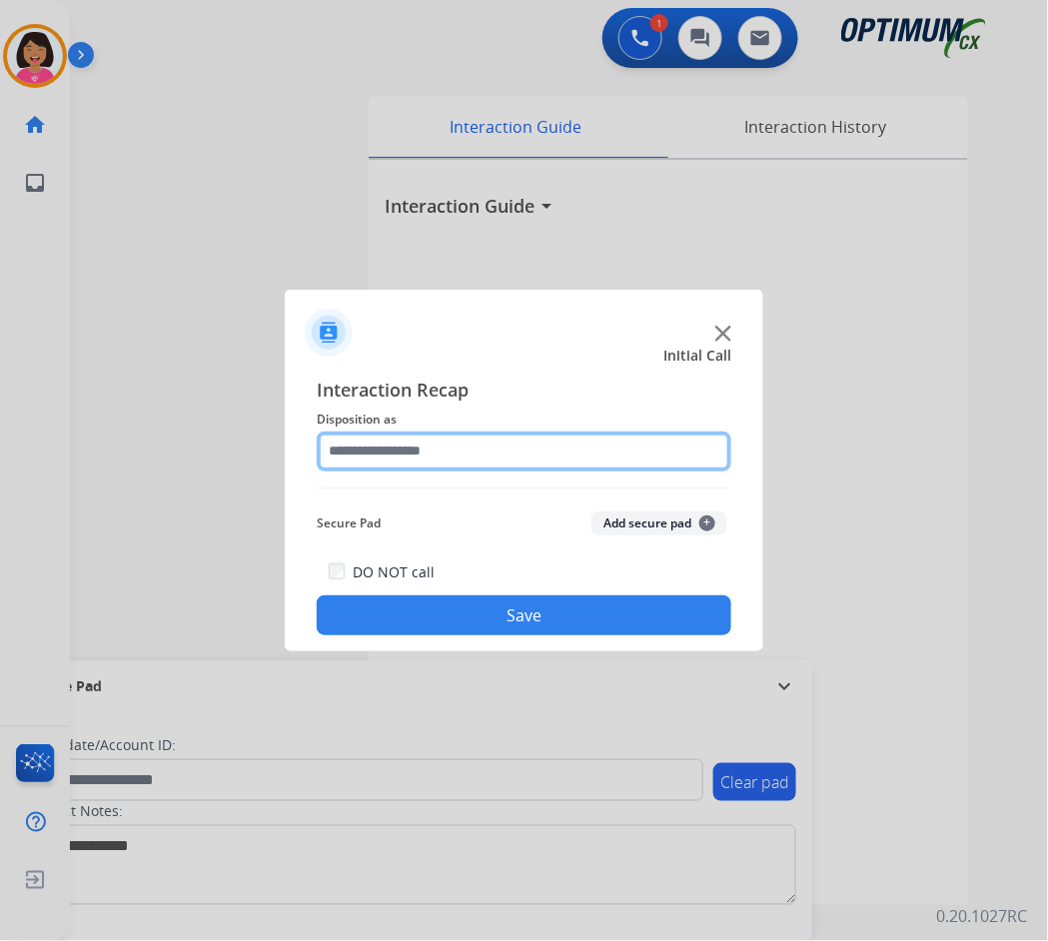
click at [437, 444] on input "text" at bounding box center [524, 452] width 415 height 40
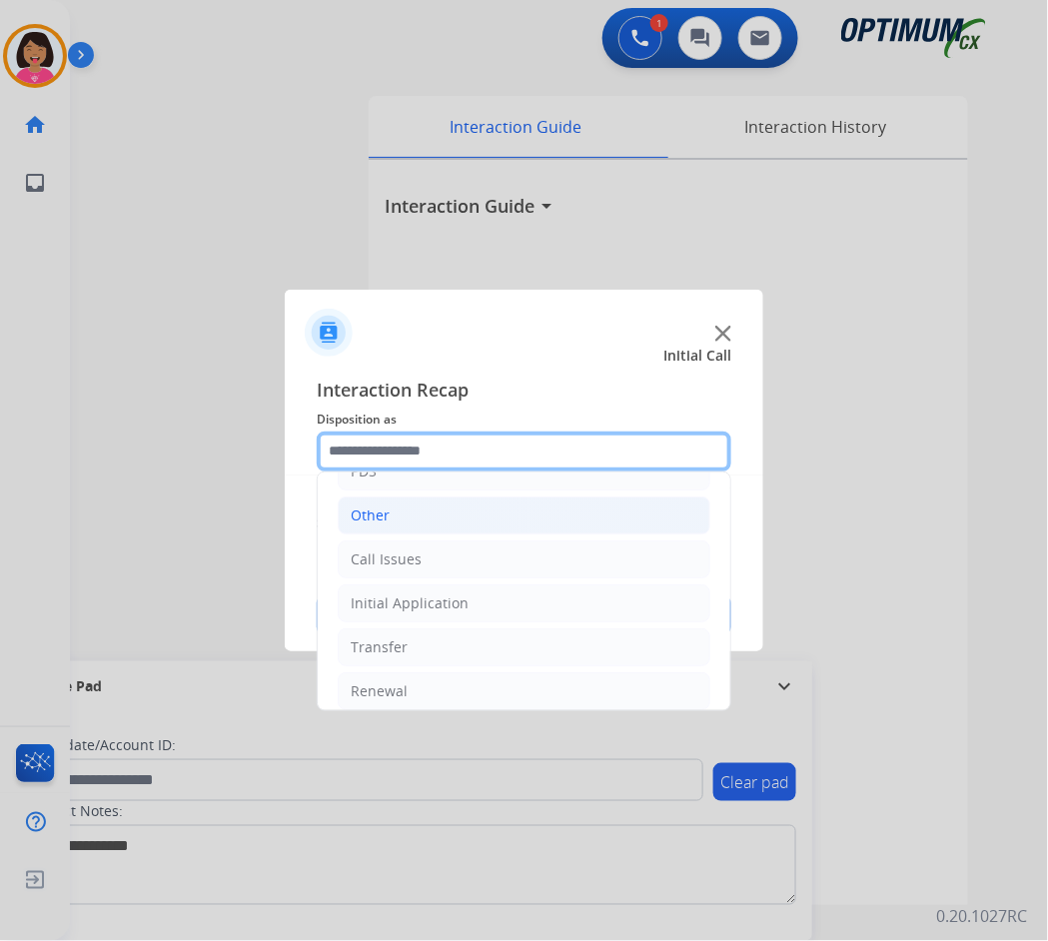
scroll to position [137, 0]
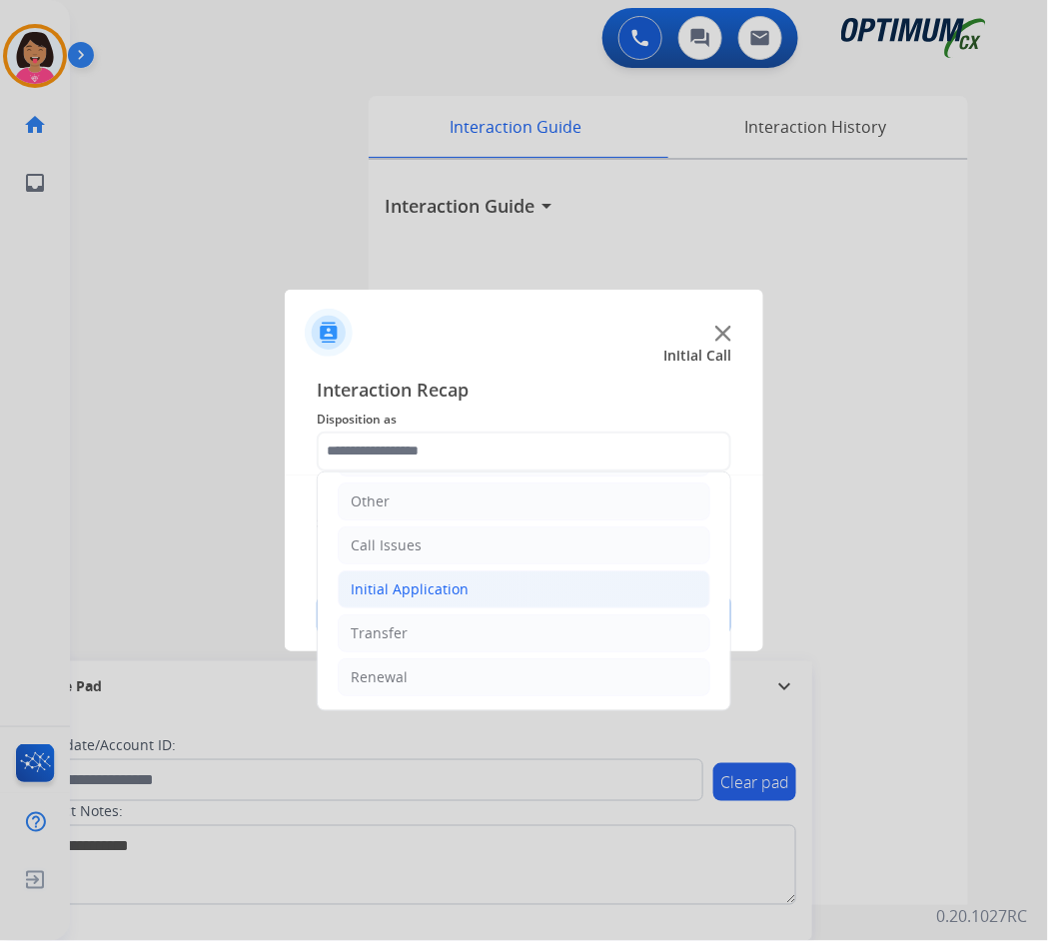
click at [489, 579] on li "Initial Application" at bounding box center [524, 589] width 373 height 38
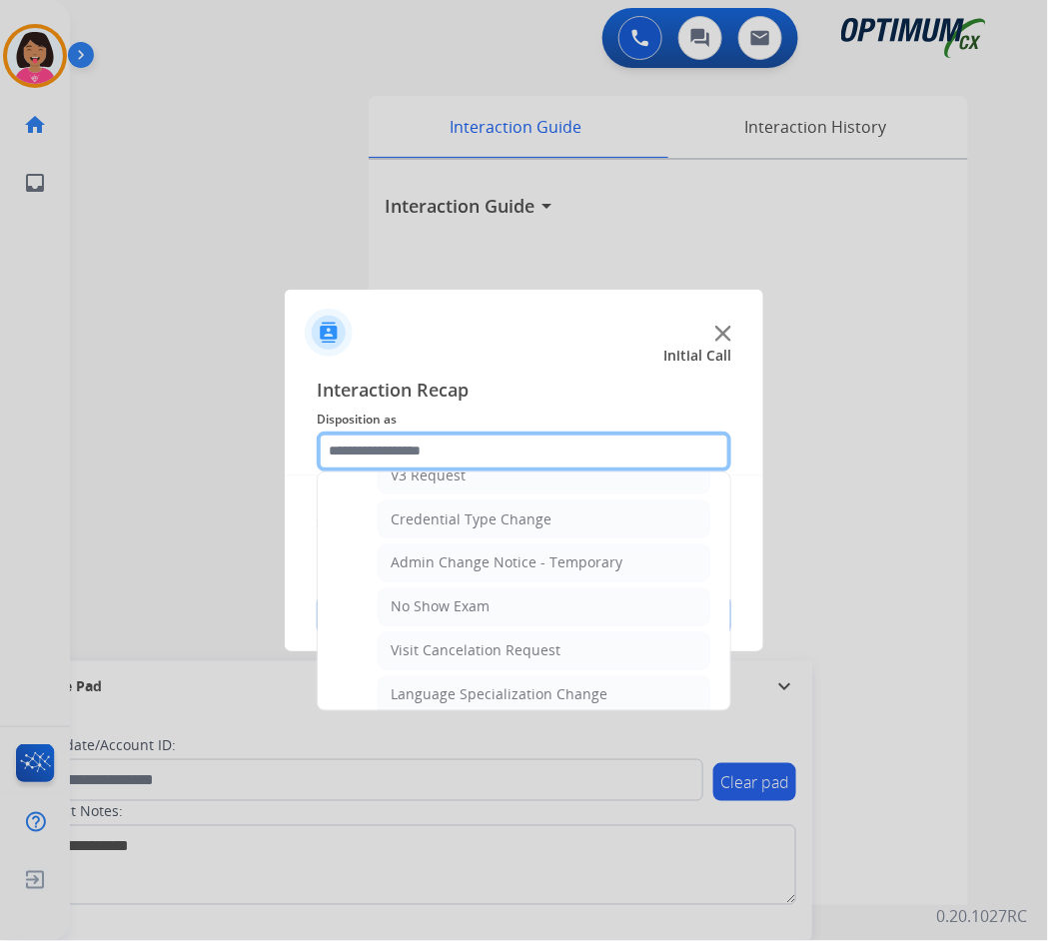
scroll to position [1108, 0]
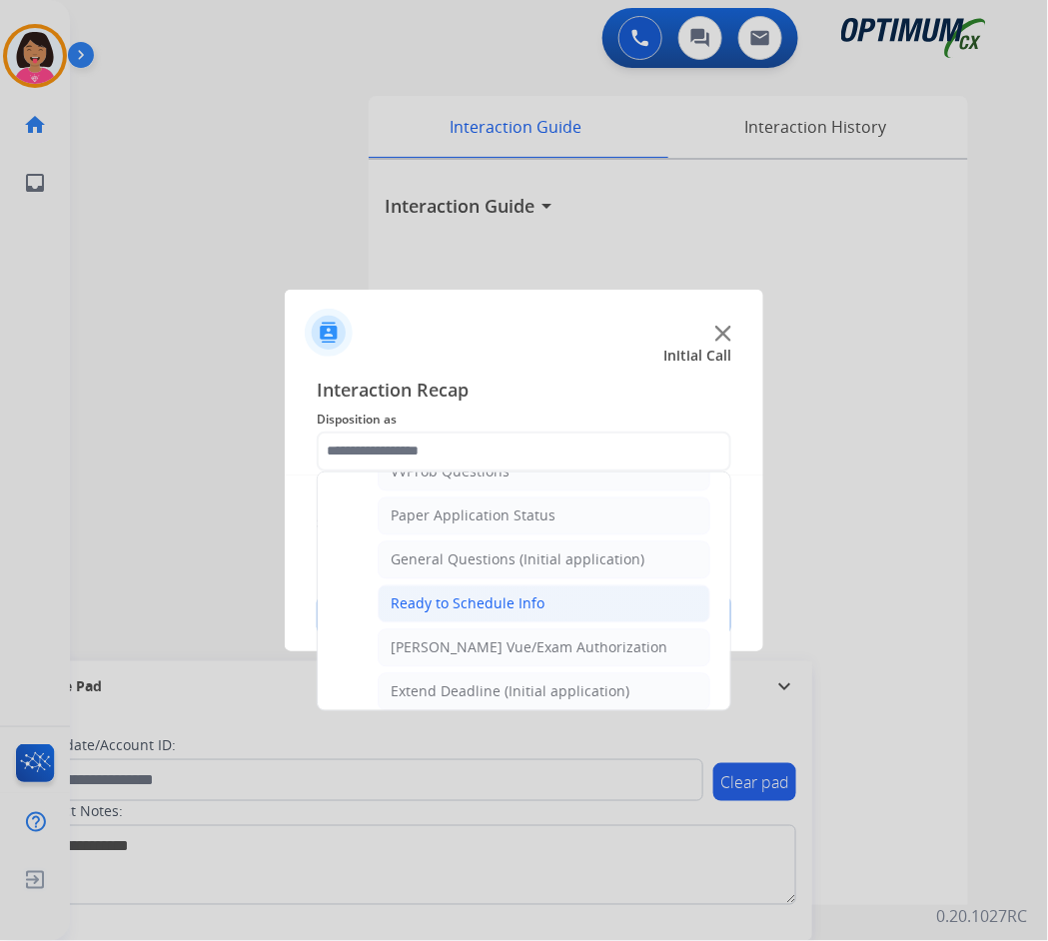
click at [545, 611] on li "Ready to Schedule Info" at bounding box center [544, 604] width 333 height 38
type input "**********"
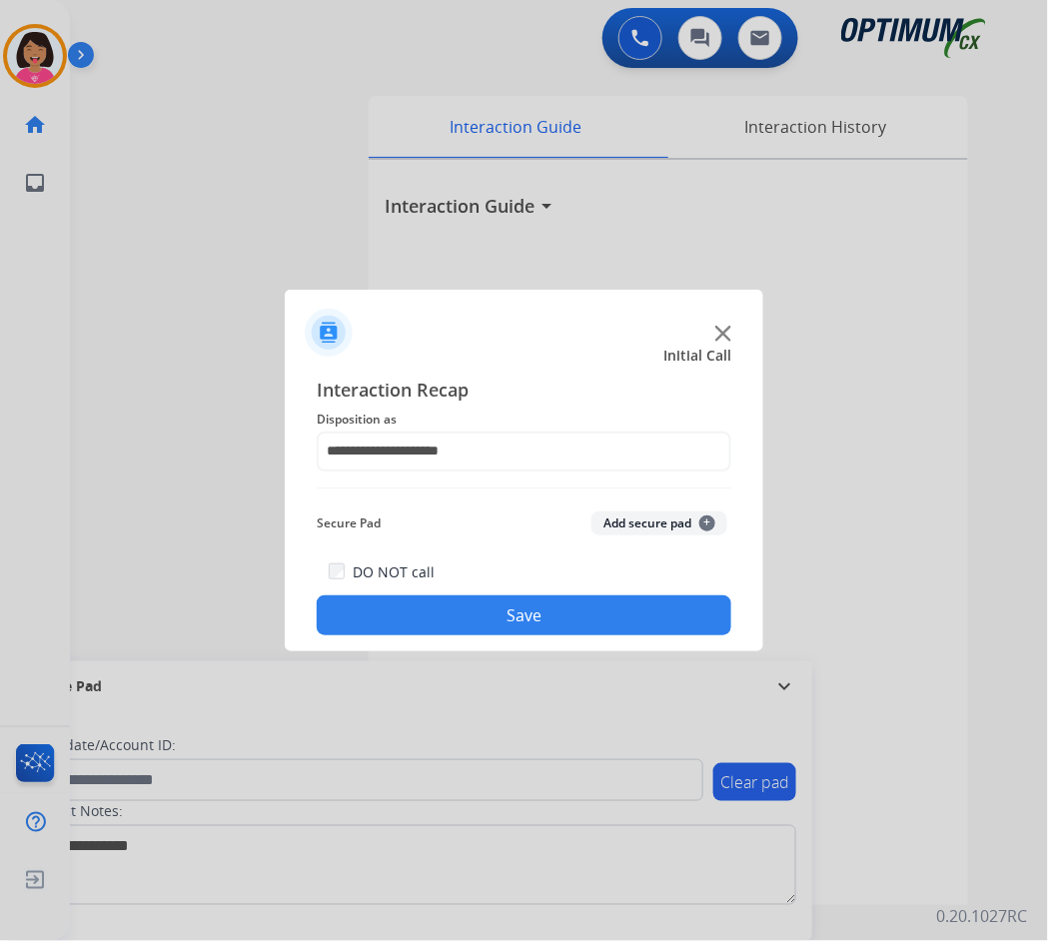
click at [545, 611] on button "Save" at bounding box center [524, 615] width 415 height 40
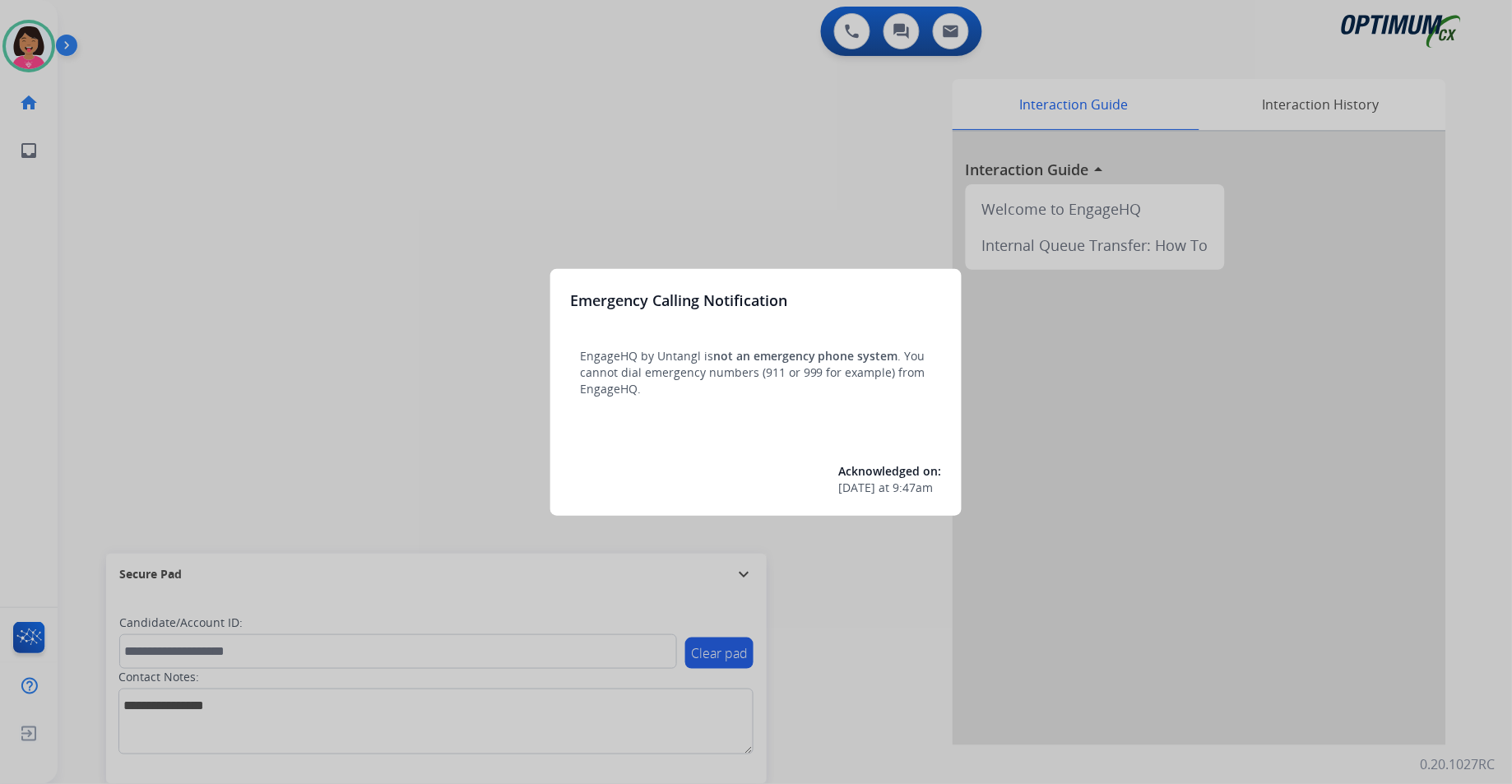
click at [635, 182] on div at bounding box center [756, 392] width 1512 height 784
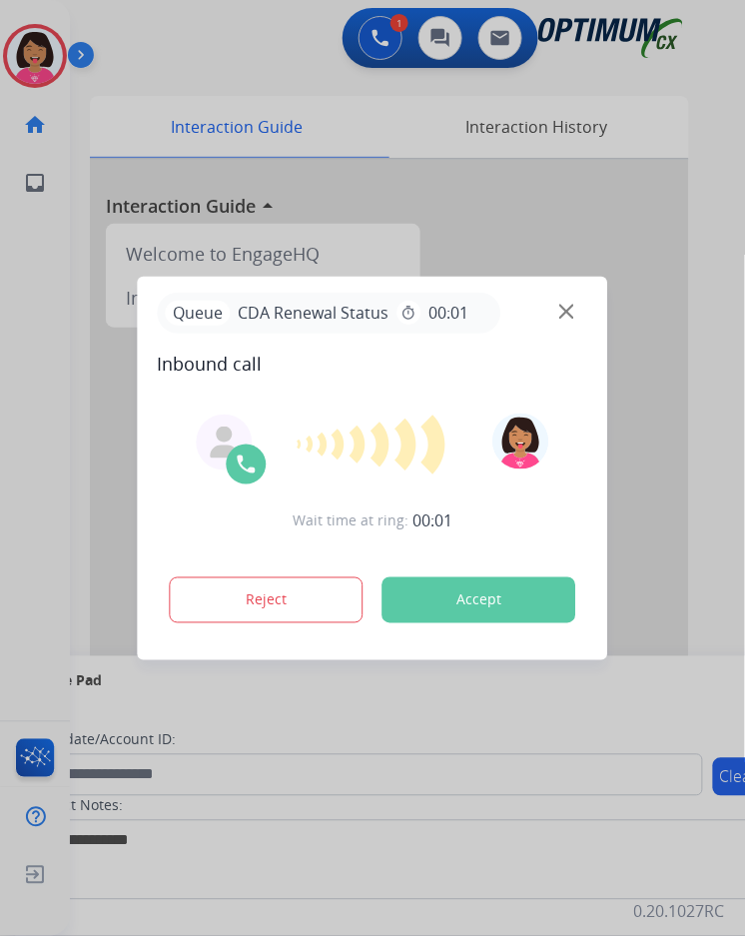
click at [124, 430] on div at bounding box center [372, 468] width 745 height 936
click at [571, 319] on img at bounding box center [566, 311] width 15 height 15
click at [562, 316] on img at bounding box center [566, 311] width 15 height 15
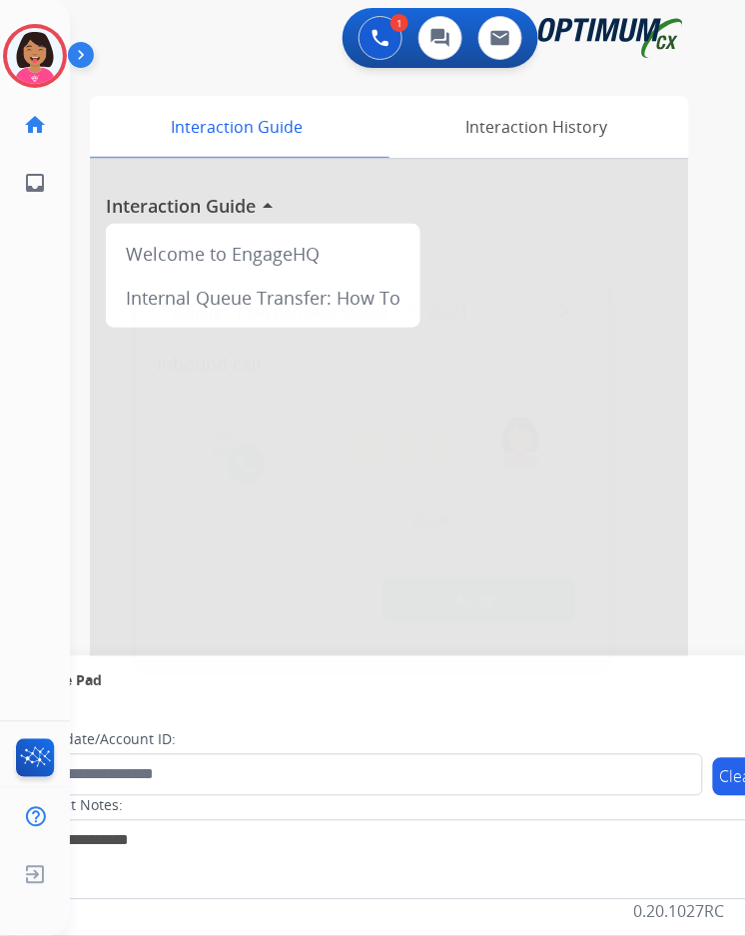
click at [60, 436] on div at bounding box center [372, 468] width 745 height 936
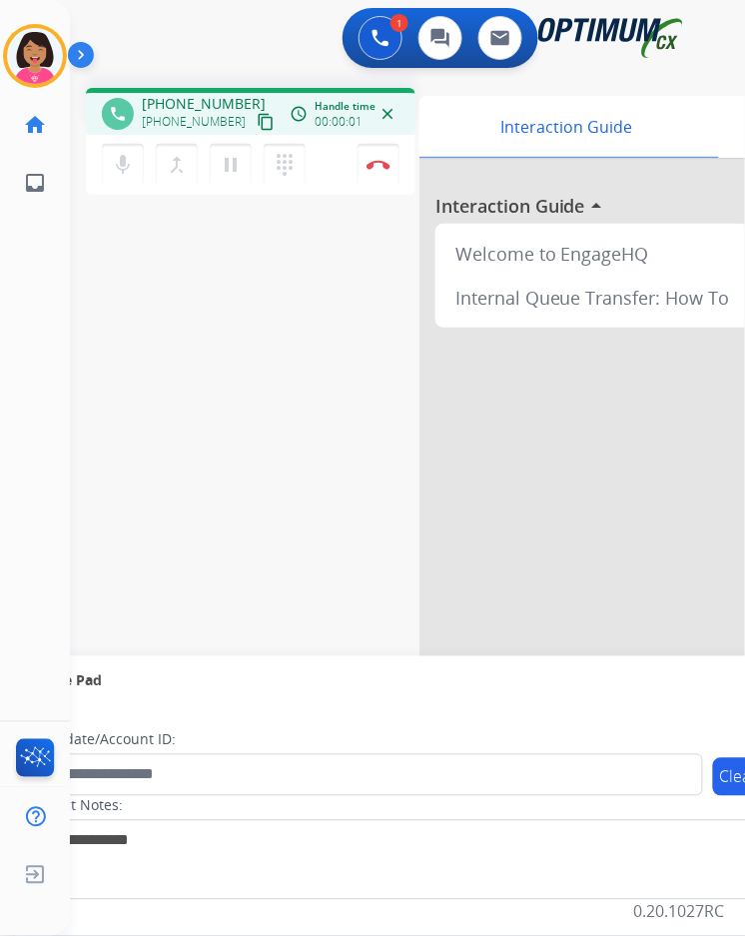
click at [254, 125] on button "content_copy" at bounding box center [266, 122] width 24 height 24
click at [116, 162] on mat-icon "mic" at bounding box center [123, 165] width 24 height 24
click at [123, 168] on mat-icon "mic_off" at bounding box center [123, 165] width 24 height 24
click at [126, 160] on mat-icon "mic" at bounding box center [123, 165] width 24 height 24
click at [126, 160] on mat-icon "mic_off" at bounding box center [123, 165] width 24 height 24
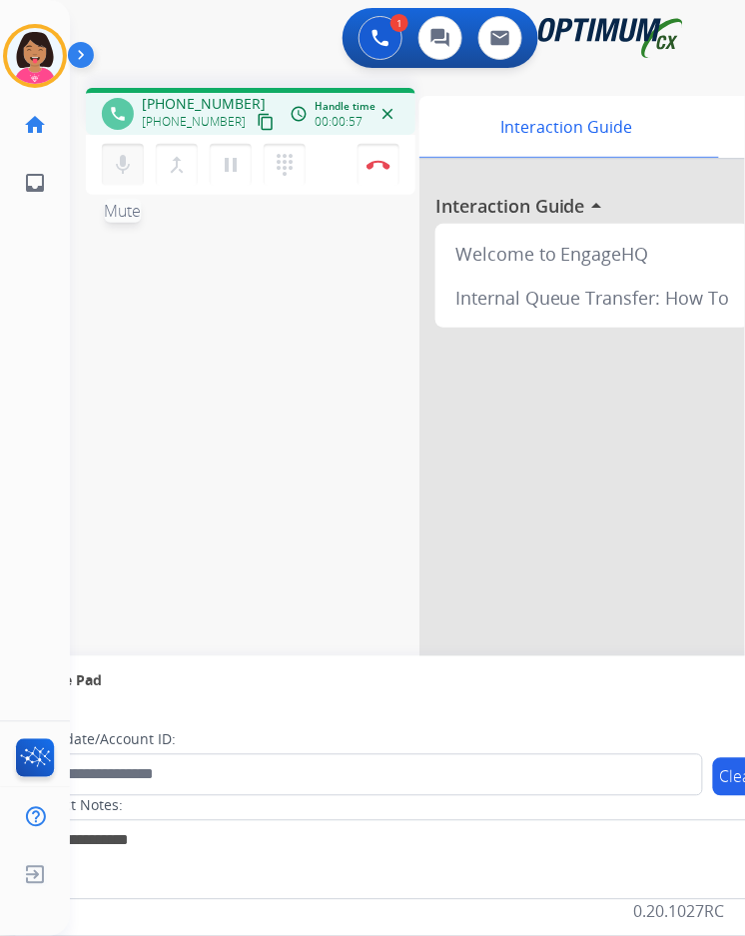
click at [136, 153] on button "mic Mute" at bounding box center [123, 165] width 42 height 42
click at [136, 153] on button "mic_off Mute" at bounding box center [123, 165] width 42 height 42
click at [115, 173] on mat-icon "mic" at bounding box center [123, 165] width 24 height 24
click at [131, 169] on mat-icon "mic_off" at bounding box center [123, 165] width 24 height 24
click at [120, 164] on mat-icon "mic" at bounding box center [123, 165] width 24 height 24
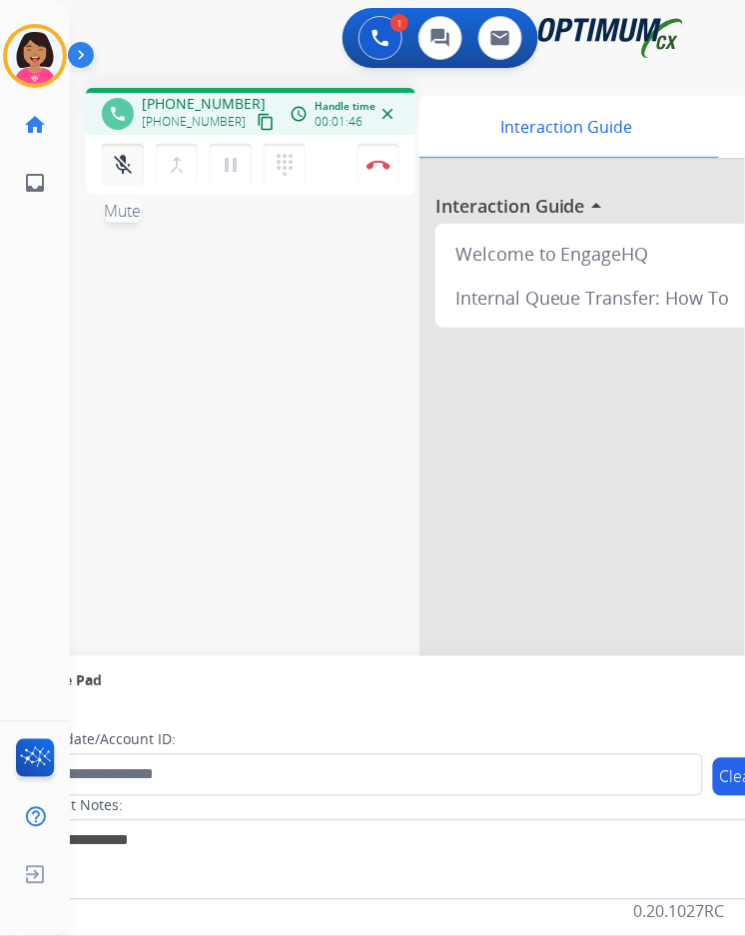
click at [128, 176] on button "mic_off Mute" at bounding box center [123, 165] width 42 height 42
click at [126, 170] on mat-icon "mic" at bounding box center [123, 165] width 24 height 24
click at [126, 170] on mat-icon "mic_off" at bounding box center [123, 165] width 24 height 24
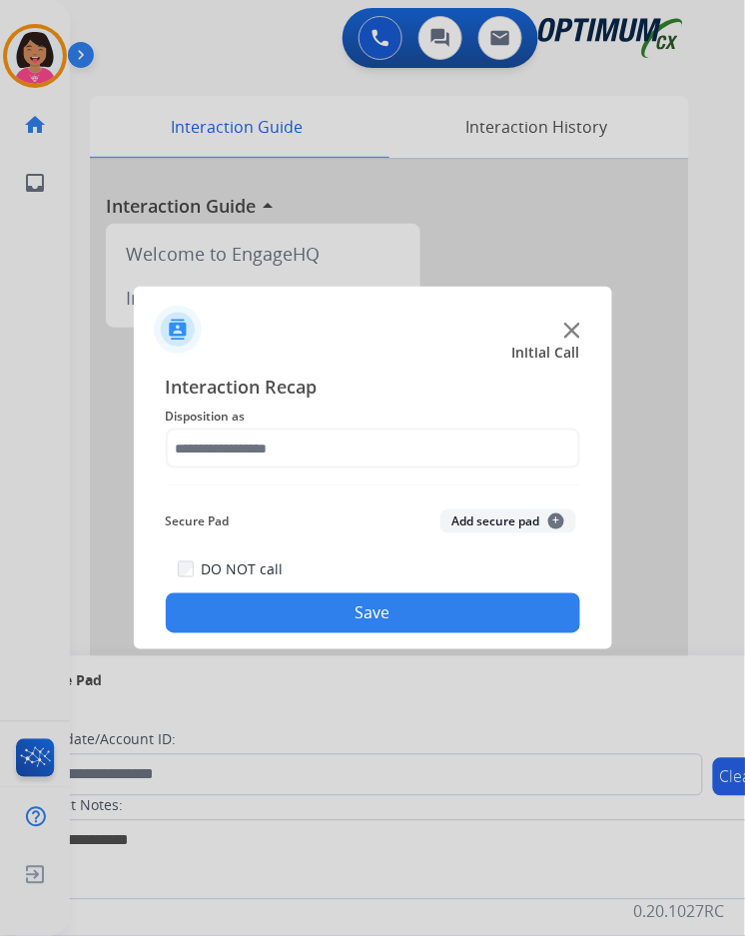
click at [110, 138] on div at bounding box center [372, 468] width 745 height 936
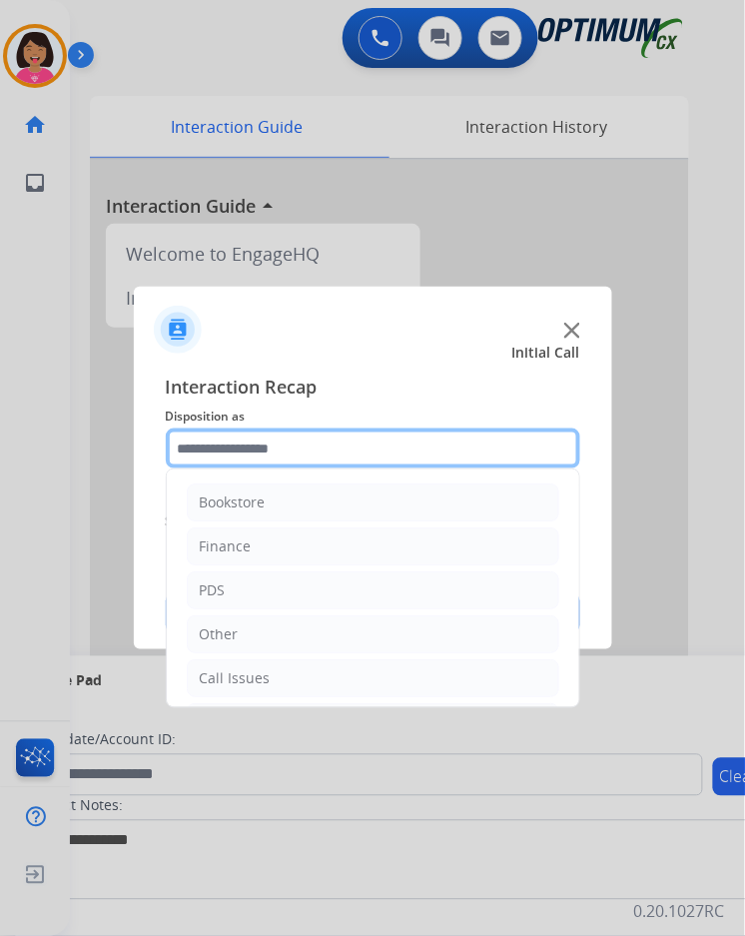
click at [413, 441] on input "text" at bounding box center [373, 449] width 415 height 40
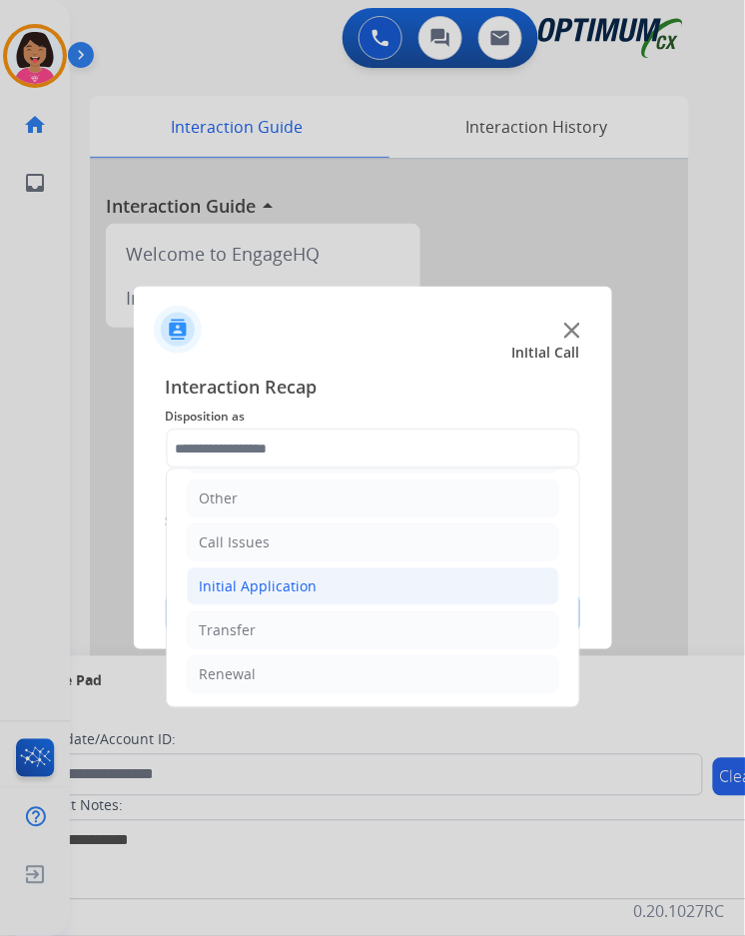
click at [402, 571] on li "Initial Application" at bounding box center [373, 586] width 373 height 38
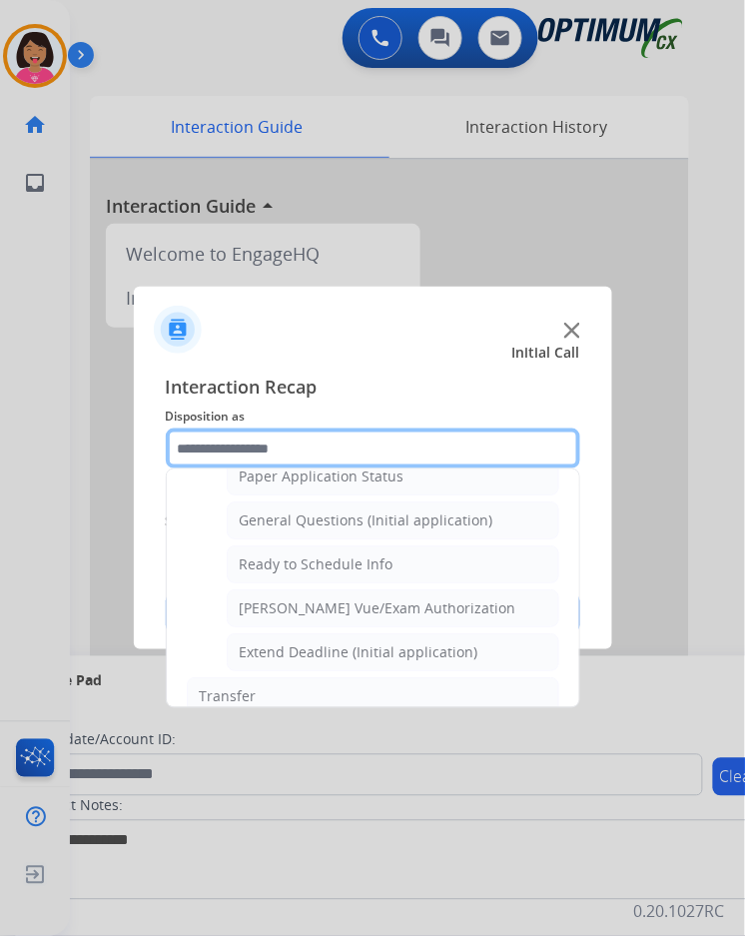
scroll to position [1143, 0]
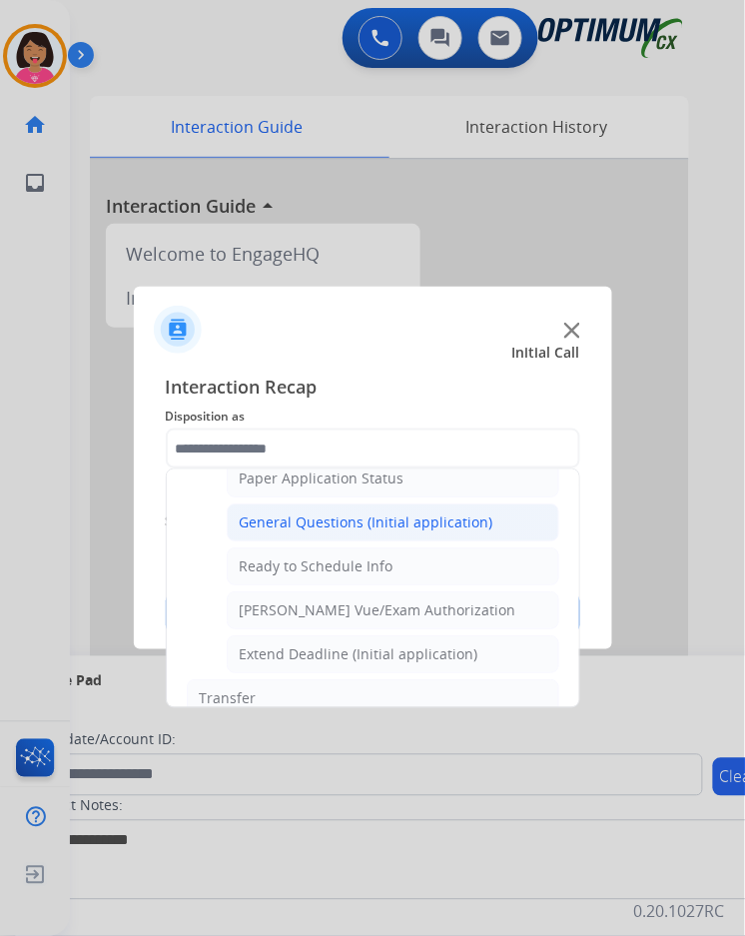
click at [380, 513] on div "General Questions (Initial application)" at bounding box center [367, 522] width 254 height 20
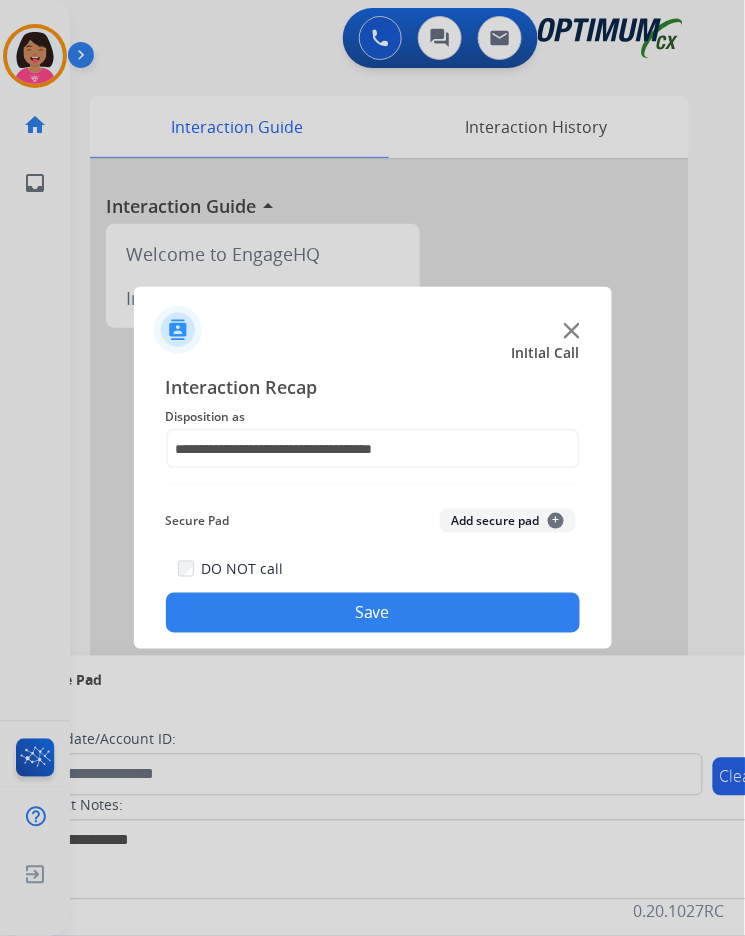
click at [404, 575] on div "DO NOT call Save" at bounding box center [373, 595] width 415 height 76
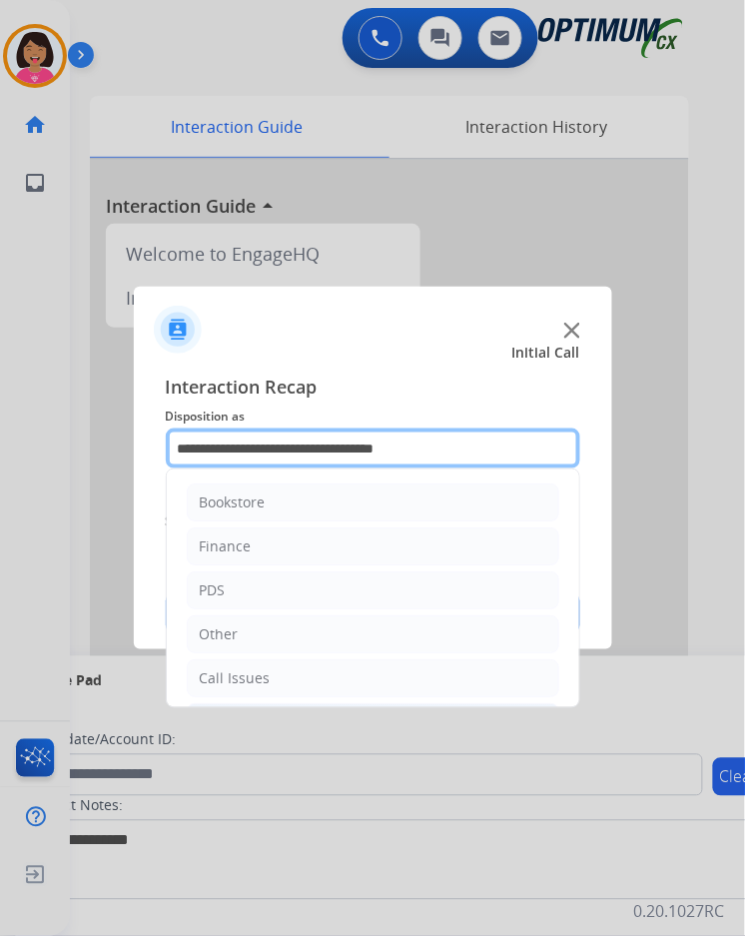
click at [375, 429] on input "**********" at bounding box center [373, 449] width 415 height 40
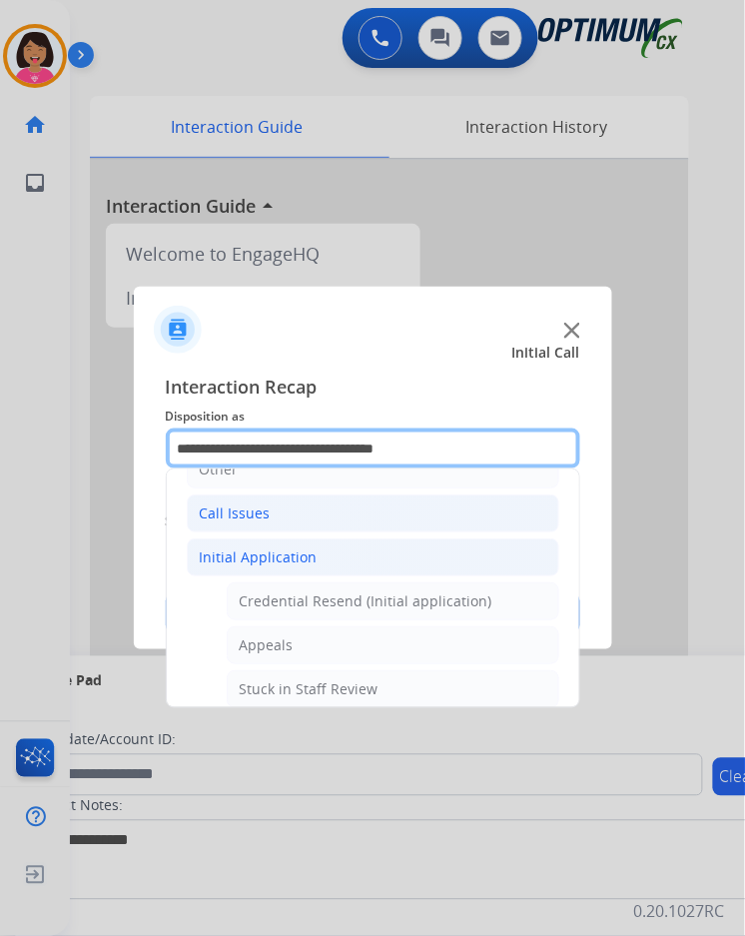
scroll to position [168, 0]
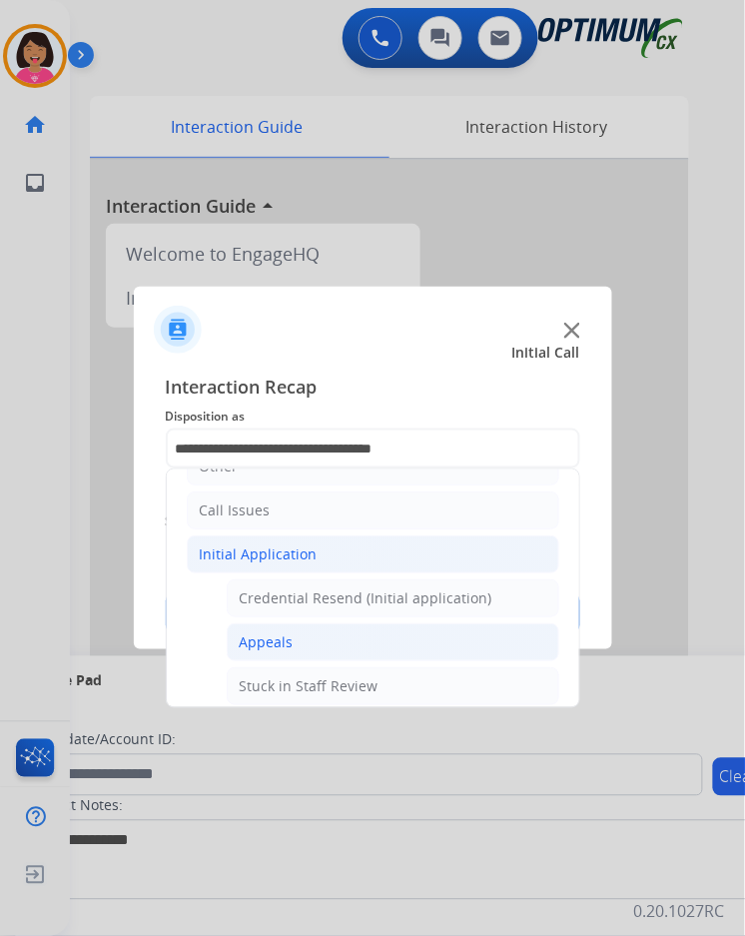
click at [324, 623] on li "Appeals" at bounding box center [393, 642] width 333 height 38
type input "*******"
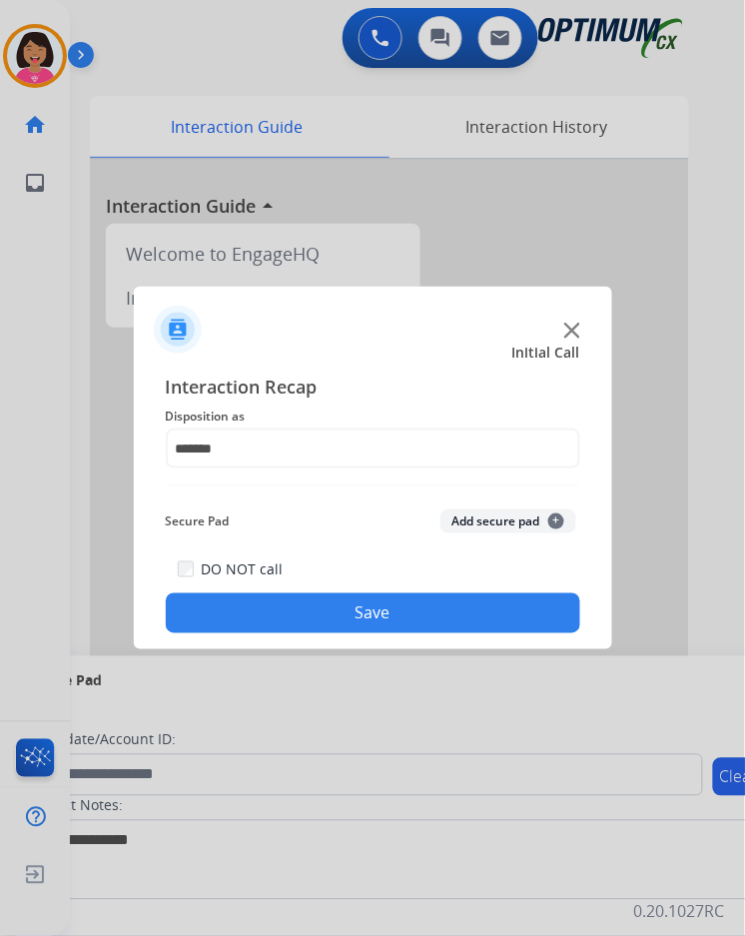
click at [316, 607] on button "Save" at bounding box center [373, 613] width 415 height 40
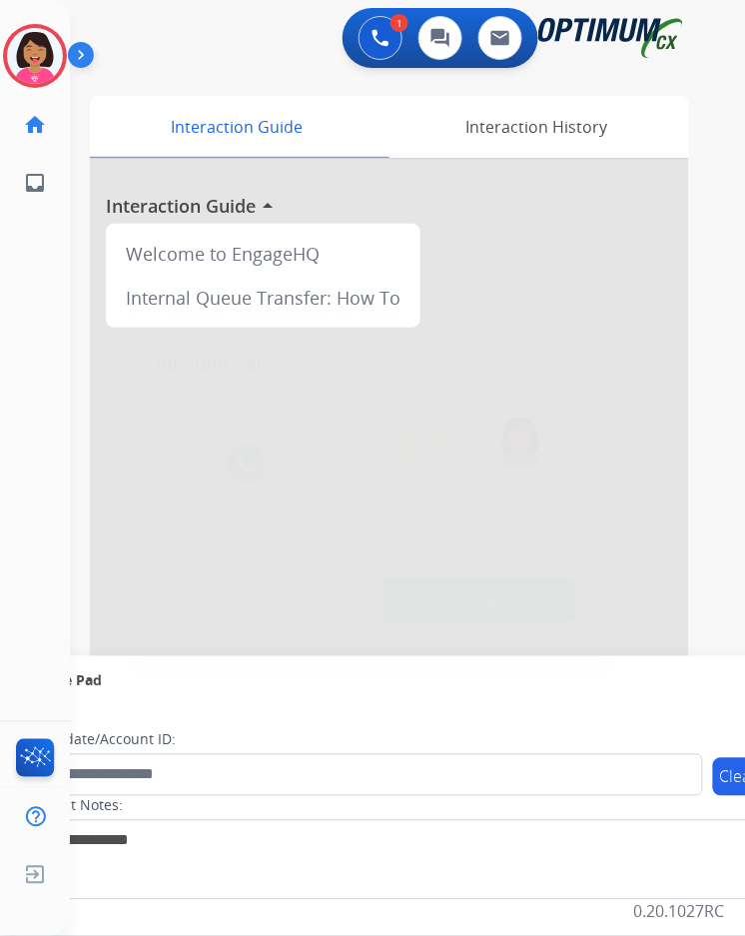
click at [90, 297] on div at bounding box center [372, 468] width 745 height 936
click at [567, 308] on img at bounding box center [566, 311] width 15 height 15
click at [35, 36] on img at bounding box center [35, 56] width 56 height 56
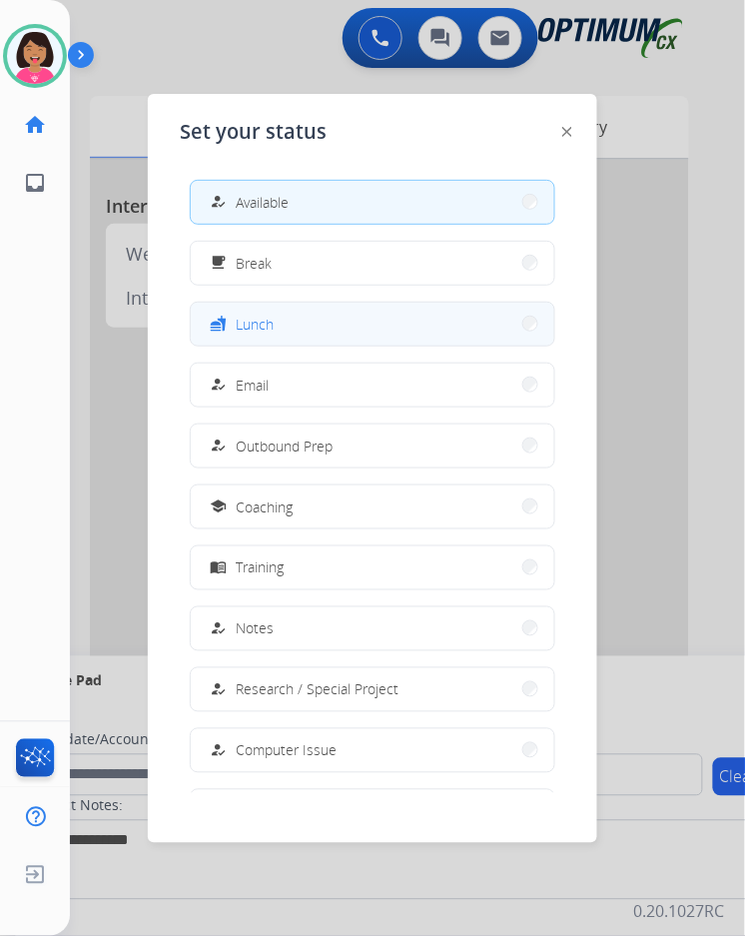
click at [275, 303] on button "fastfood Lunch" at bounding box center [373, 324] width 364 height 43
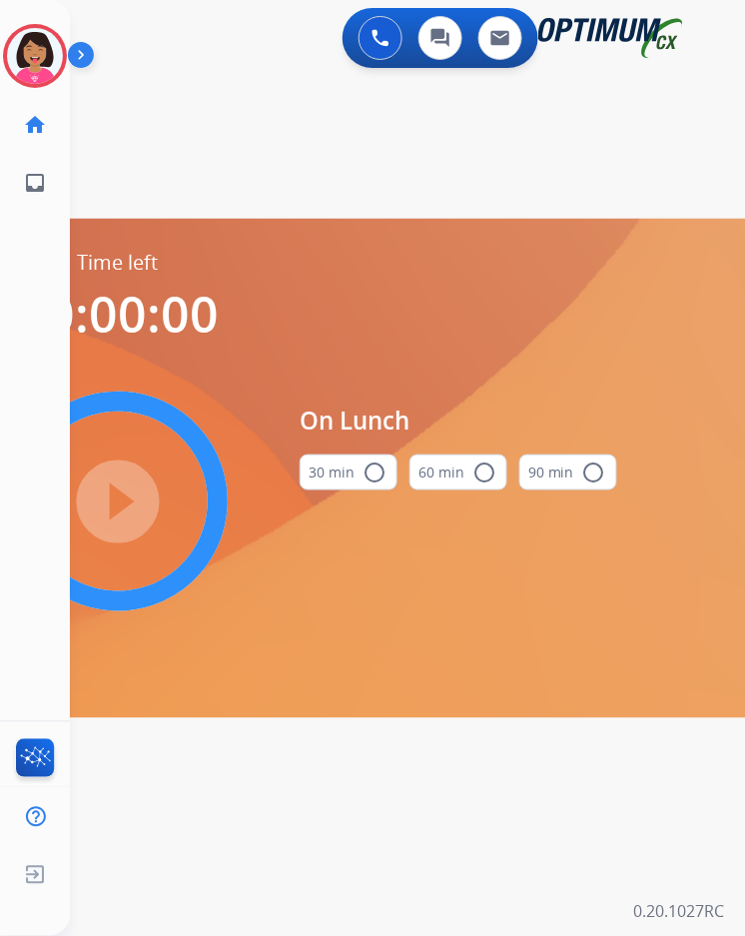
click at [363, 460] on mat-icon "radio_button_unchecked" at bounding box center [375, 472] width 24 height 24
click at [116, 489] on mat-icon "play_circle_filled" at bounding box center [118, 501] width 24 height 24
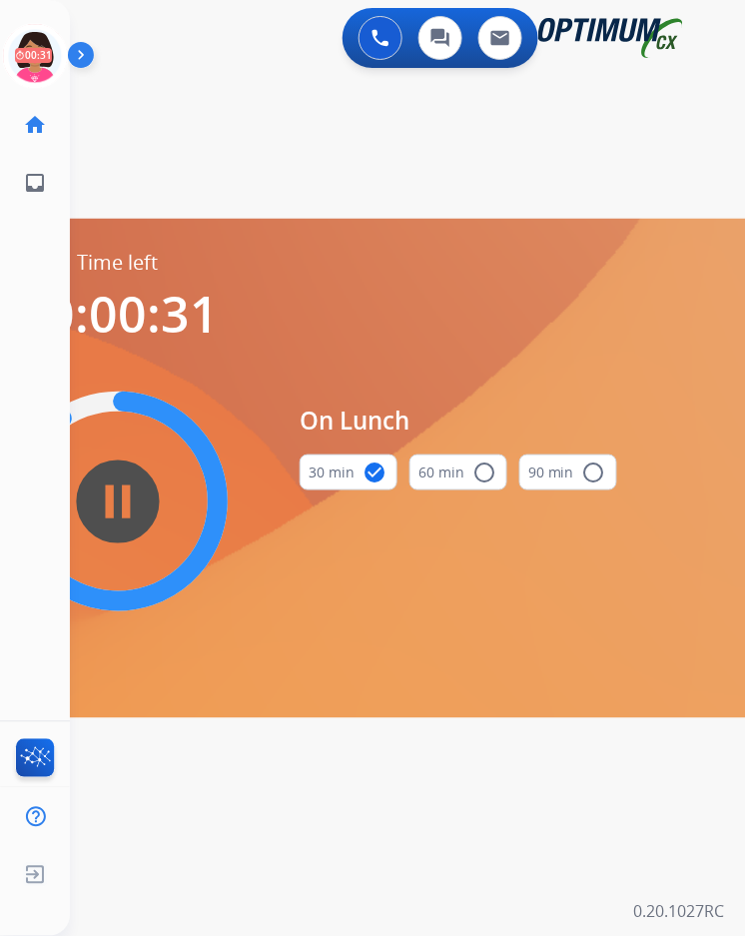
click at [176, 198] on div "0 Voice Interactions 0 Chat Interactions 0 Email Interactions swap_horiz Break …" at bounding box center [407, 468] width 675 height 936
click at [14, 47] on icon at bounding box center [35, 56] width 65 height 65
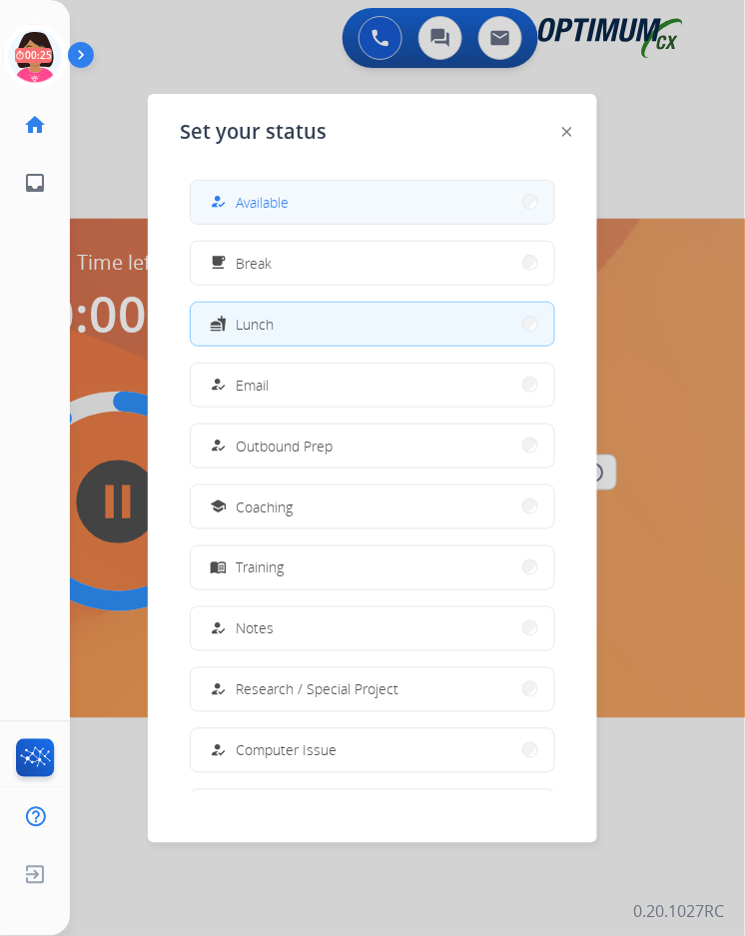
click at [256, 192] on span "Available" at bounding box center [262, 202] width 53 height 21
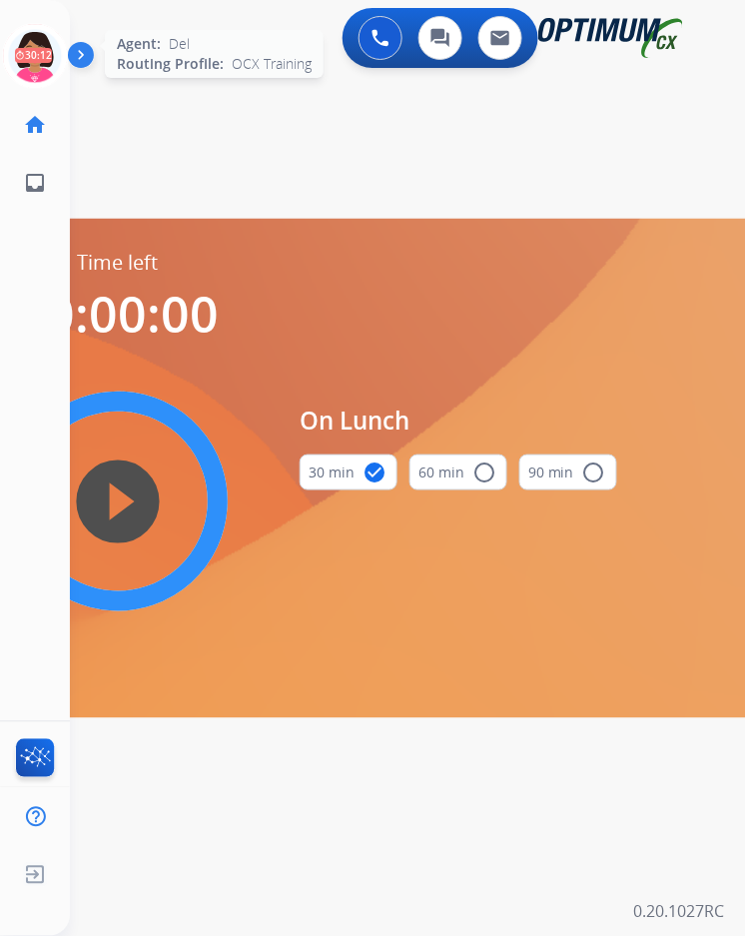
click at [27, 54] on icon at bounding box center [35, 56] width 65 height 65
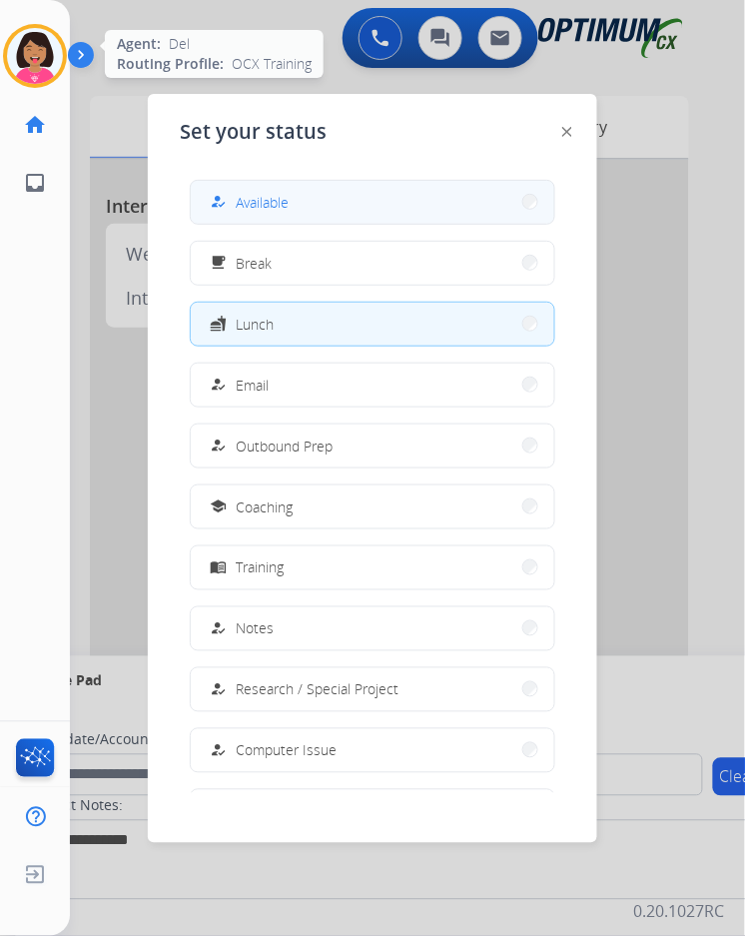
click at [433, 181] on button "how_to_reg Available" at bounding box center [373, 202] width 364 height 43
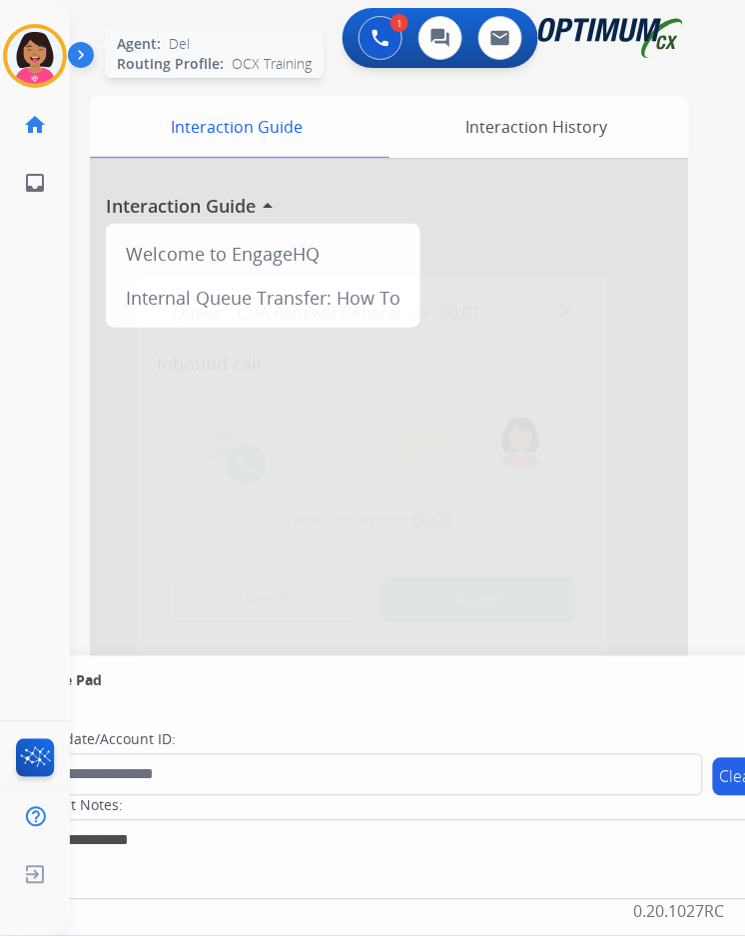
click at [571, 304] on img at bounding box center [566, 311] width 15 height 15
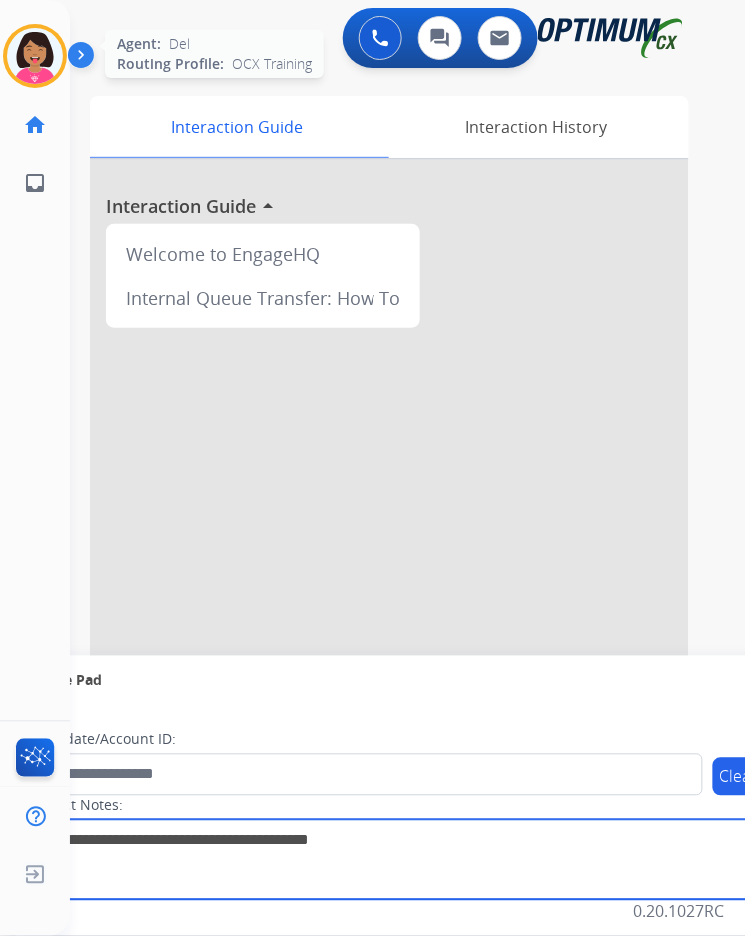
click at [461, 868] on textarea at bounding box center [410, 860] width 771 height 80
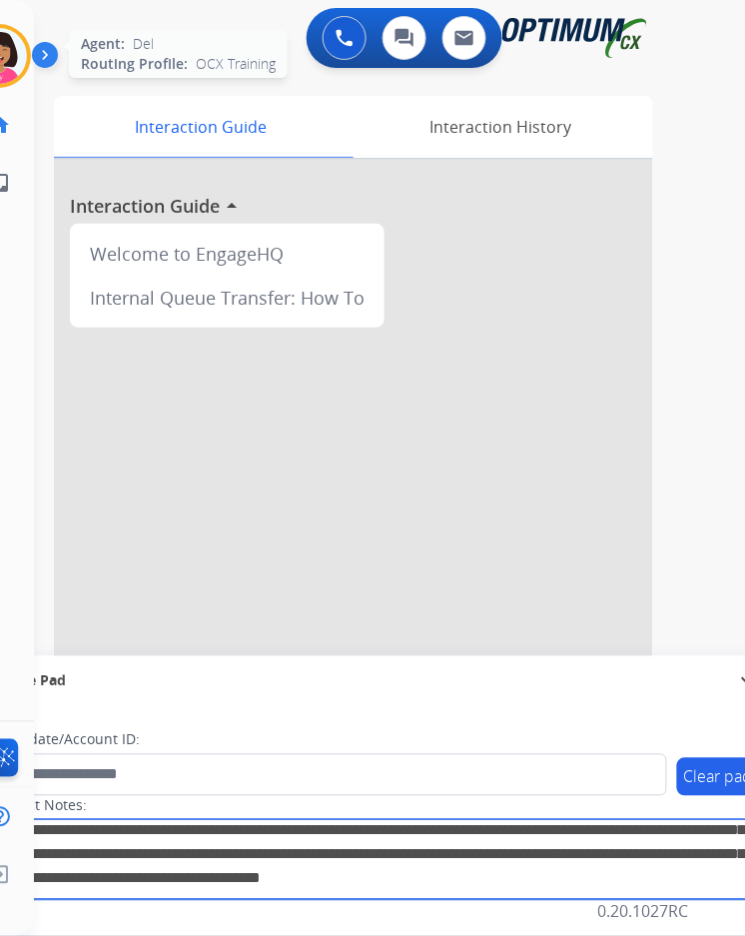
scroll to position [265, 0]
click at [461, 868] on textarea at bounding box center [374, 860] width 771 height 80
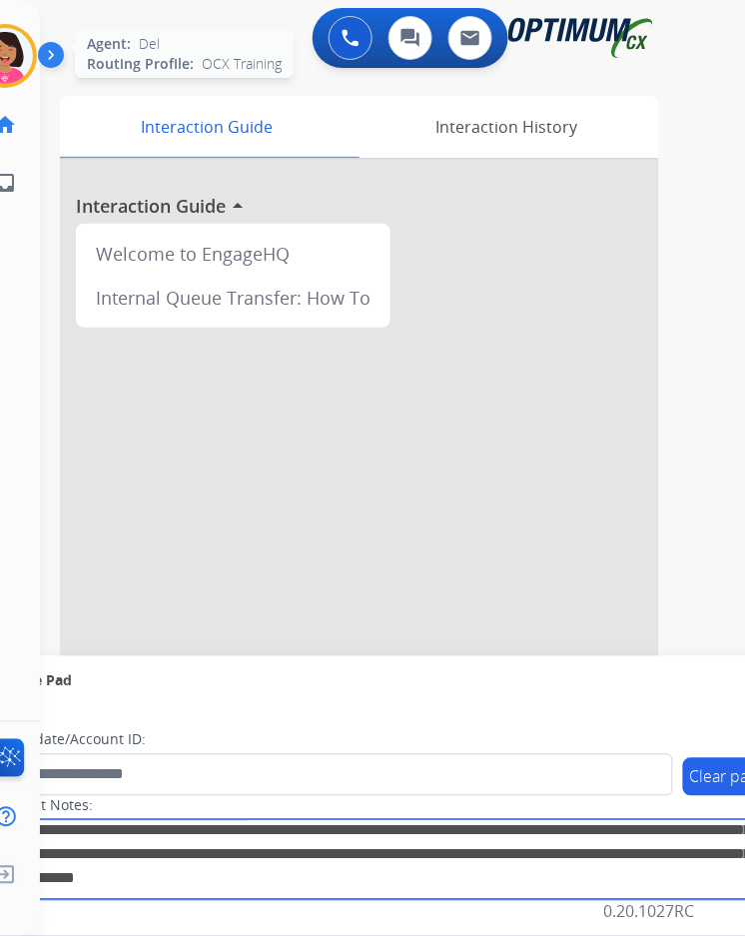
scroll to position [313, 0]
click at [461, 868] on textarea at bounding box center [380, 860] width 771 height 80
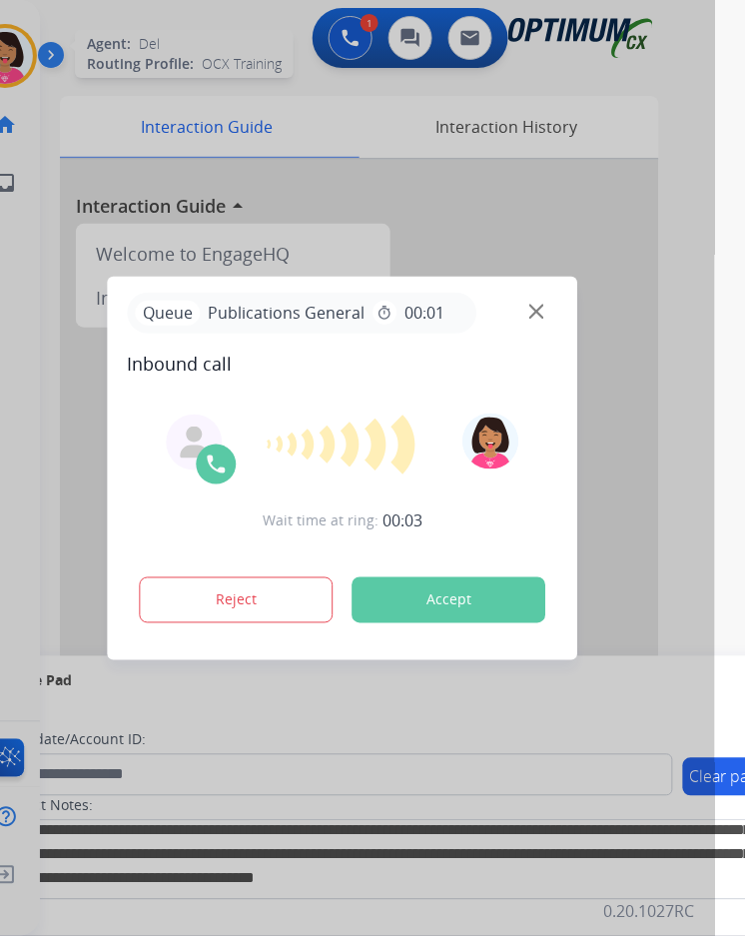
click at [531, 305] on img at bounding box center [536, 311] width 15 height 15
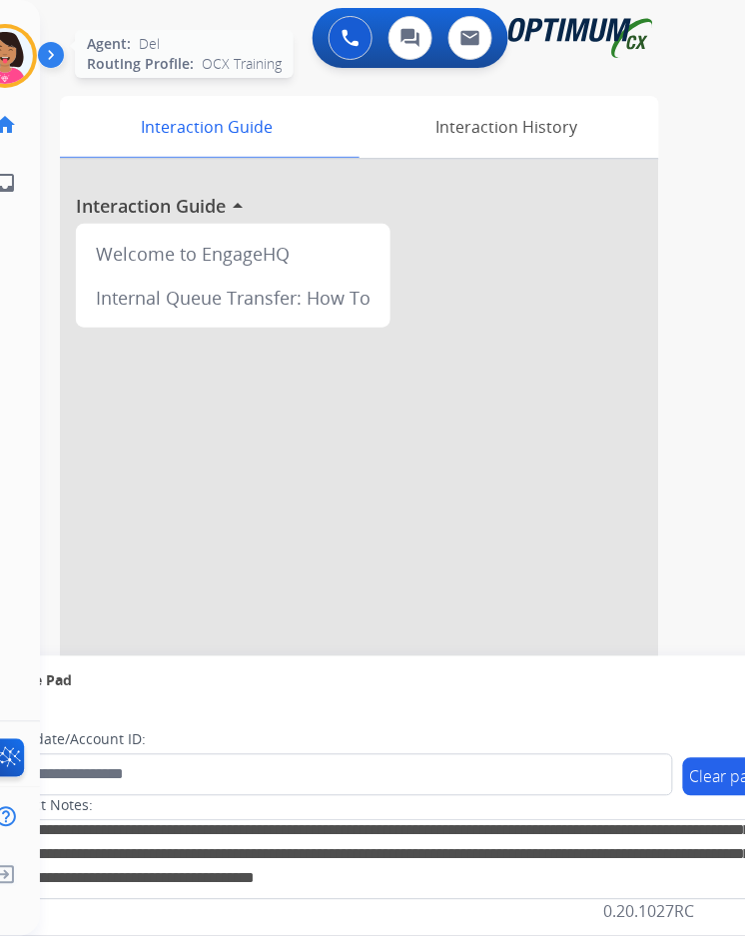
click at [584, 431] on div at bounding box center [359, 532] width 599 height 745
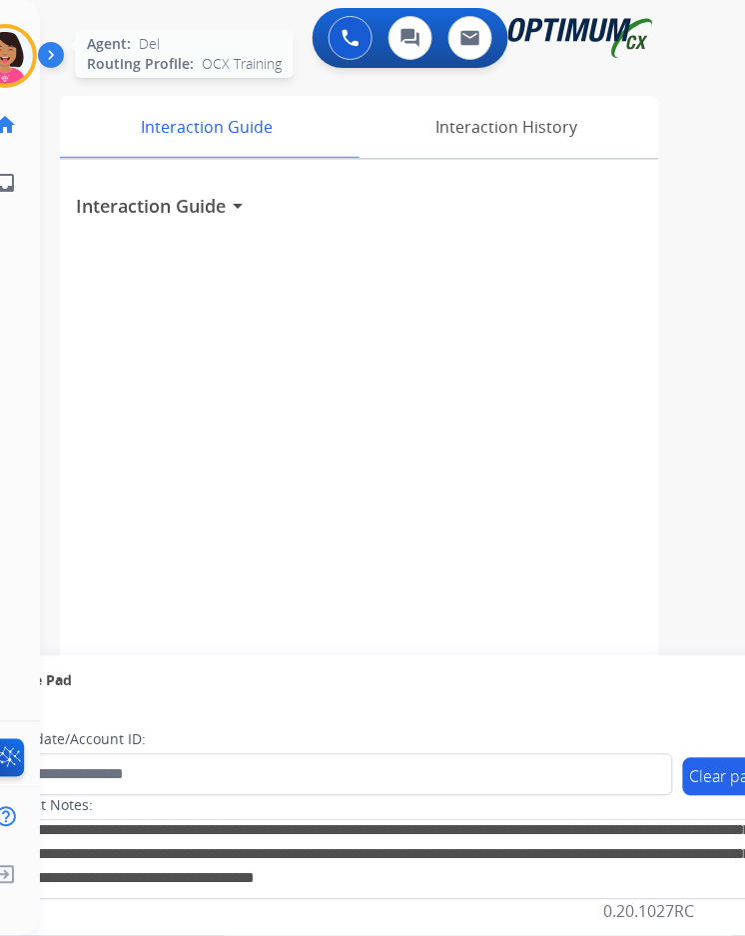
click at [584, 431] on div "Interaction Guide arrow_drop_down" at bounding box center [359, 532] width 599 height 745
click at [582, 433] on div "Interaction Guide arrow_drop_down" at bounding box center [359, 532] width 599 height 745
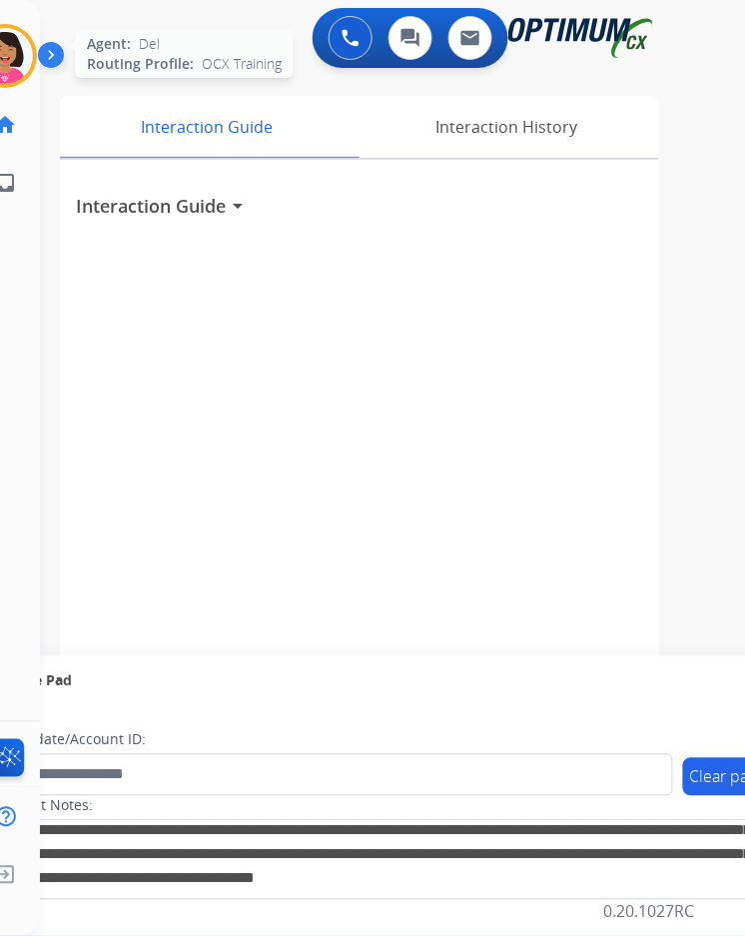
click at [582, 433] on div "Interaction Guide arrow_drop_down" at bounding box center [359, 532] width 599 height 745
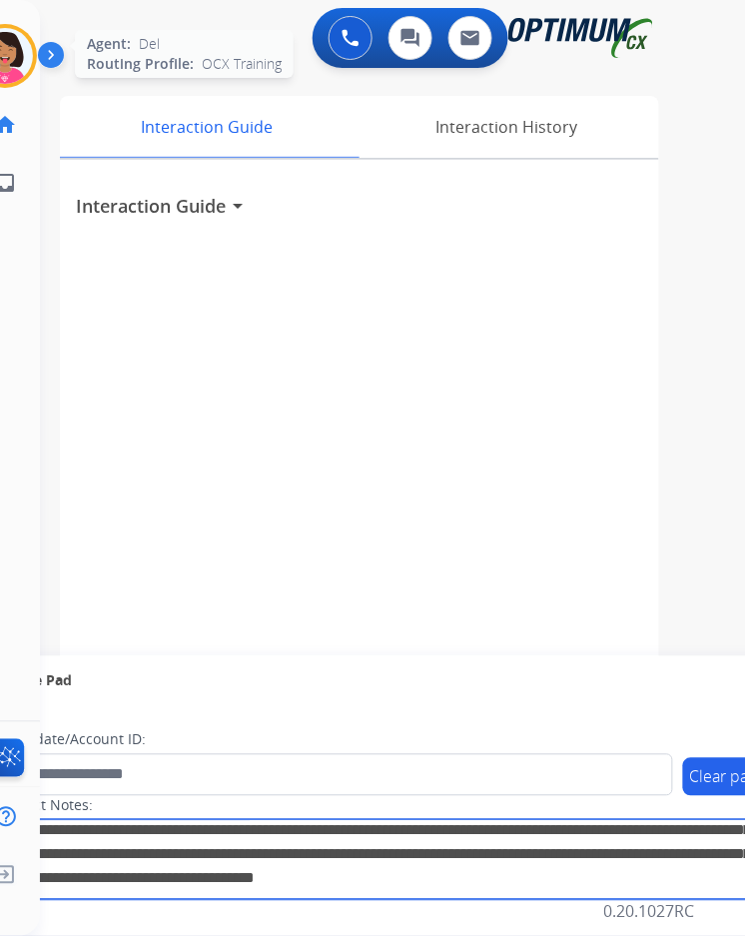
scroll to position [16, 0]
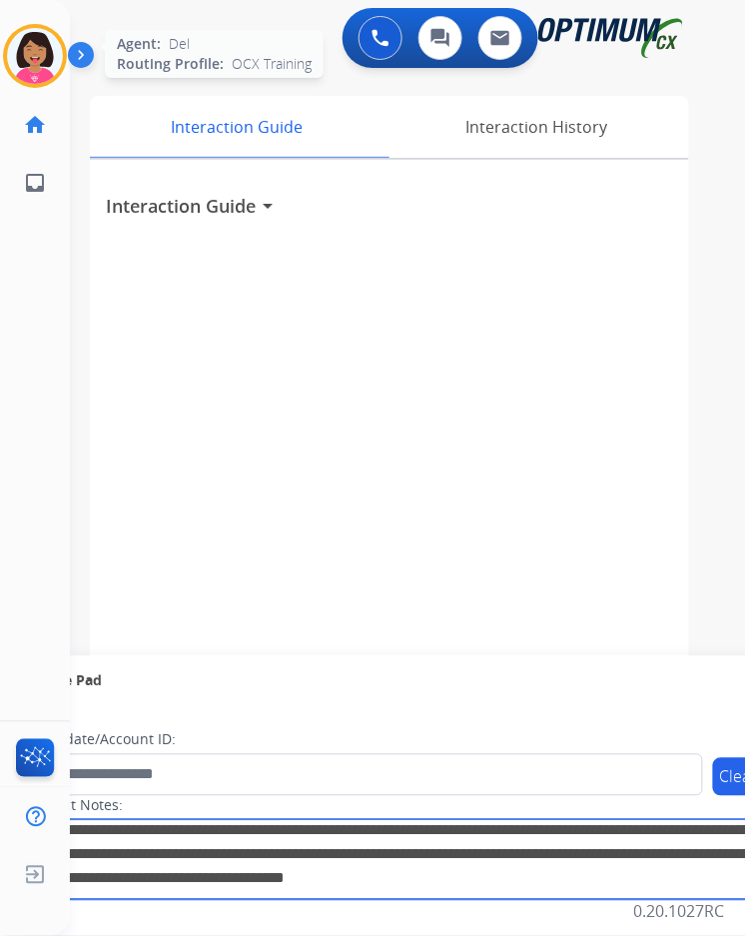
drag, startPoint x: 733, startPoint y: 871, endPoint x: -12, endPoint y: 844, distance: 745.7
click at [0, 844] on html "Outbound call Quit Outbound call Quit Schedule interaction + Add to my list Cus…" at bounding box center [372, 468] width 745 height 936
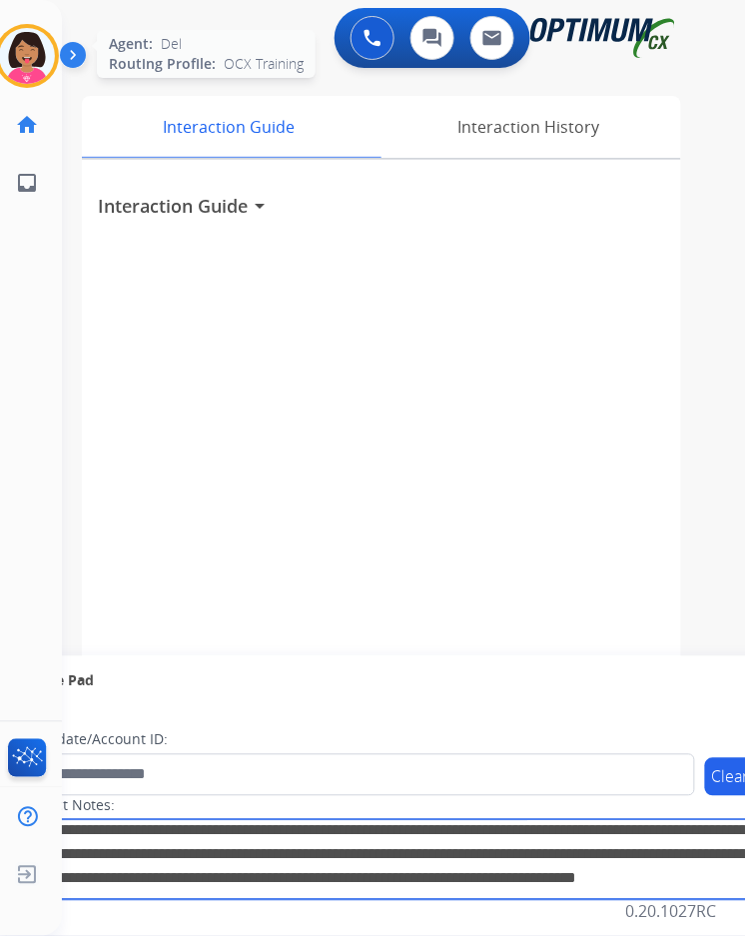
scroll to position [154, 0]
type textarea "**********"
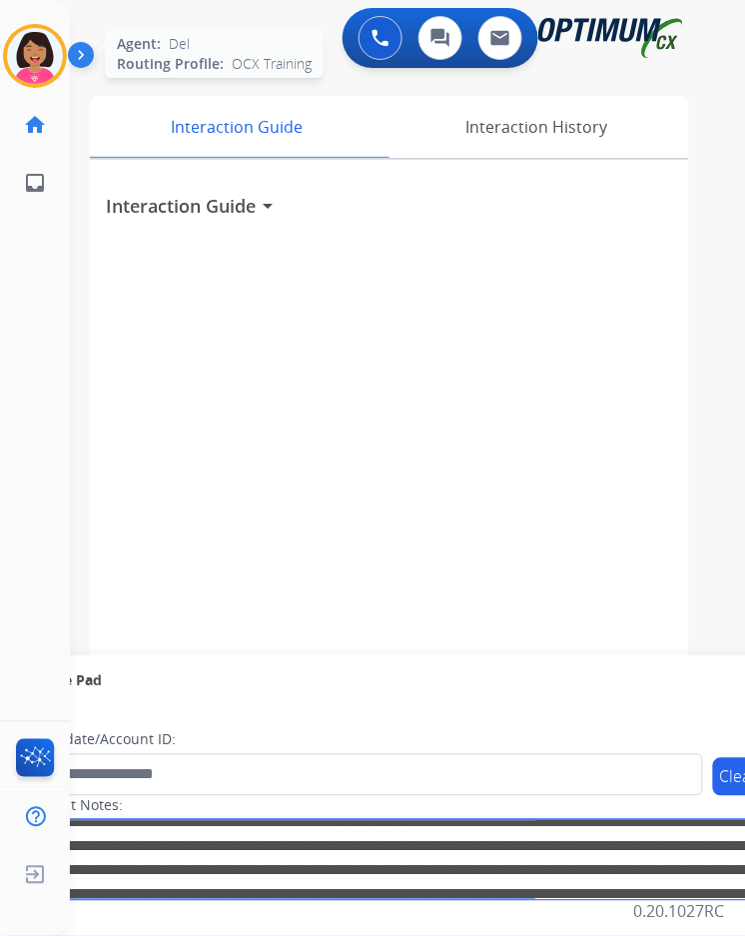
scroll to position [0, 0]
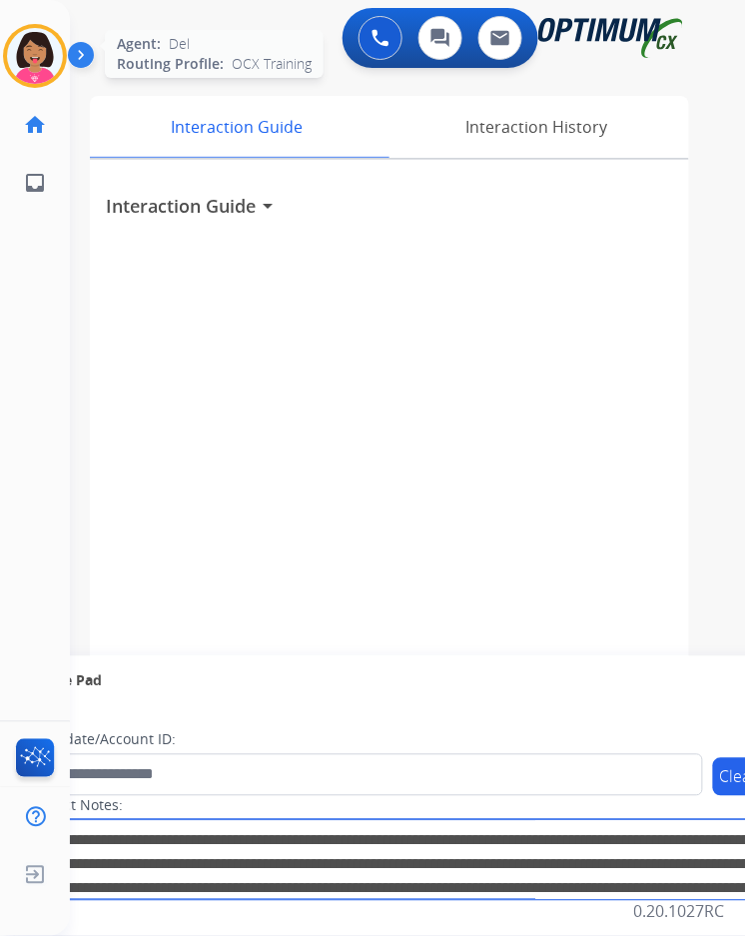
drag, startPoint x: 185, startPoint y: 874, endPoint x: -12, endPoint y: 714, distance: 253.5
click at [0, 714] on html "Outbound call Quit Outbound call Quit Schedule interaction + Add to my list Cus…" at bounding box center [372, 468] width 745 height 936
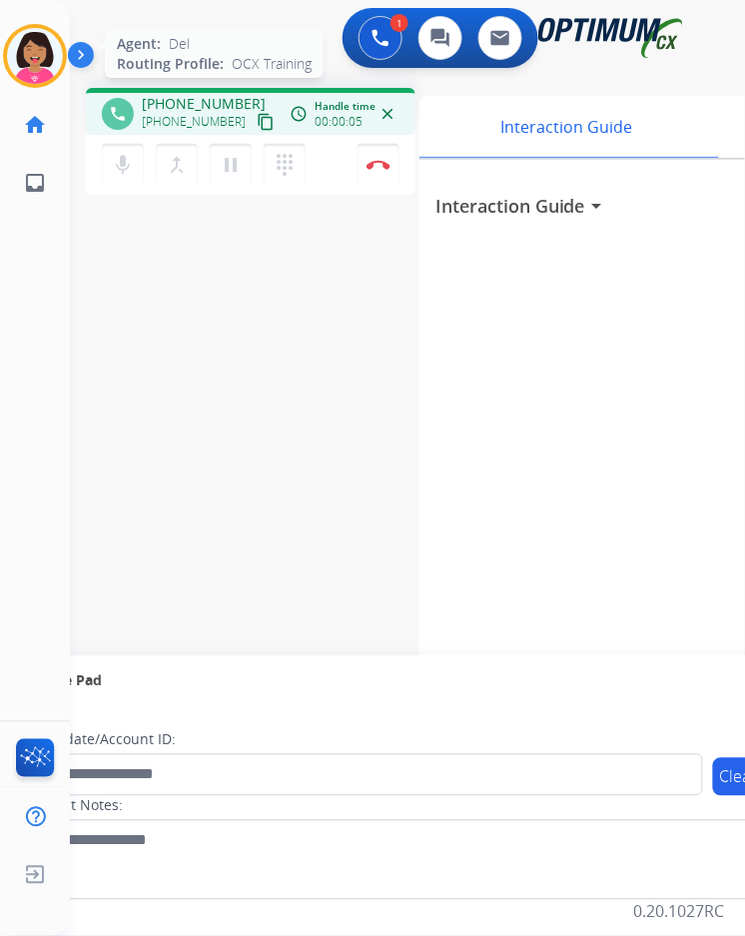
click at [257, 113] on mat-icon "content_copy" at bounding box center [266, 122] width 18 height 18
click at [125, 153] on mat-icon "mic" at bounding box center [123, 165] width 24 height 24
click at [131, 155] on mat-icon "mic_off" at bounding box center [123, 165] width 24 height 24
click at [120, 154] on mat-icon "mic" at bounding box center [123, 165] width 24 height 24
click at [134, 165] on button "mic_off Mute" at bounding box center [123, 165] width 42 height 42
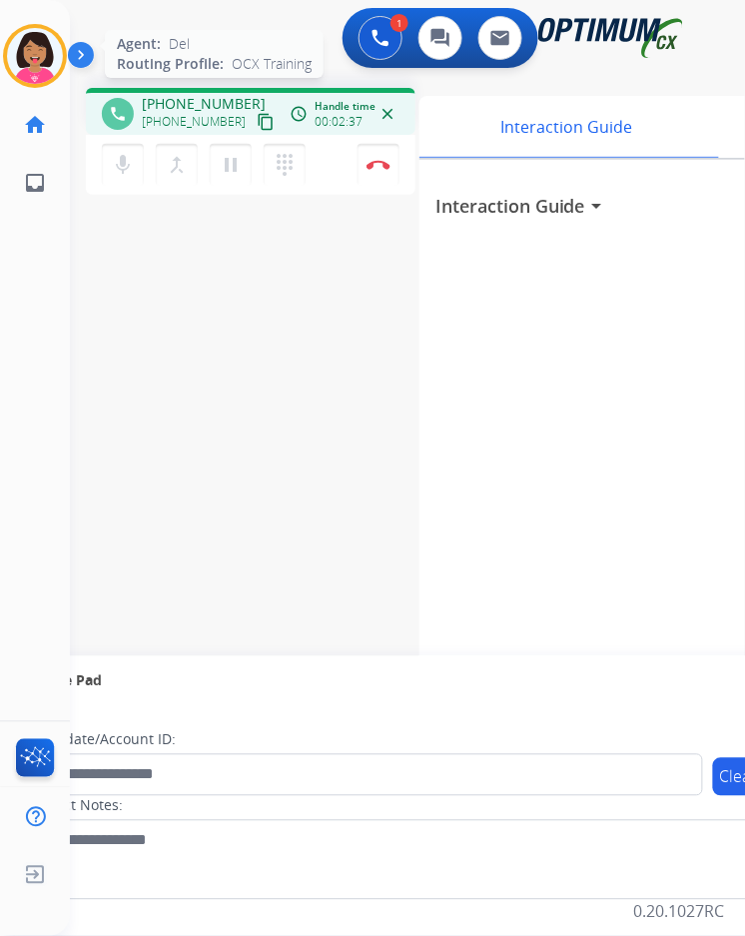
click at [100, 150] on div "mic Mute merge_type Bridge pause Hold dialpad Dialpad Disconnect" at bounding box center [251, 165] width 330 height 60
click at [120, 153] on mat-icon "mic" at bounding box center [123, 165] width 24 height 24
click at [123, 153] on mat-icon "mic_off" at bounding box center [123, 165] width 24 height 24
click at [108, 146] on button "mic Mute" at bounding box center [123, 165] width 42 height 42
click at [121, 153] on mat-icon "mic_off" at bounding box center [123, 165] width 24 height 24
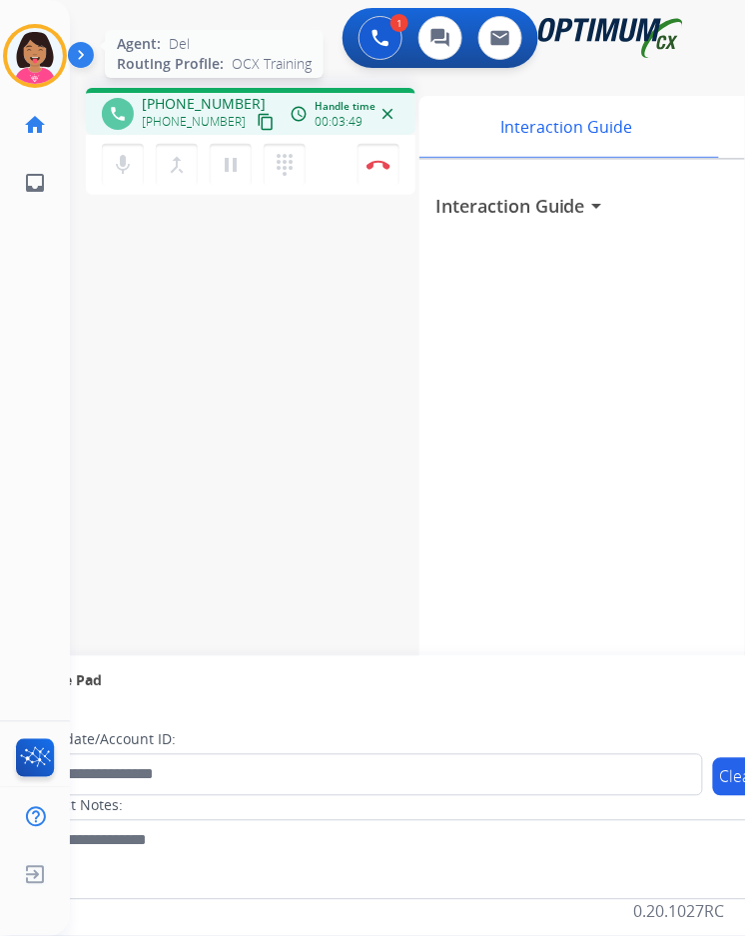
click at [122, 248] on div "phone +18704762033 +18704762033 content_copy access_time Call metrics Queue 00:…" at bounding box center [383, 488] width 627 height 833
click at [185, 200] on div "phone +18704762033 +18704762033 content_copy access_time Call metrics Queue 00:…" at bounding box center [383, 488] width 627 height 833
click at [374, 156] on button "Disconnect" at bounding box center [379, 165] width 42 height 42
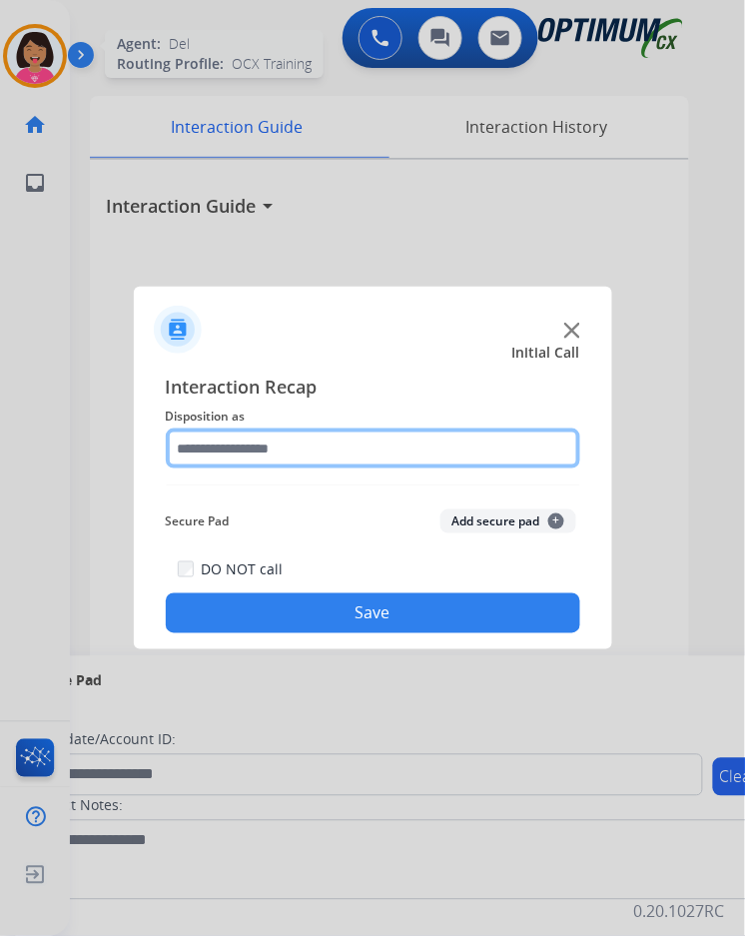
click at [292, 429] on input "text" at bounding box center [373, 449] width 415 height 40
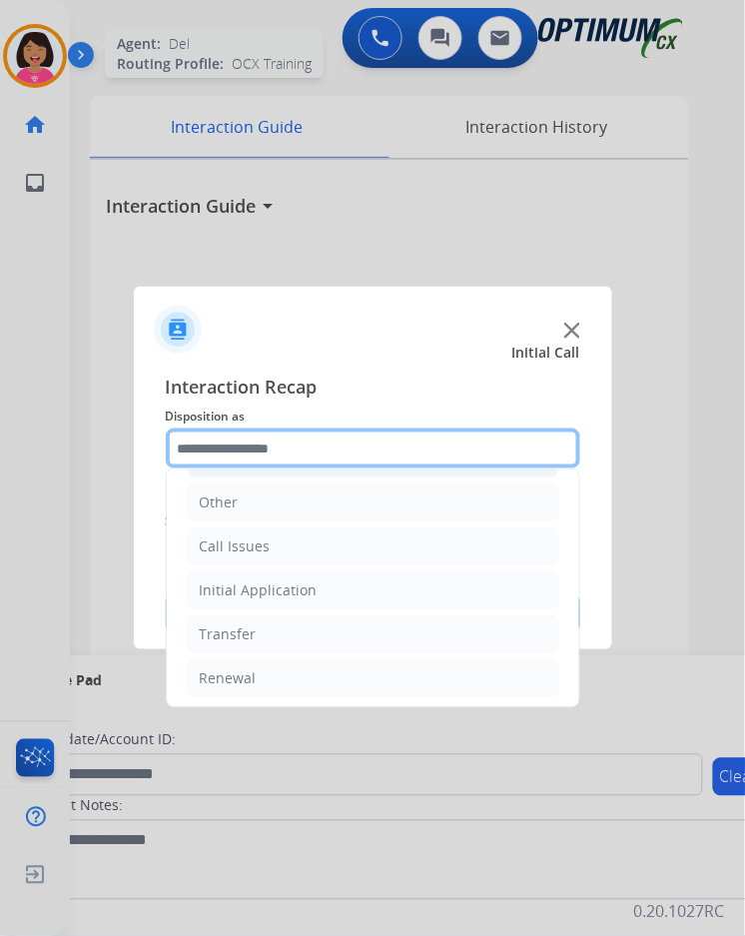
scroll to position [136, 0]
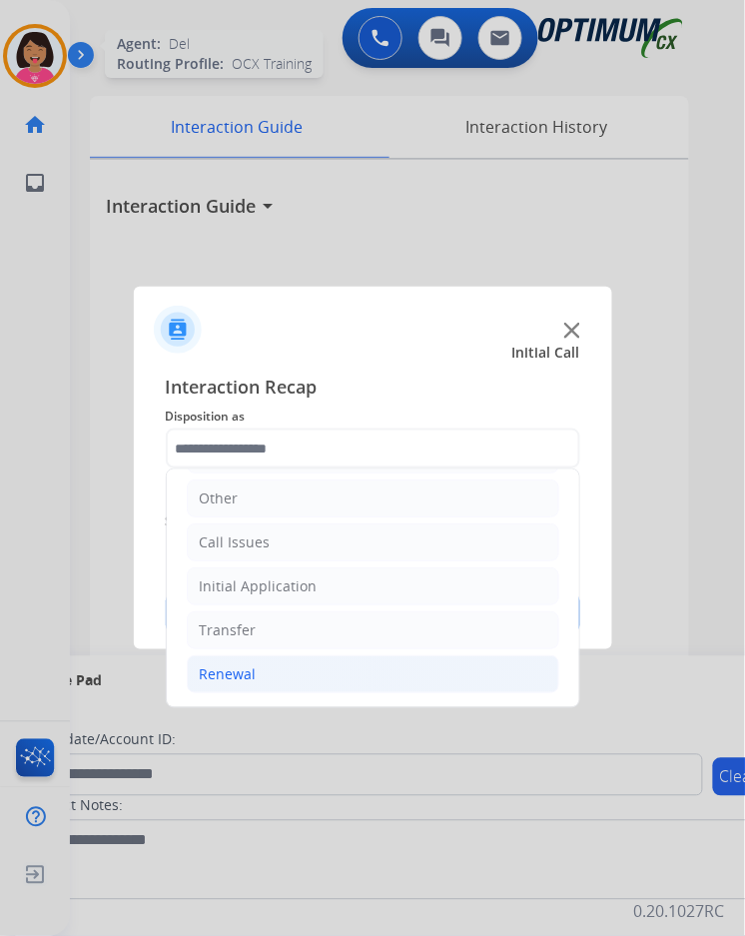
click at [274, 657] on li "Renewal" at bounding box center [373, 674] width 373 height 38
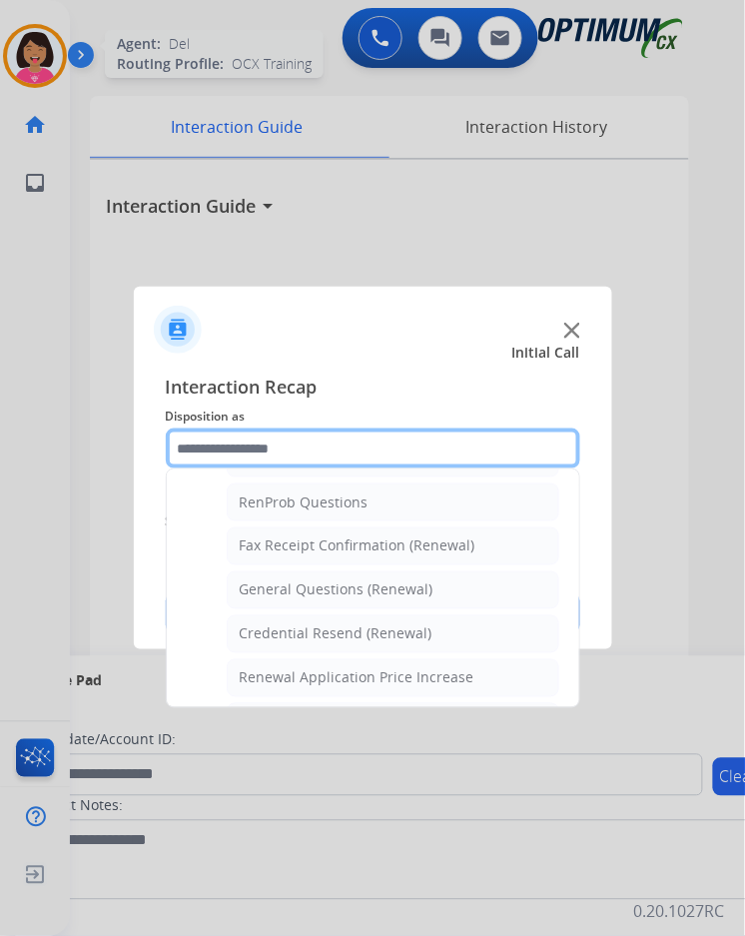
scroll to position [506, 0]
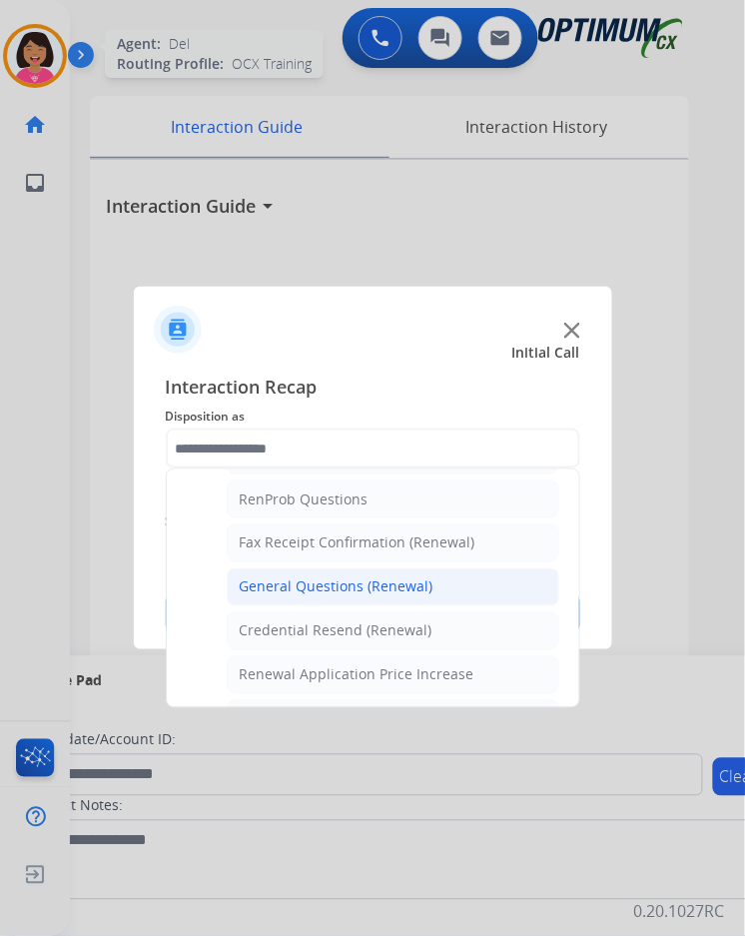
click at [293, 577] on div "General Questions (Renewal)" at bounding box center [337, 587] width 194 height 20
type input "**********"
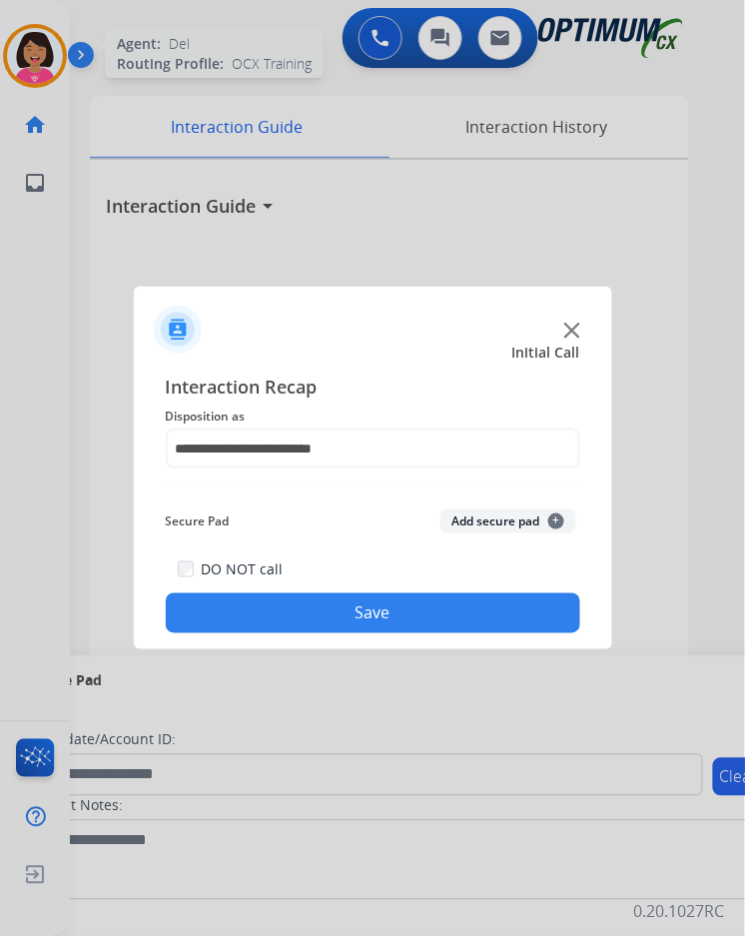
click at [295, 605] on button "Save" at bounding box center [373, 613] width 415 height 40
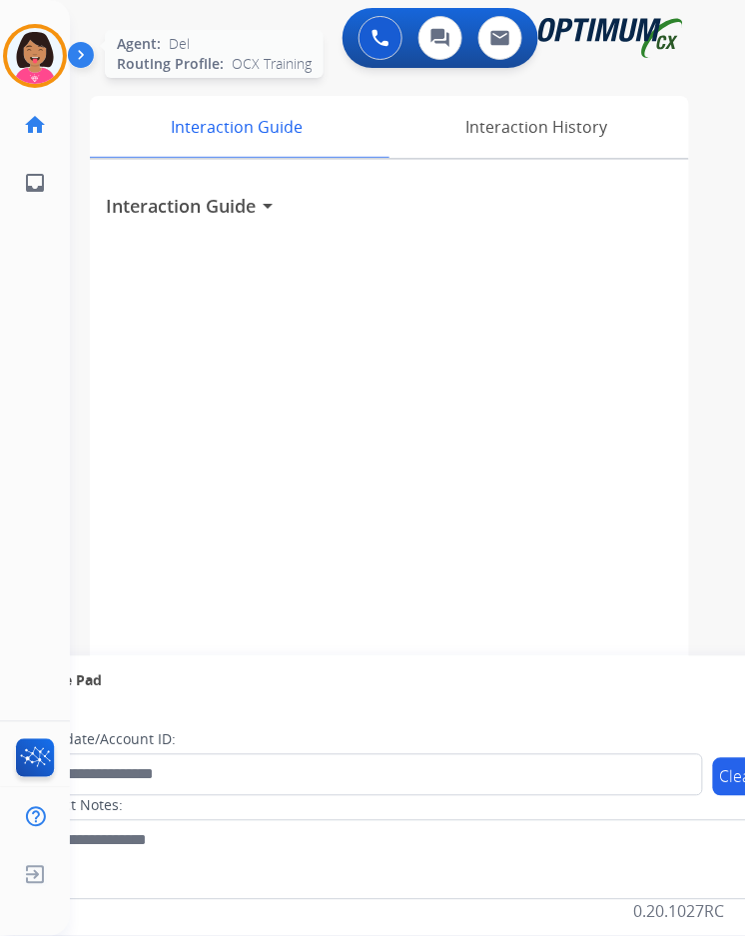
click at [36, 61] on img at bounding box center [35, 56] width 56 height 56
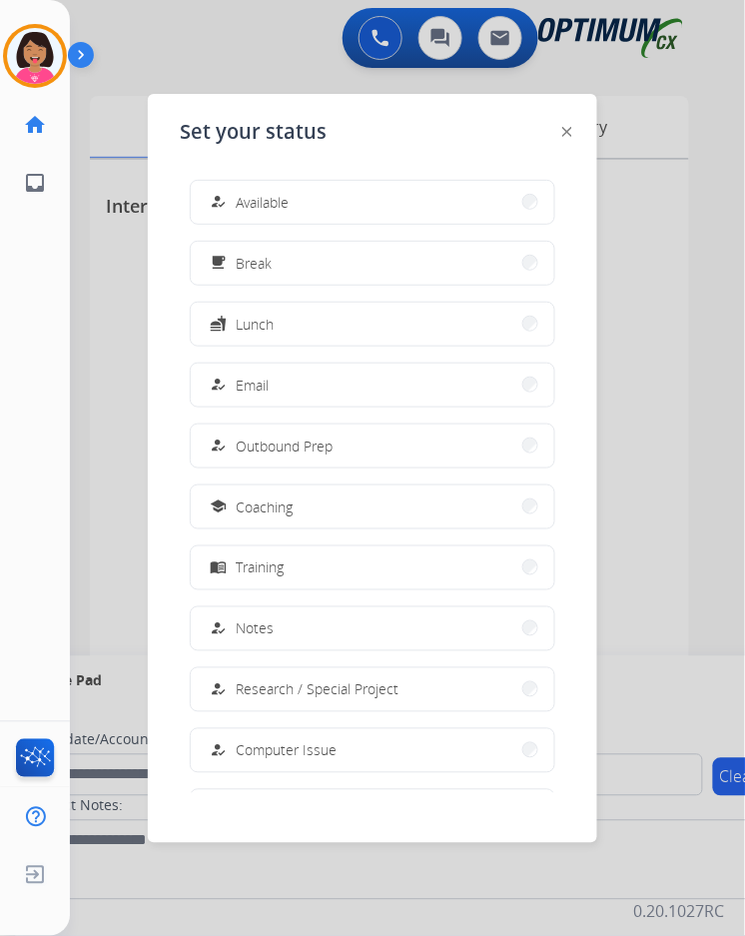
scroll to position [188, 0]
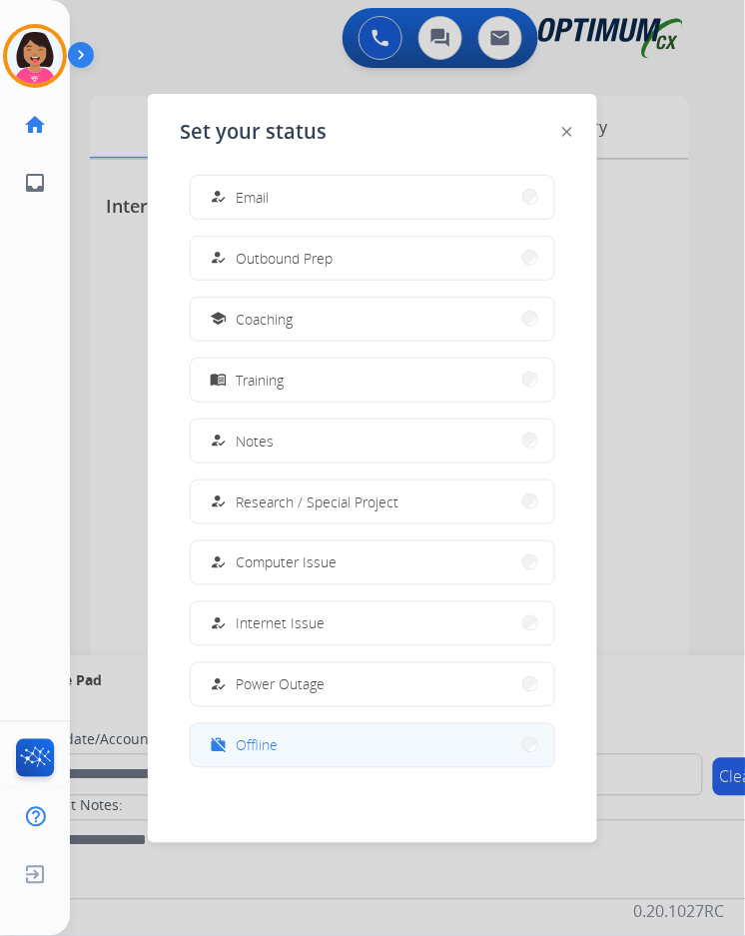
click at [283, 728] on button "work_off Offline" at bounding box center [373, 745] width 364 height 43
